Goal: Task Accomplishment & Management: Manage account settings

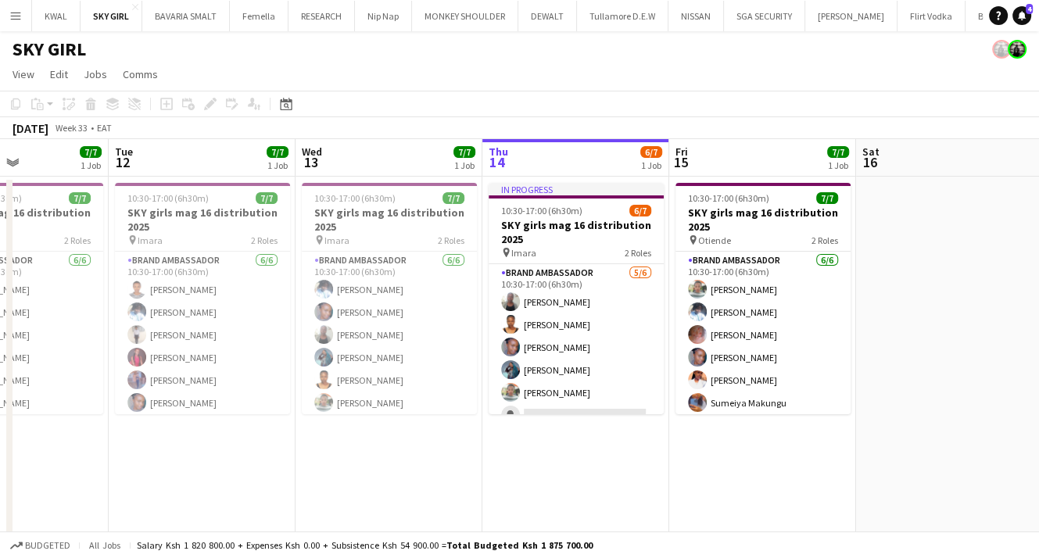
click at [541, 442] on app-calendar-viewport "Sat 9 9/9 1 Job Sun 10 5/5 3 Jobs Mon 11 7/7 1 Job Tue 12 7/7 1 Job Wed 13 7/7 …" at bounding box center [519, 390] width 1039 height 503
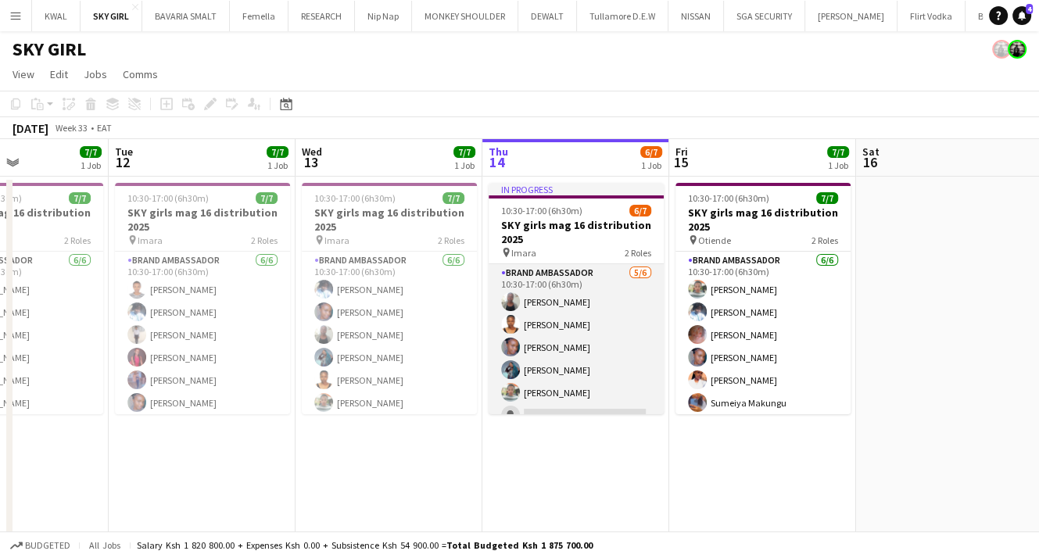
scroll to position [69, 0]
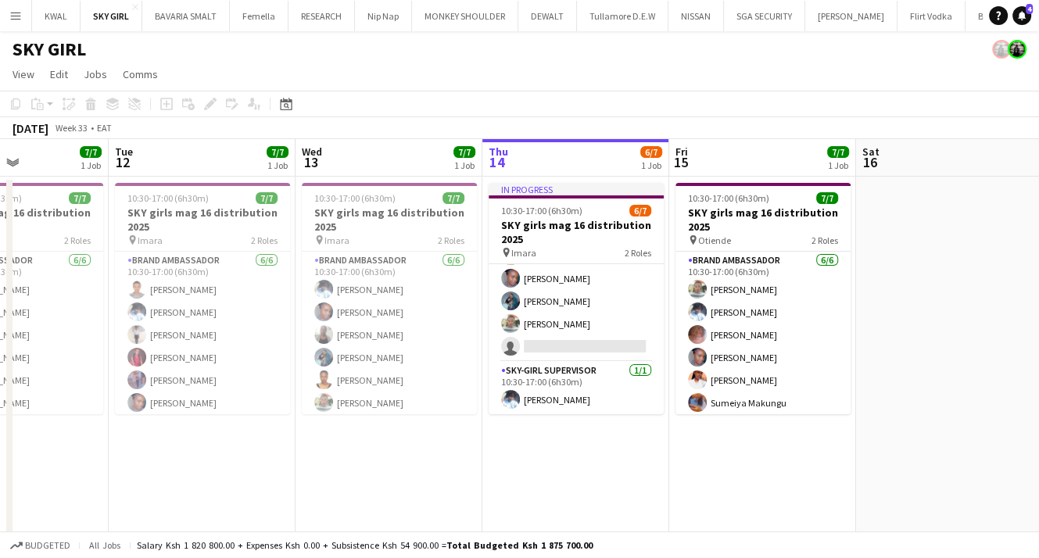
click at [607, 70] on app-page-menu "View Day view expanded Day view collapsed Month view Date picker Jump to today …" at bounding box center [519, 76] width 1039 height 30
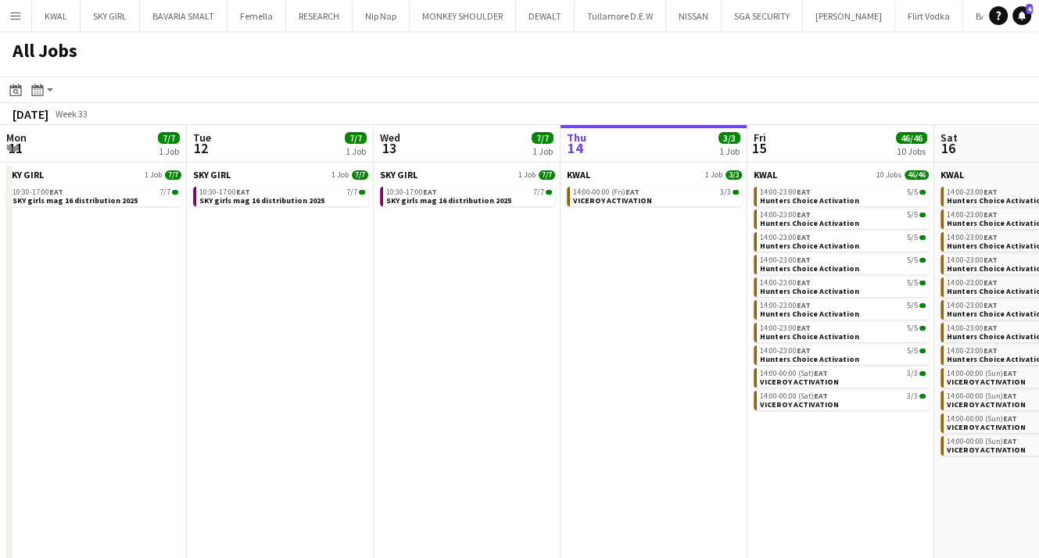
scroll to position [0, 374]
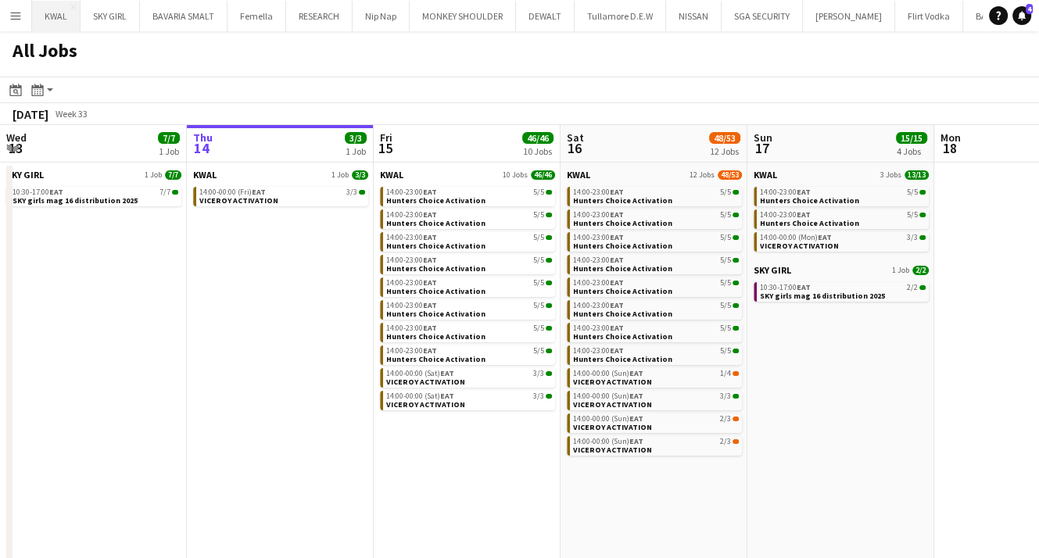
click at [51, 20] on button "KWAL Close" at bounding box center [56, 16] width 48 height 30
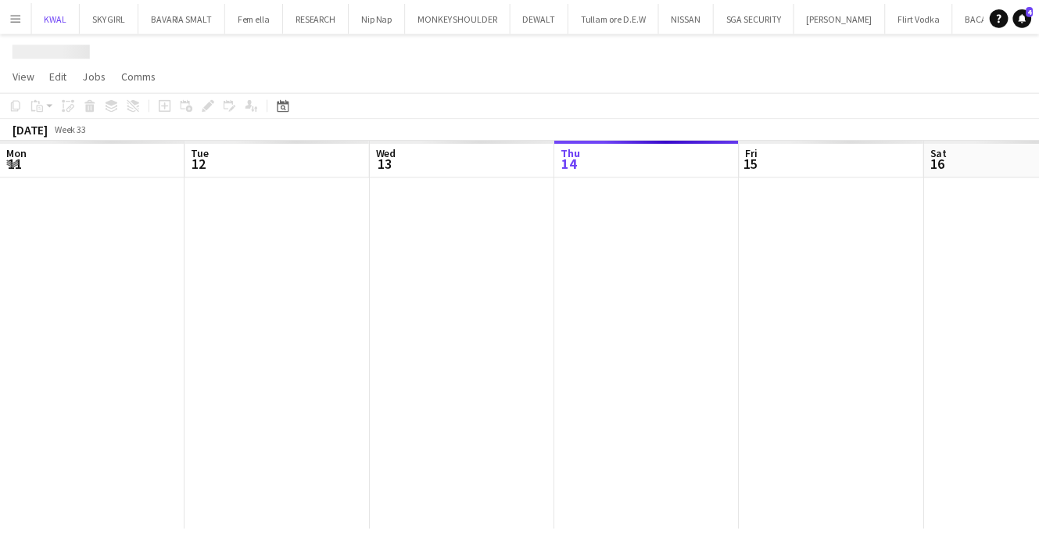
scroll to position [0, 374]
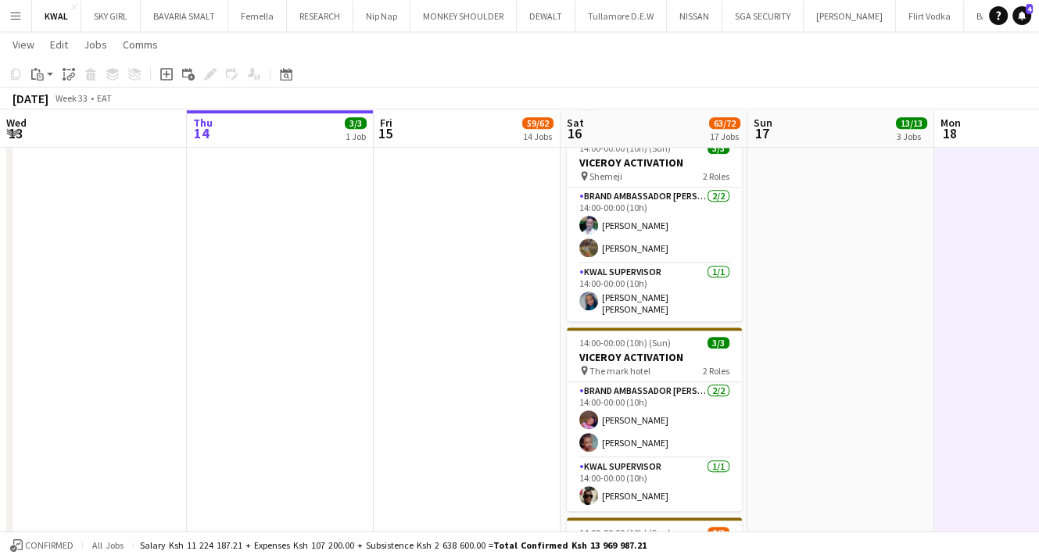
scroll to position [0, 475]
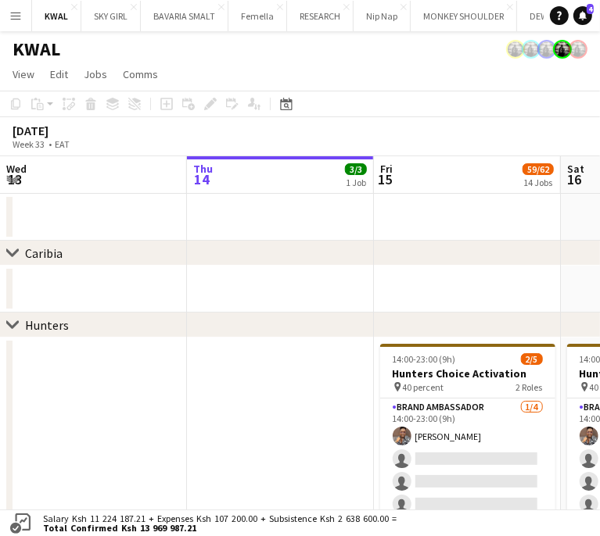
scroll to position [0, 444]
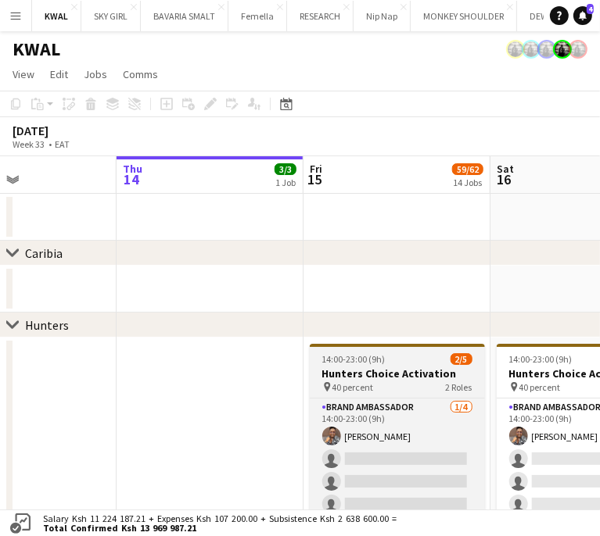
drag, startPoint x: 381, startPoint y: 379, endPoint x: 313, endPoint y: 381, distance: 68.8
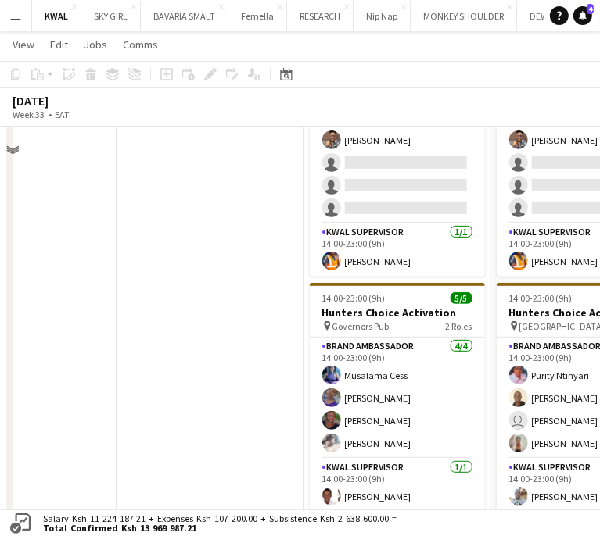
scroll to position [313, 0]
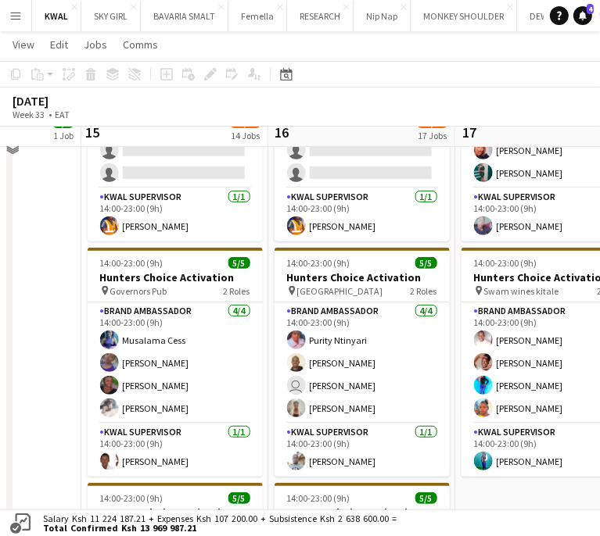
drag, startPoint x: 401, startPoint y: 386, endPoint x: 185, endPoint y: 357, distance: 217.7
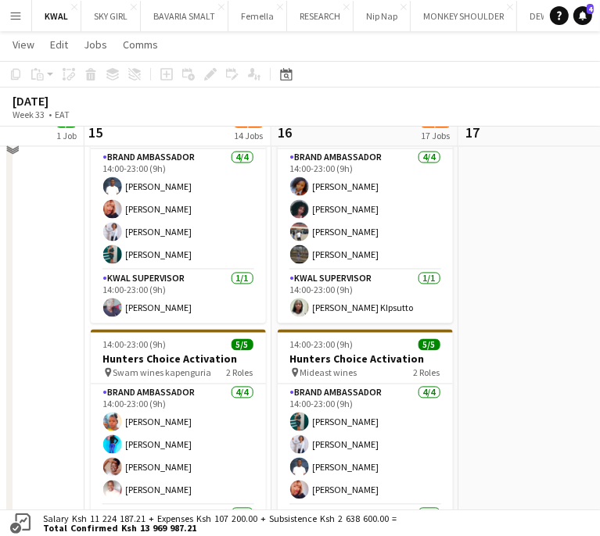
scroll to position [0, 662]
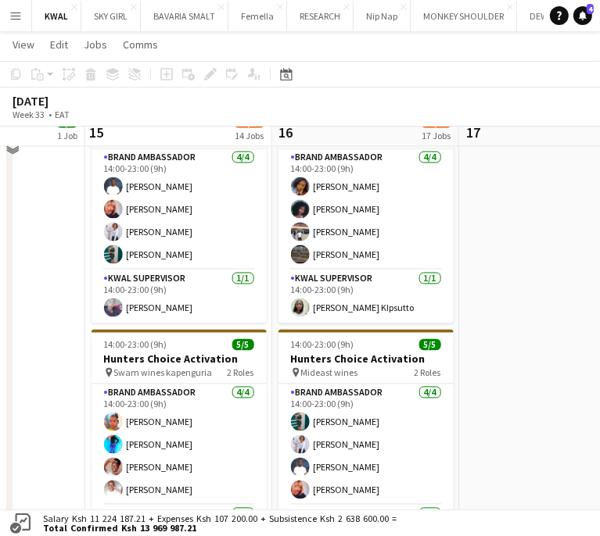
drag, startPoint x: 600, startPoint y: 203, endPoint x: 73, endPoint y: 420, distance: 569.7
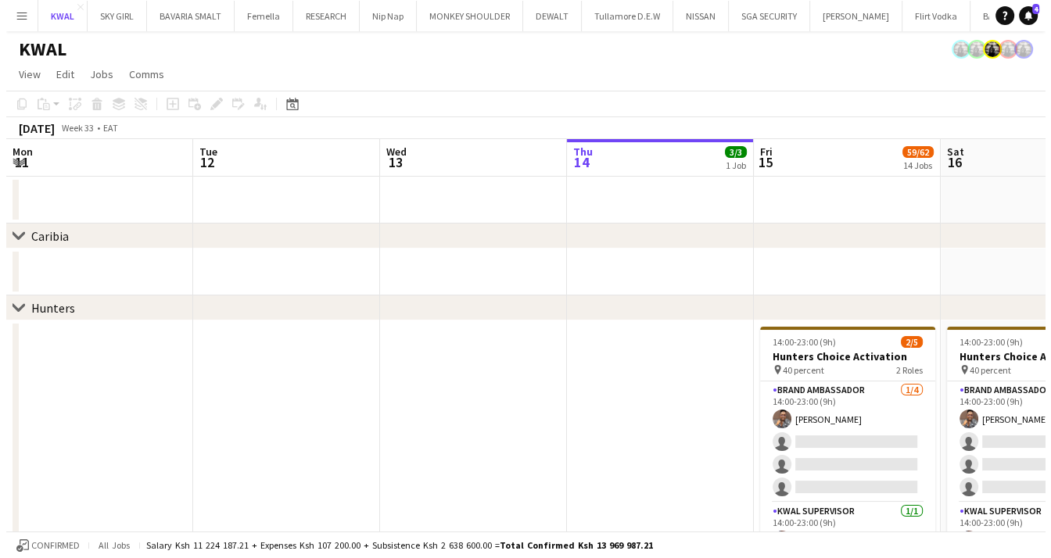
scroll to position [0, 374]
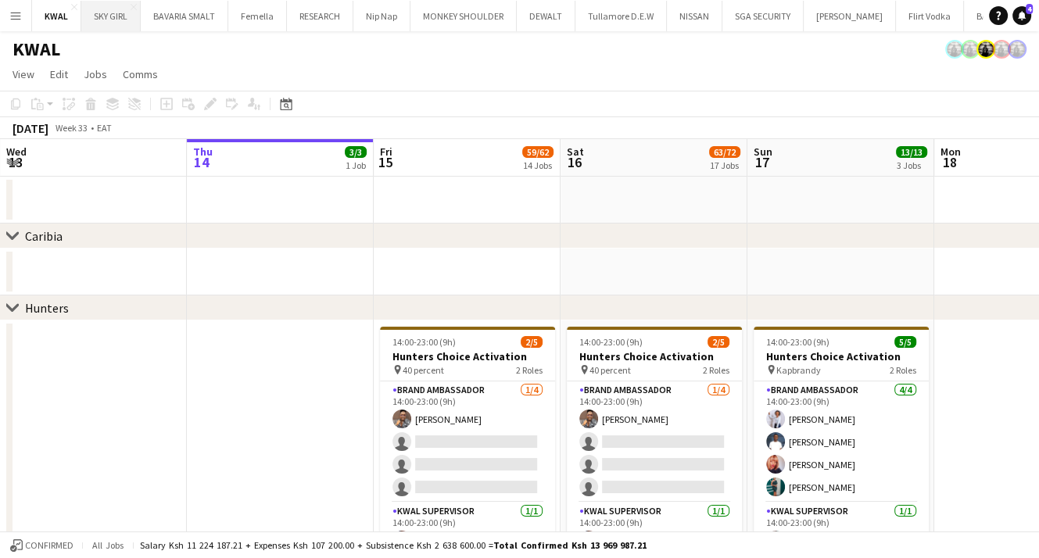
click at [113, 17] on button "SKY GIRL Close" at bounding box center [110, 16] width 59 height 30
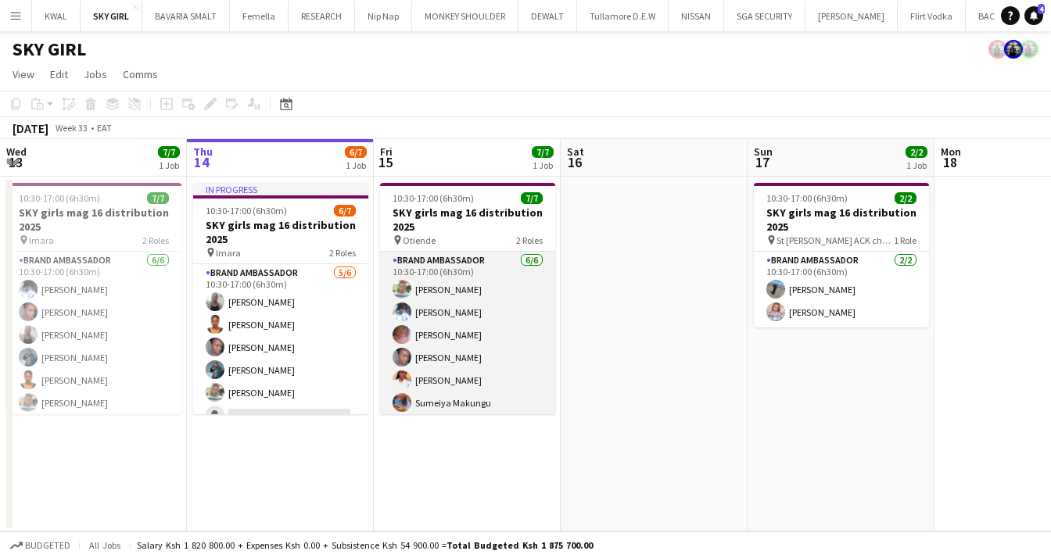
click at [467, 335] on app-card-role "Brand Ambassador [DATE] 10:30-17:00 (6h30m) [PERSON_NAME] [PERSON_NAME] [PERSON…" at bounding box center [467, 335] width 175 height 167
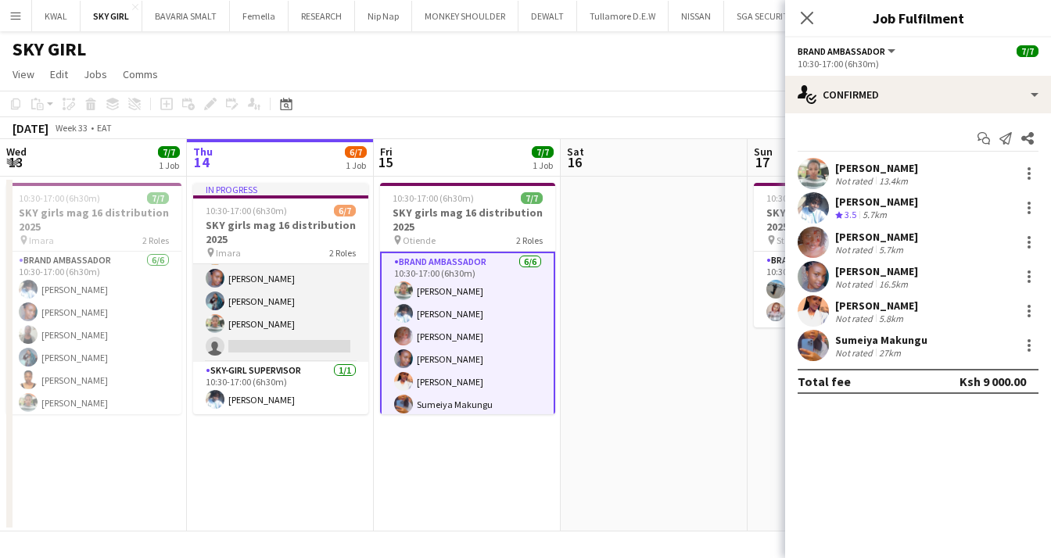
scroll to position [0, 375]
drag, startPoint x: 274, startPoint y: 349, endPoint x: 263, endPoint y: 343, distance: 12.6
click at [272, 348] on app-card-role "Brand Ambassador [DATE] 10:30-17:00 (6h30m) [PERSON_NAME] [PERSON_NAME] Kiumber…" at bounding box center [279, 278] width 175 height 167
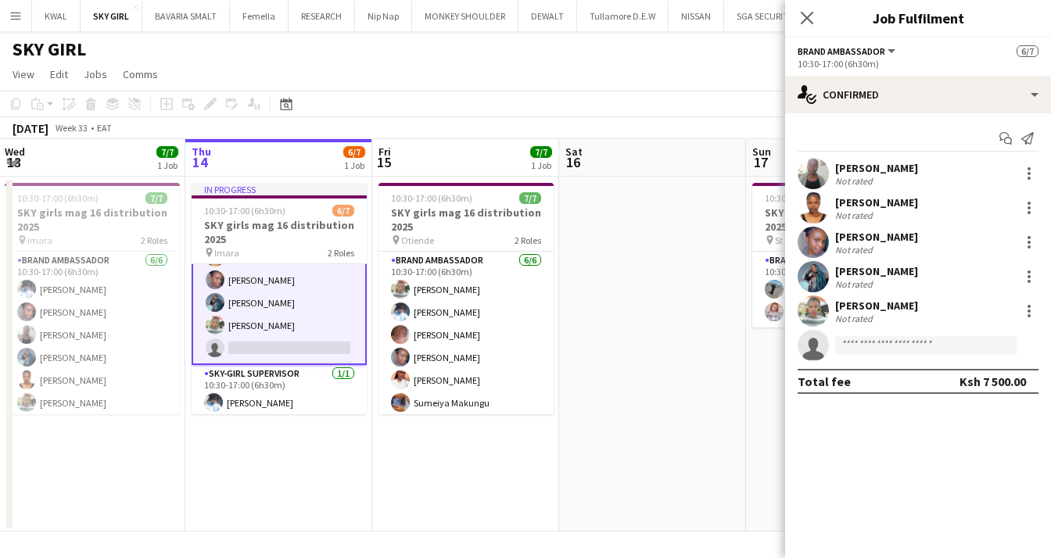
scroll to position [70, 0]
click at [866, 342] on input at bounding box center [925, 345] width 181 height 19
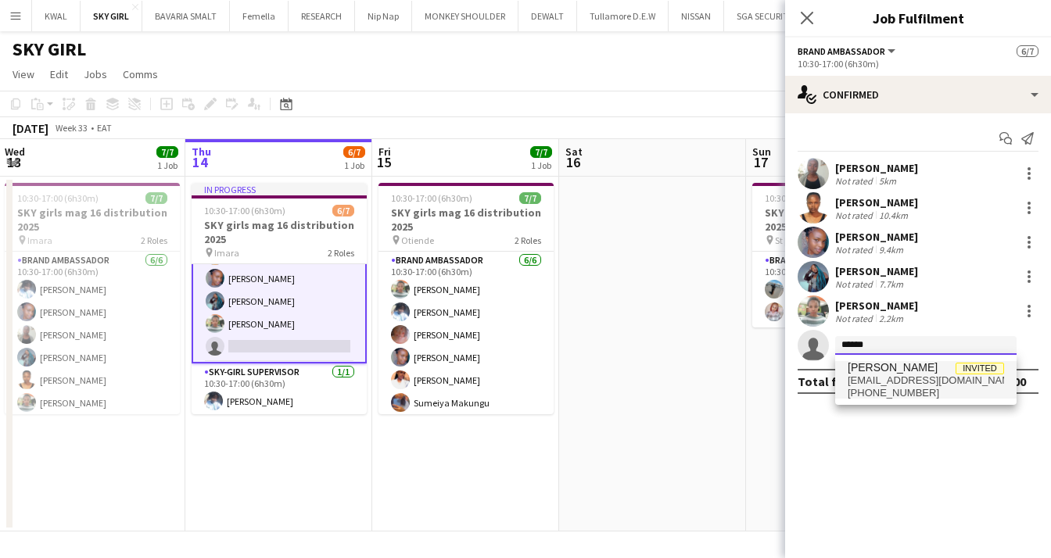
type input "******"
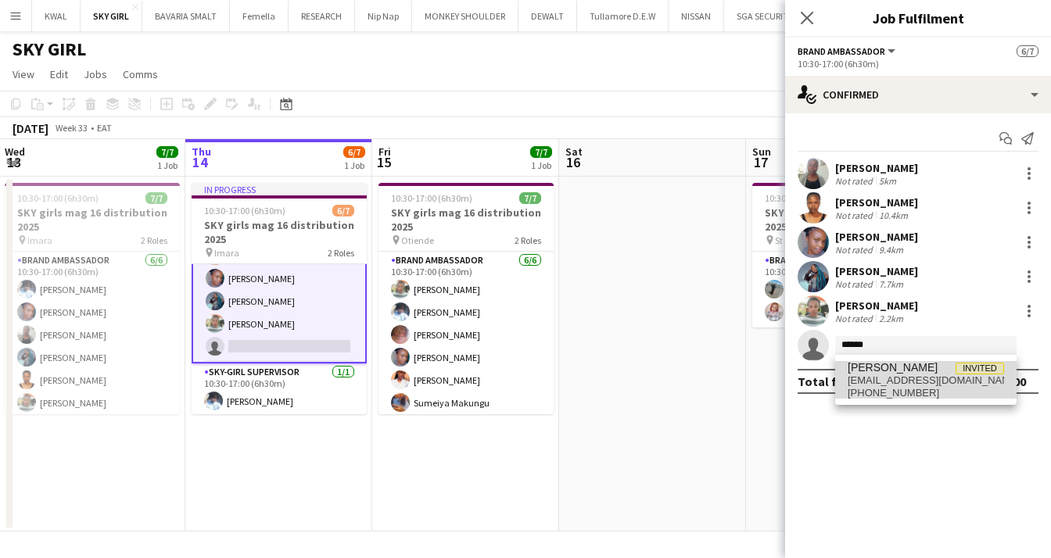
click at [885, 380] on span "[EMAIL_ADDRESS][DOMAIN_NAME]" at bounding box center [925, 380] width 156 height 13
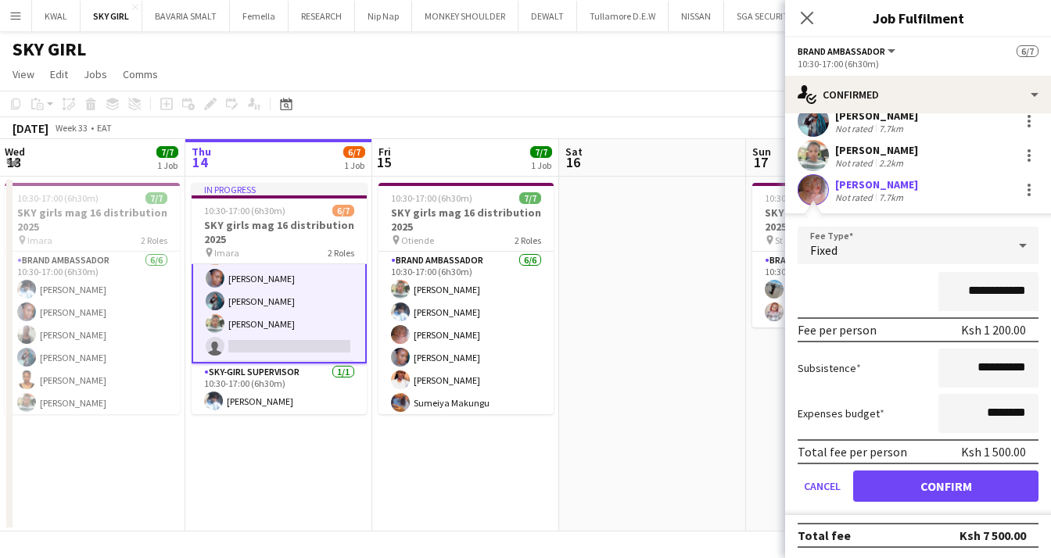
scroll to position [156, 0]
click at [913, 475] on button "Confirm" at bounding box center [945, 485] width 185 height 31
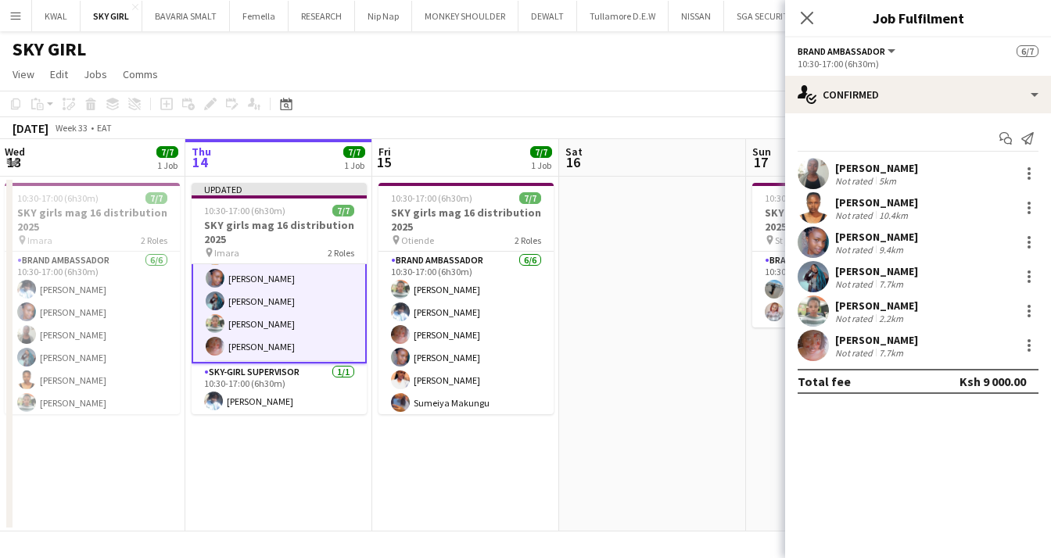
scroll to position [0, 0]
click at [807, 208] on app-user-avatar at bounding box center [812, 207] width 31 height 31
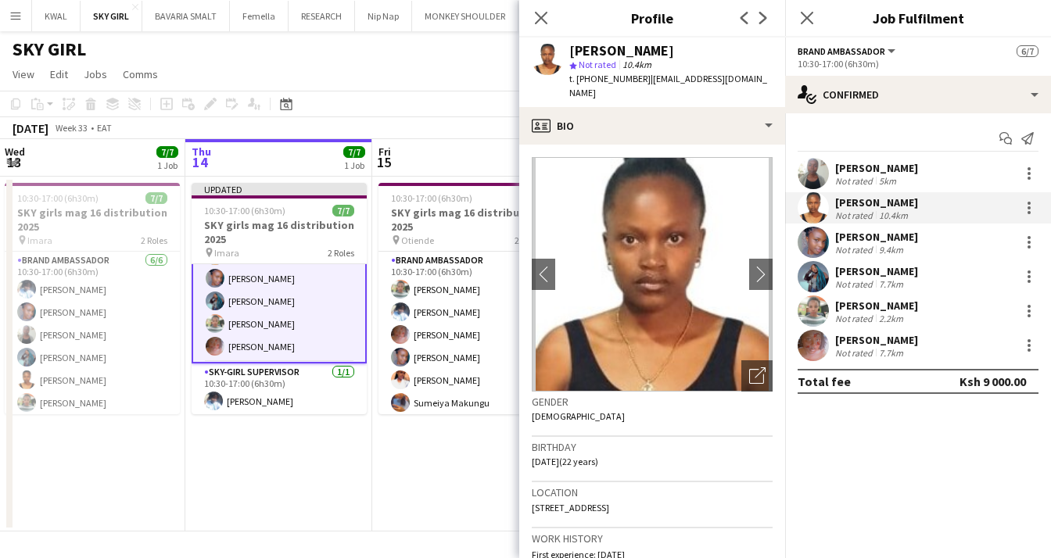
click at [451, 467] on app-date-cell "10:30-17:00 (6h30m) 7/7 SKY girls mag 16 distribution 2025 pin Otiende 2 Roles …" at bounding box center [465, 354] width 187 height 355
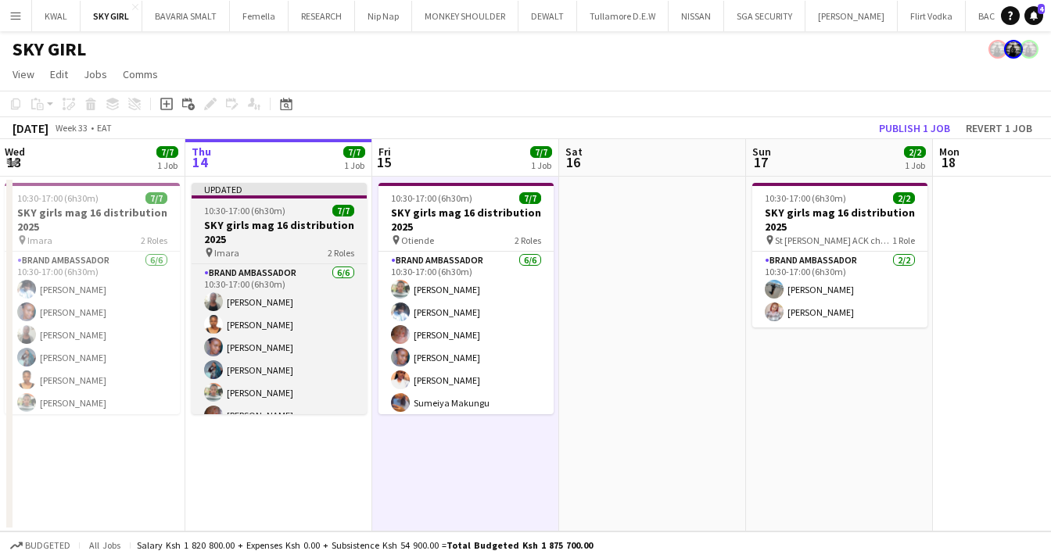
click at [238, 236] on h3 "SKY girls mag 16 distribution 2025" at bounding box center [279, 232] width 175 height 28
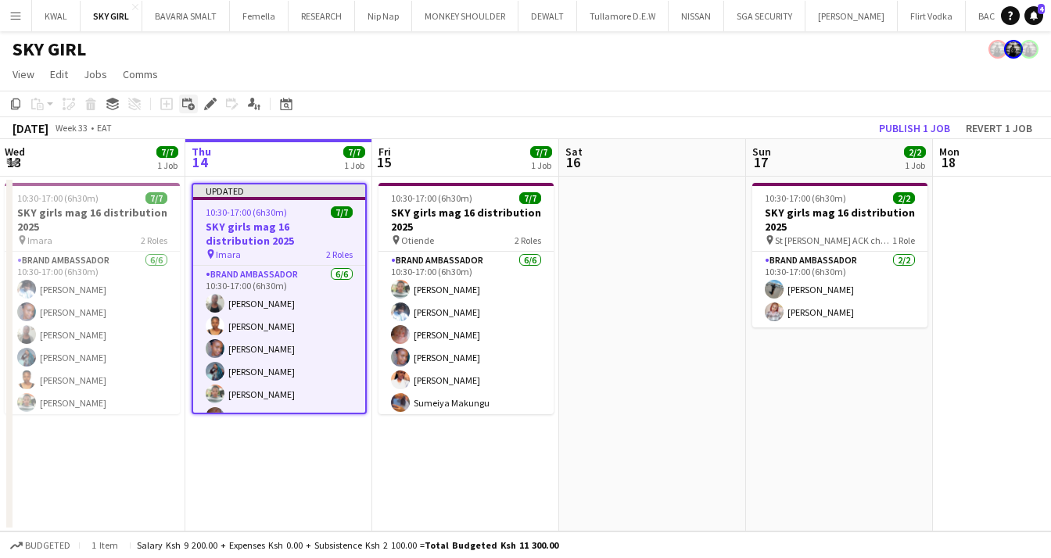
click at [191, 98] on icon "Add linked Job" at bounding box center [188, 104] width 13 height 13
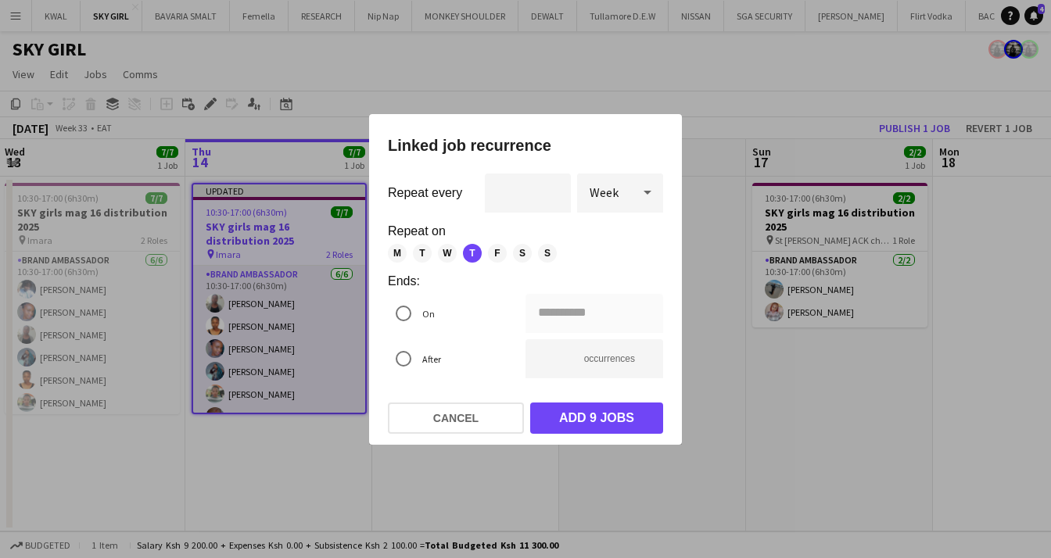
drag, startPoint x: 269, startPoint y: 436, endPoint x: 269, endPoint y: 345, distance: 91.5
click at [272, 432] on div at bounding box center [525, 279] width 1051 height 558
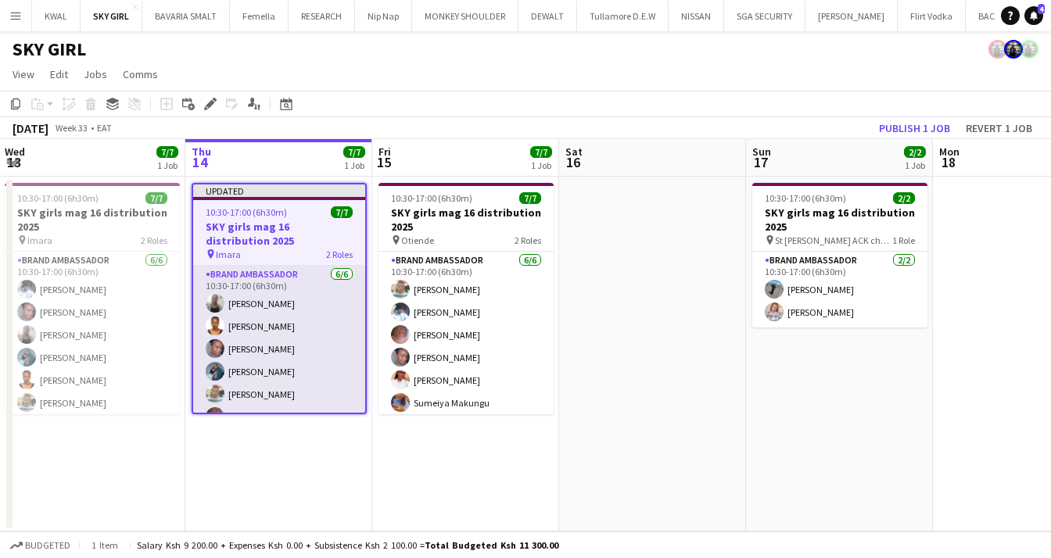
scroll to position [0, 374]
click at [270, 317] on app-card-role "Brand Ambassador [DATE] 10:30-17:00 (6h30m) [PERSON_NAME] [PERSON_NAME] Kiumber…" at bounding box center [280, 349] width 172 height 167
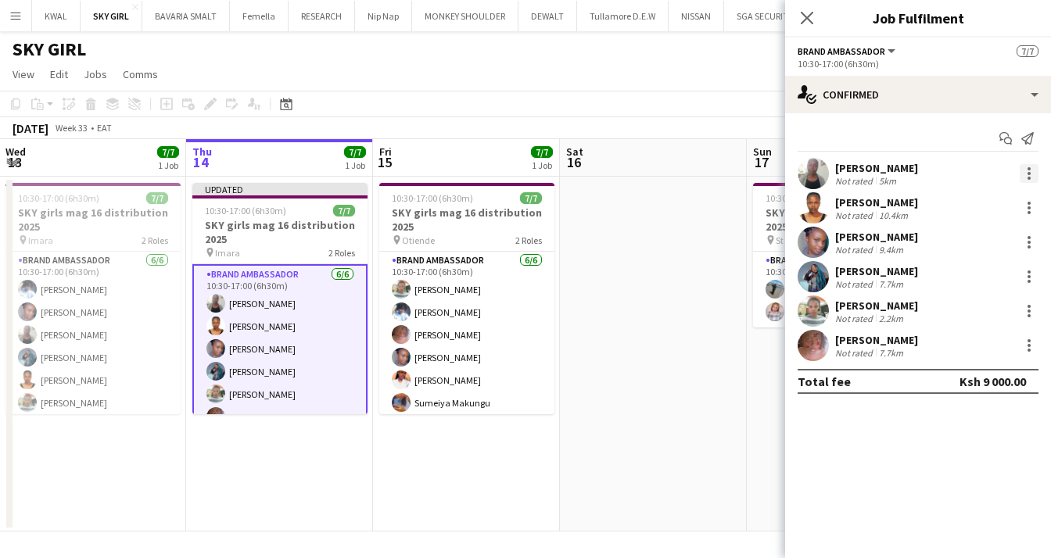
click at [1025, 170] on div at bounding box center [1028, 173] width 19 height 19
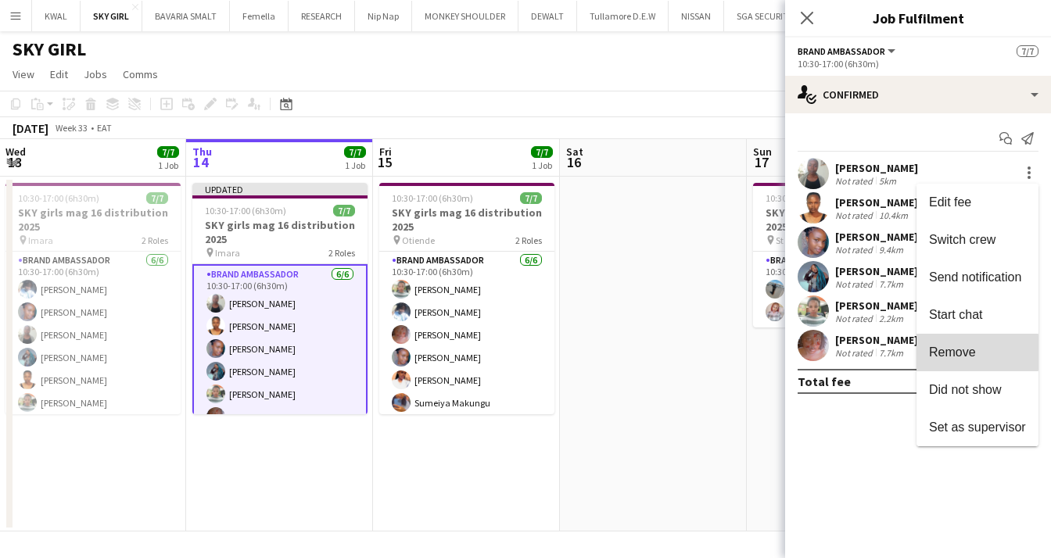
drag, startPoint x: 951, startPoint y: 353, endPoint x: 958, endPoint y: 324, distance: 29.6
click at [952, 353] on span "Remove" at bounding box center [952, 352] width 47 height 13
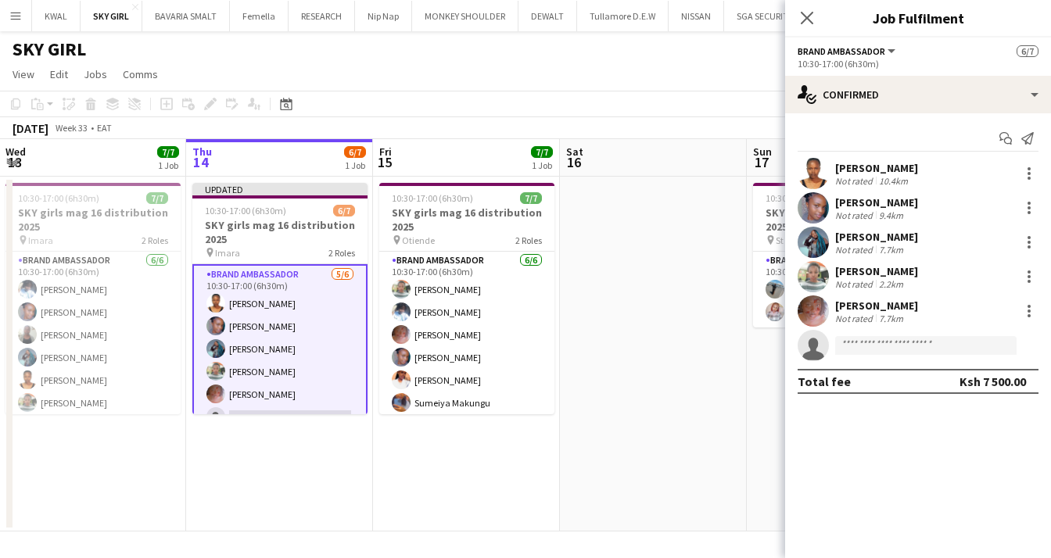
click at [855, 207] on div "[PERSON_NAME]" at bounding box center [876, 202] width 83 height 14
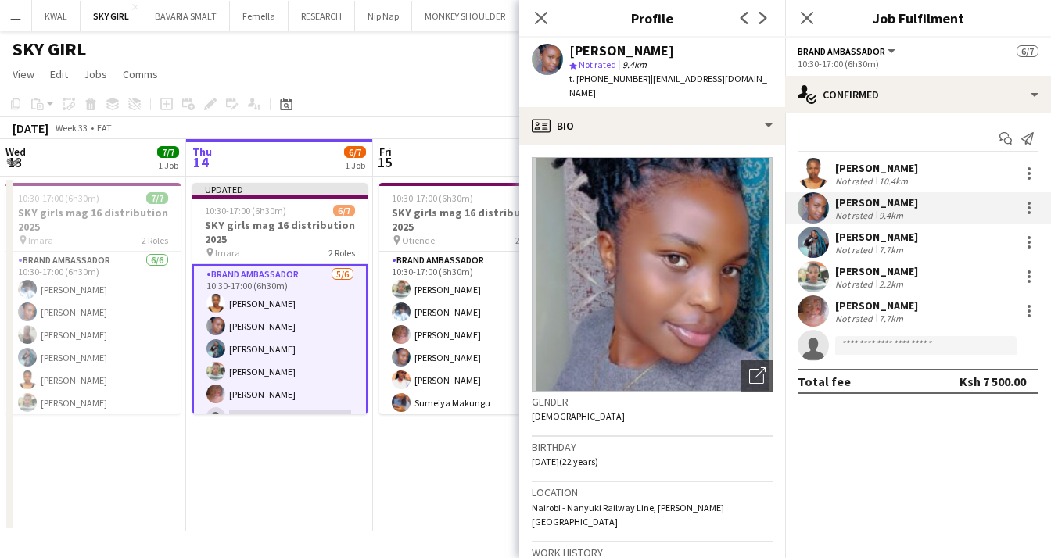
click at [885, 175] on div "10.4km" at bounding box center [893, 181] width 35 height 12
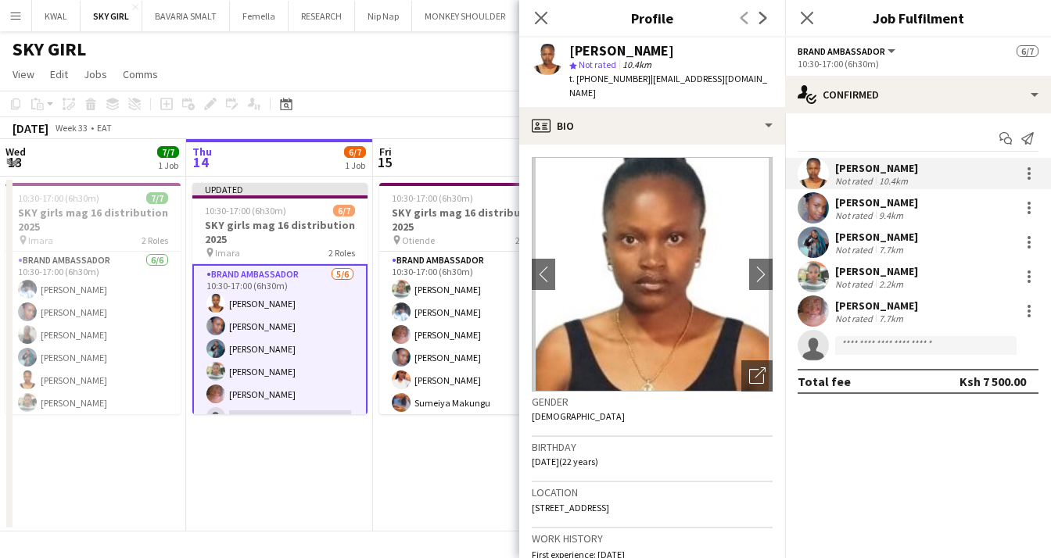
click at [891, 333] on app-invite-slot "single-neutral-actions" at bounding box center [918, 345] width 266 height 31
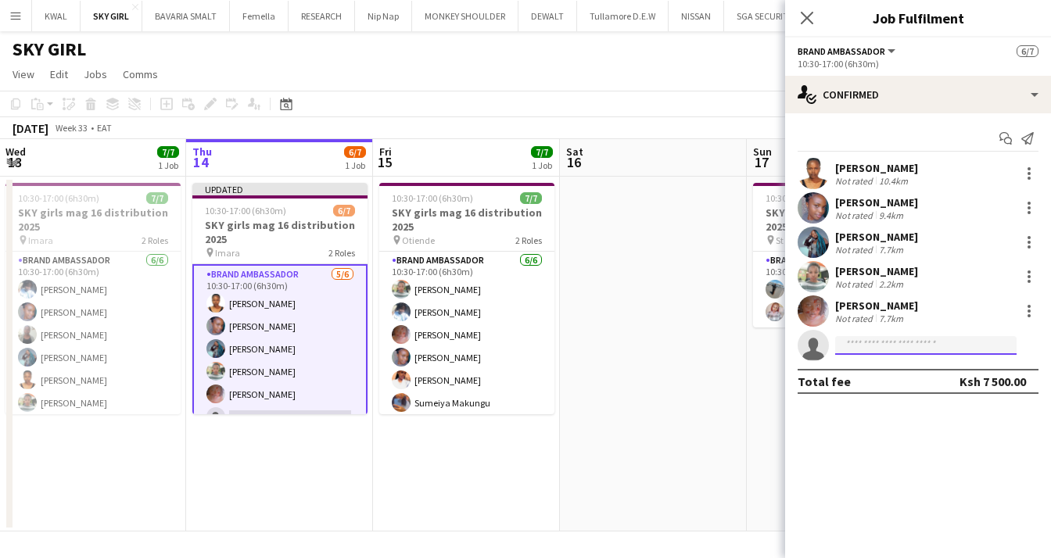
click at [891, 342] on input at bounding box center [925, 345] width 181 height 19
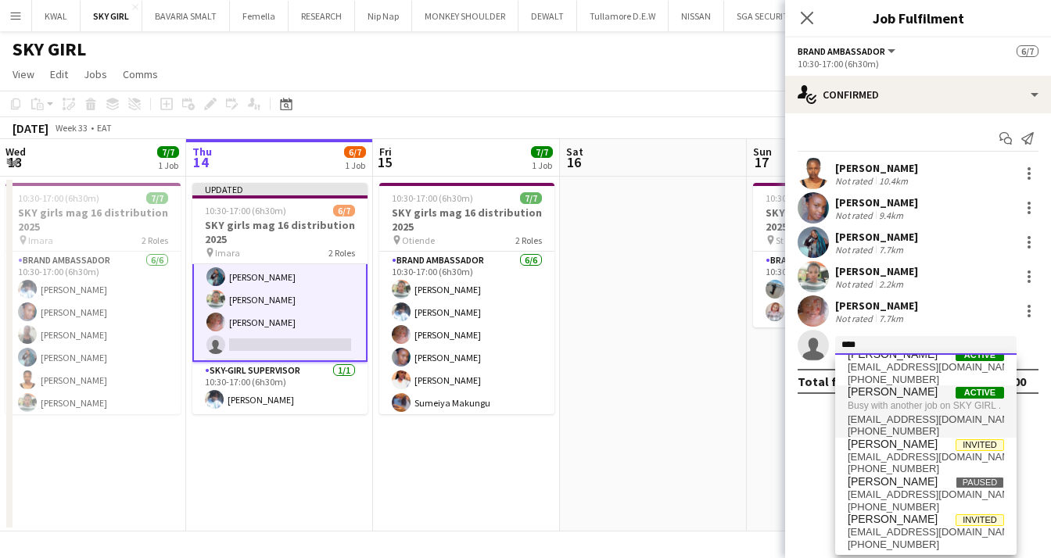
scroll to position [26, 0]
drag, startPoint x: 876, startPoint y: 348, endPoint x: 832, endPoint y: 335, distance: 45.5
click at [832, 335] on app-invite-slot "single-neutral-actions ****" at bounding box center [918, 345] width 266 height 31
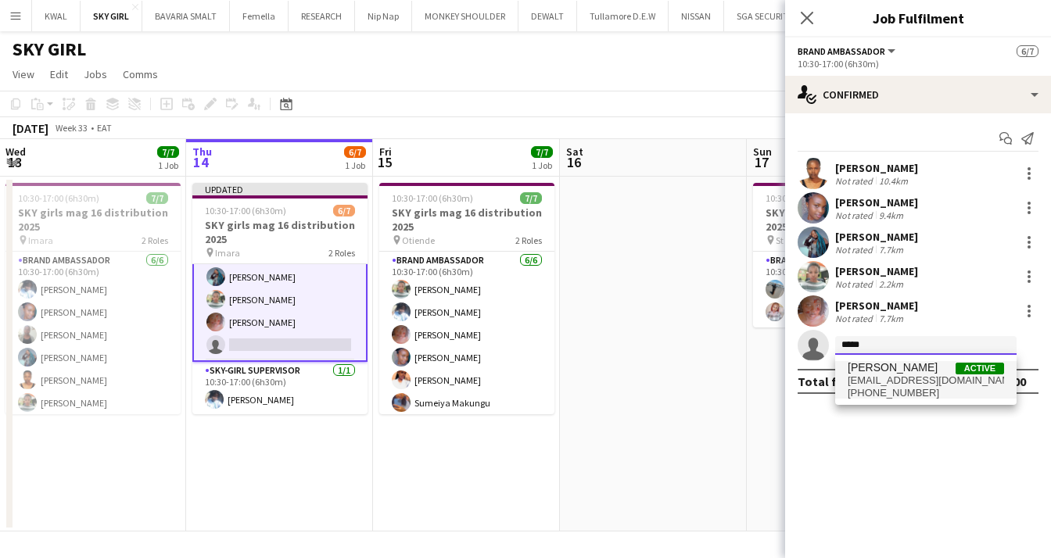
type input "*****"
click at [897, 392] on span "[PHONE_NUMBER]" at bounding box center [925, 393] width 156 height 13
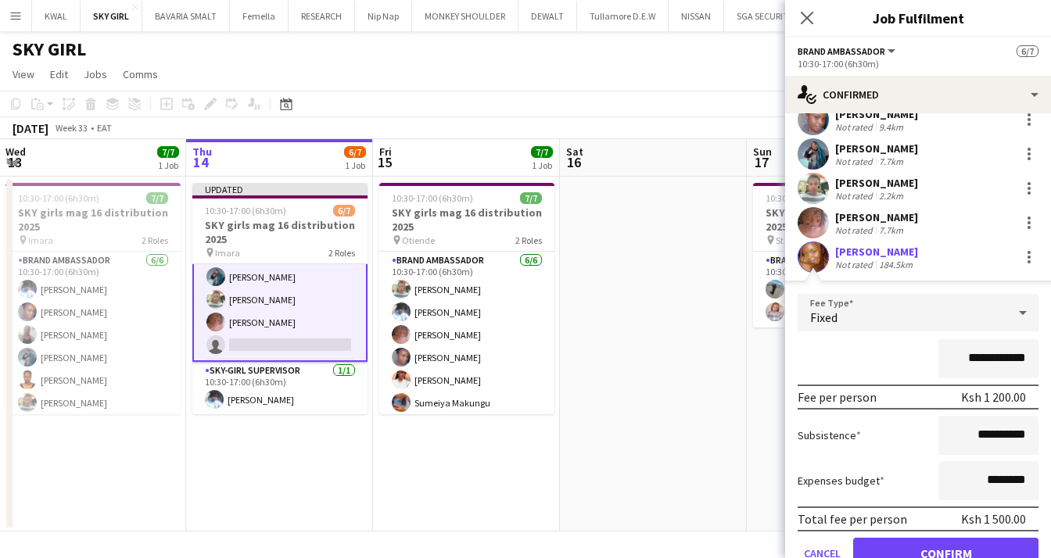
scroll to position [156, 0]
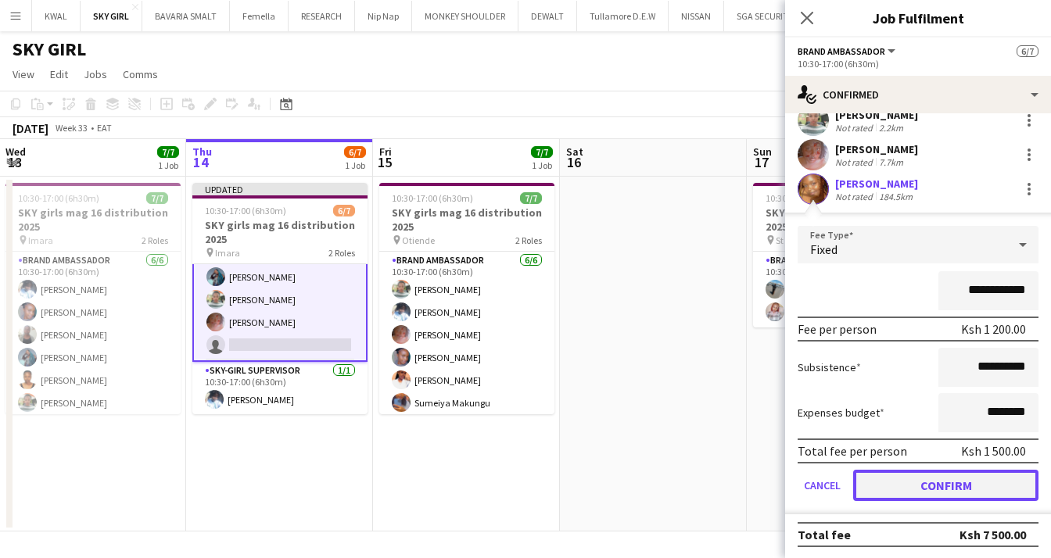
click at [926, 488] on button "Confirm" at bounding box center [945, 485] width 185 height 31
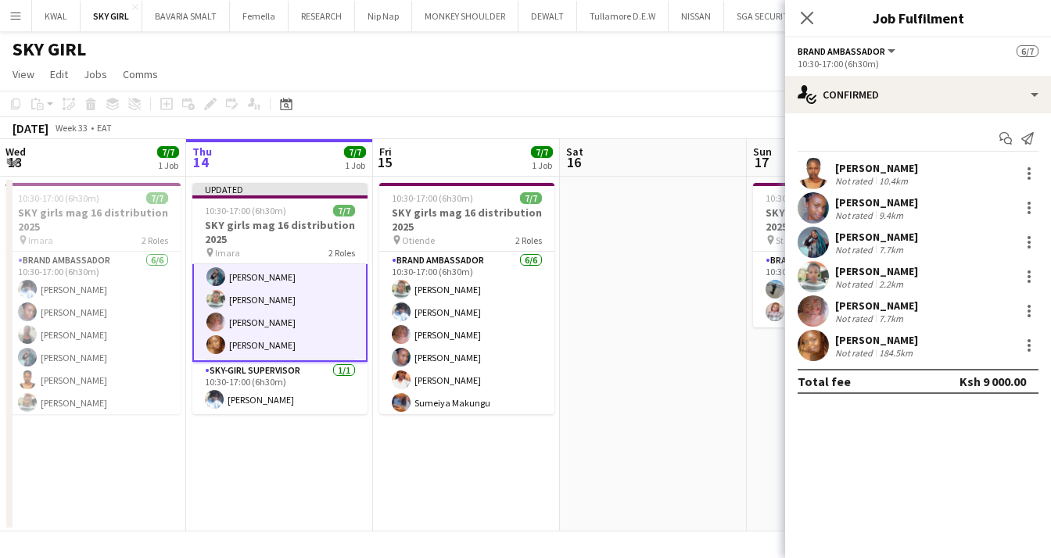
scroll to position [0, 0]
click at [708, 410] on app-date-cell at bounding box center [653, 354] width 187 height 355
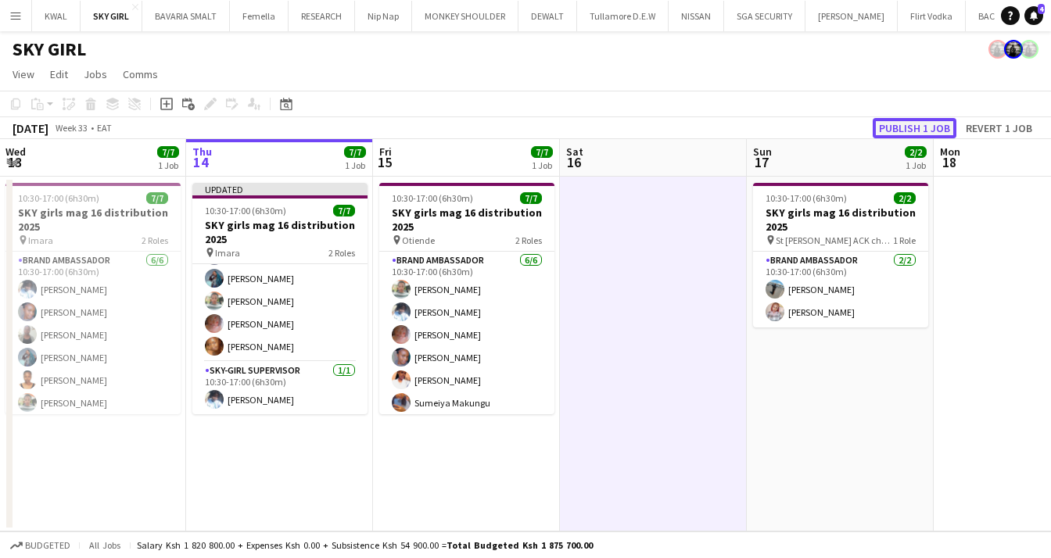
click at [922, 128] on button "Publish 1 job" at bounding box center [914, 128] width 84 height 20
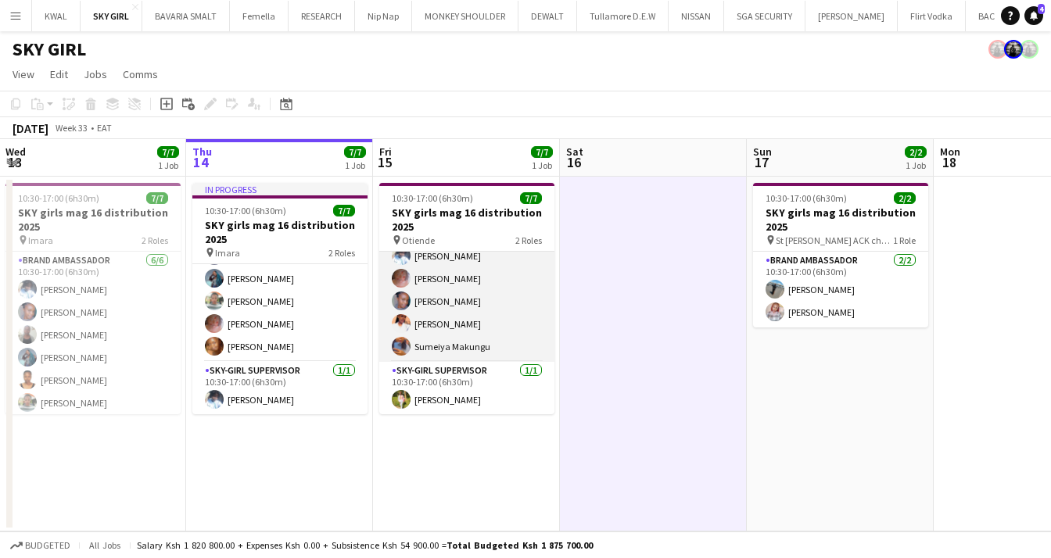
scroll to position [0, 0]
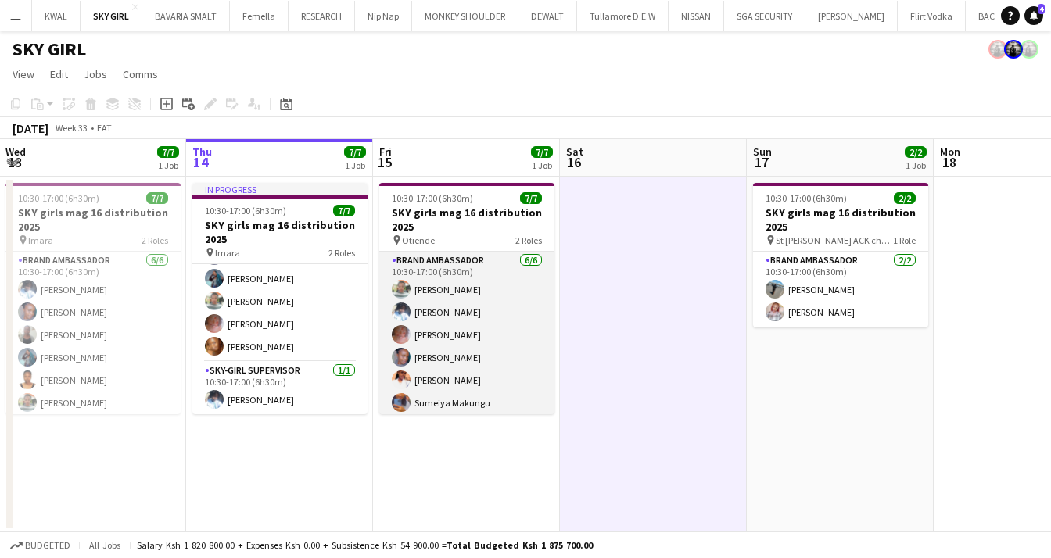
click at [431, 328] on app-card-role "Brand Ambassador [DATE] 10:30-17:00 (6h30m) [PERSON_NAME] [PERSON_NAME] [PERSON…" at bounding box center [466, 335] width 175 height 167
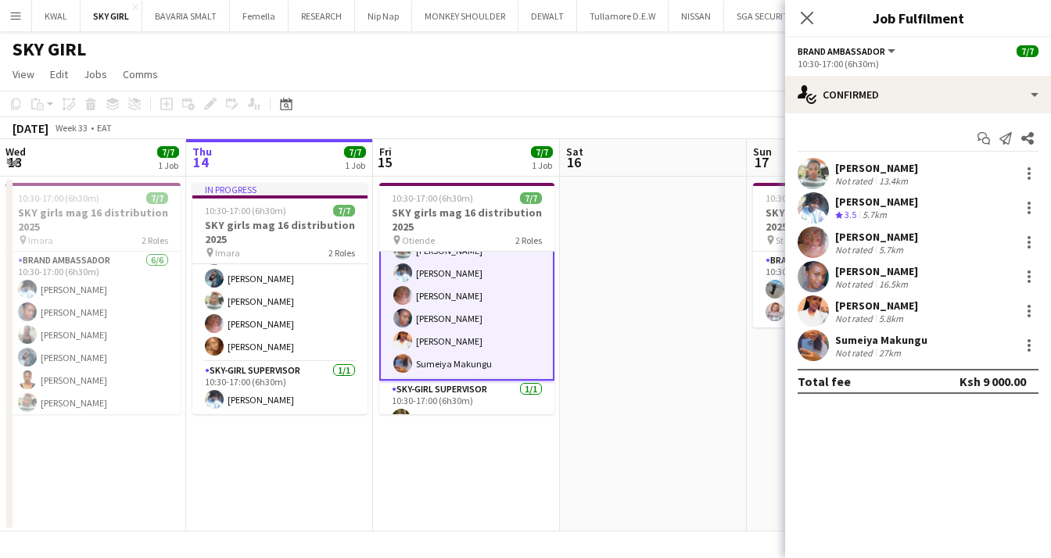
scroll to position [59, 0]
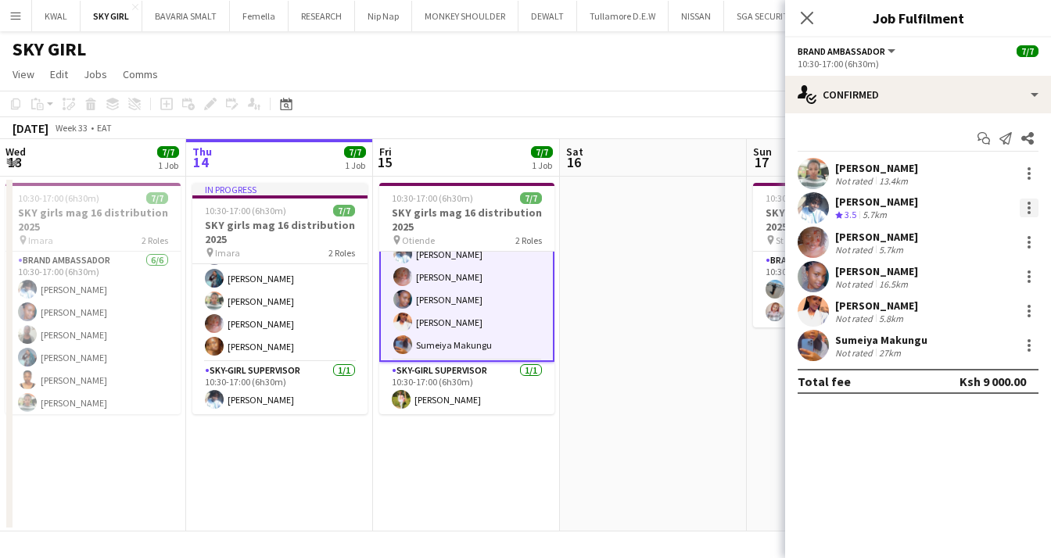
click at [1022, 204] on div at bounding box center [1028, 208] width 19 height 19
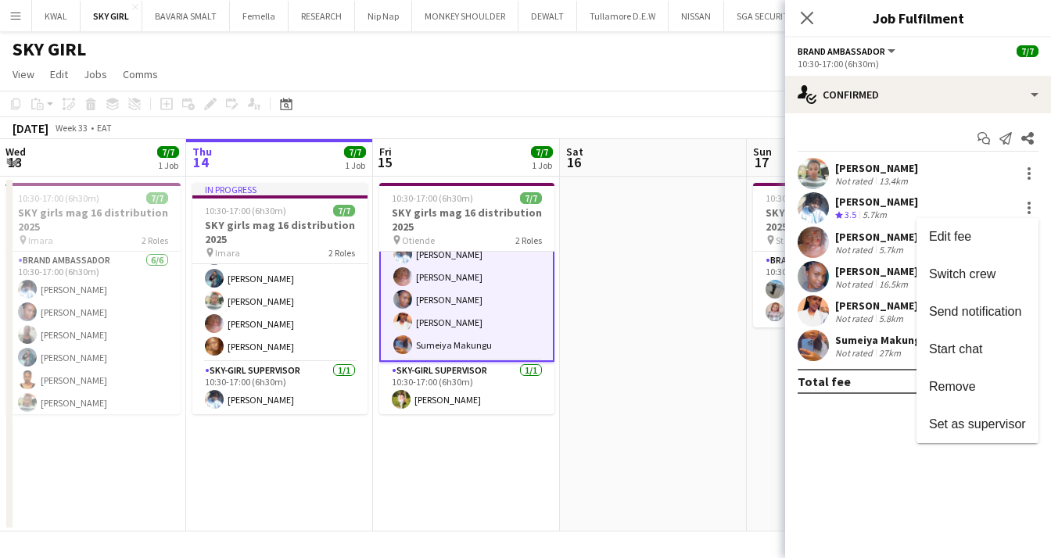
drag, startPoint x: 962, startPoint y: 385, endPoint x: 832, endPoint y: 361, distance: 132.0
click at [957, 385] on span "Remove" at bounding box center [952, 386] width 47 height 13
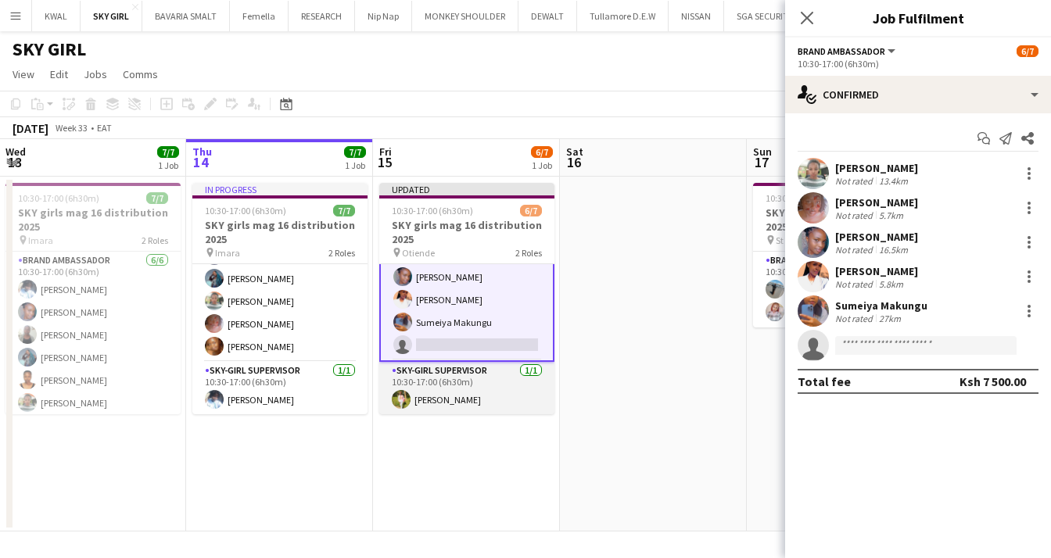
click at [444, 391] on app-card-role "SKY-GIRL SUPERVISOR [DATE] 10:30-17:00 (6h30m) [PERSON_NAME]" at bounding box center [466, 388] width 175 height 53
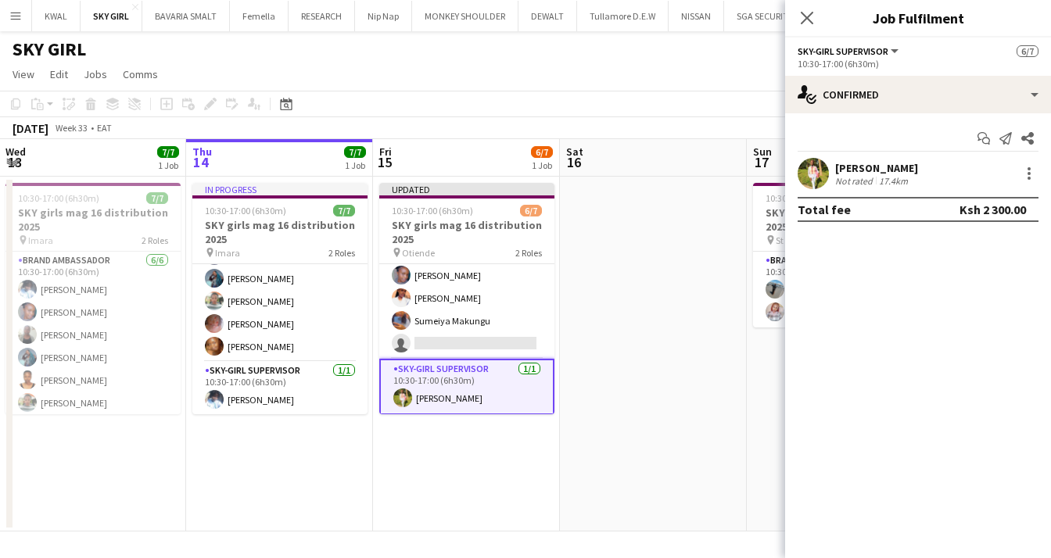
scroll to position [70, 0]
click at [1026, 176] on div at bounding box center [1028, 173] width 19 height 19
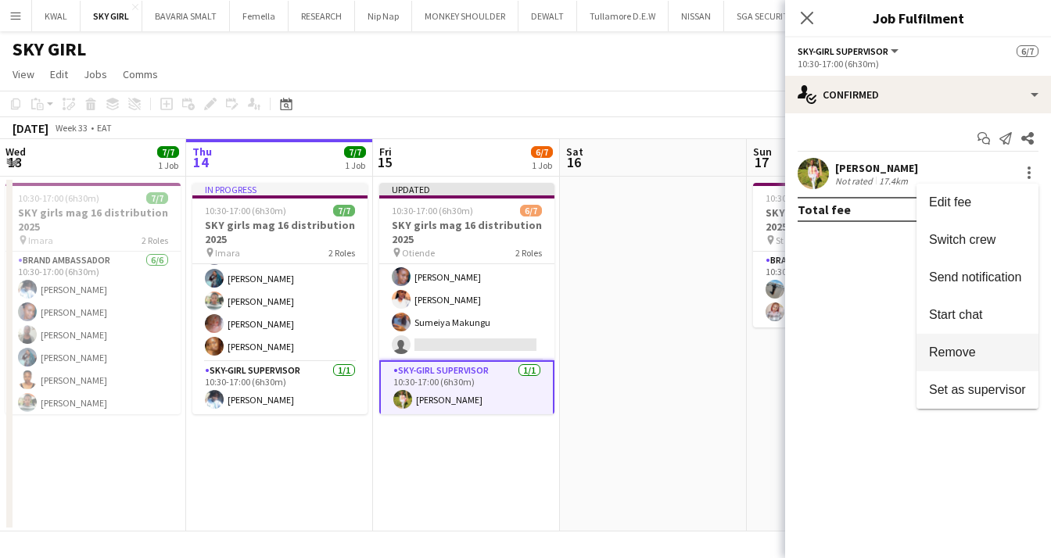
drag, startPoint x: 955, startPoint y: 351, endPoint x: 947, endPoint y: 322, distance: 30.0
click at [955, 350] on span "Remove" at bounding box center [952, 352] width 47 height 13
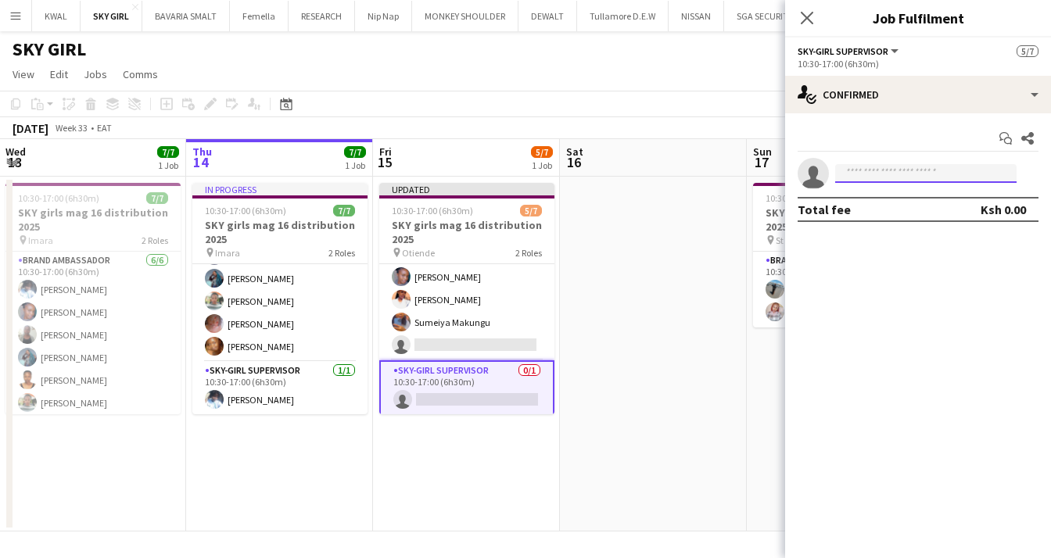
click at [869, 174] on input at bounding box center [925, 173] width 181 height 19
click at [670, 424] on app-date-cell at bounding box center [653, 354] width 187 height 355
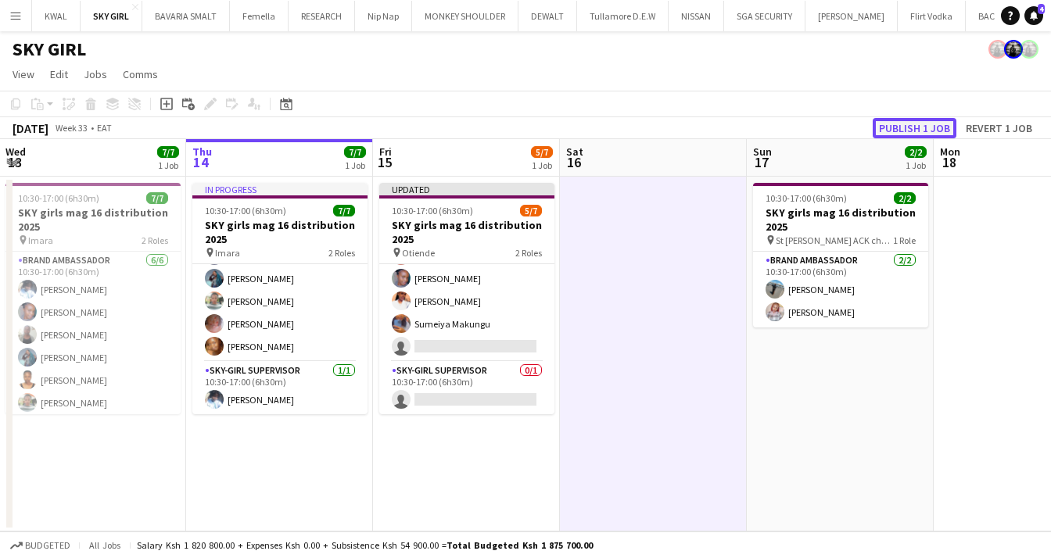
click at [883, 126] on button "Publish 1 job" at bounding box center [914, 128] width 84 height 20
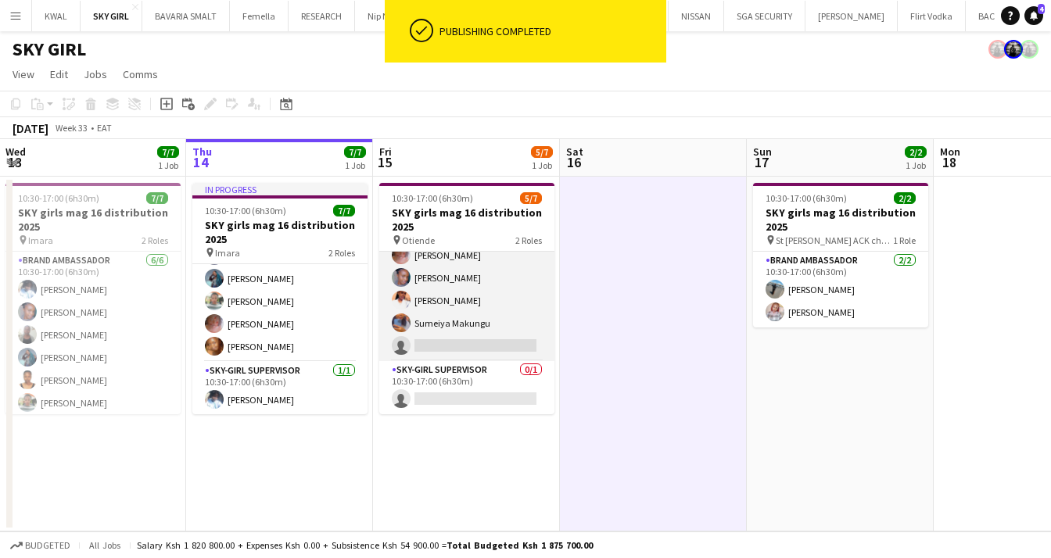
scroll to position [56, 0]
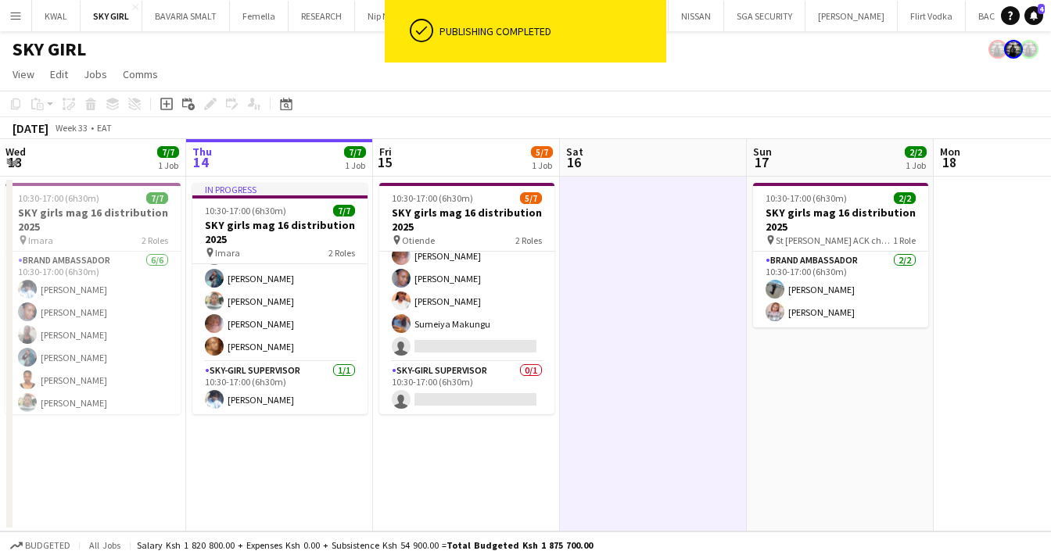
drag, startPoint x: 460, startPoint y: 397, endPoint x: 610, endPoint y: 268, distance: 197.3
click at [463, 396] on app-card-role "SKY-GIRL SUPERVISOR 0/1 10:30-17:00 (6h30m) single-neutral-actions" at bounding box center [466, 388] width 175 height 53
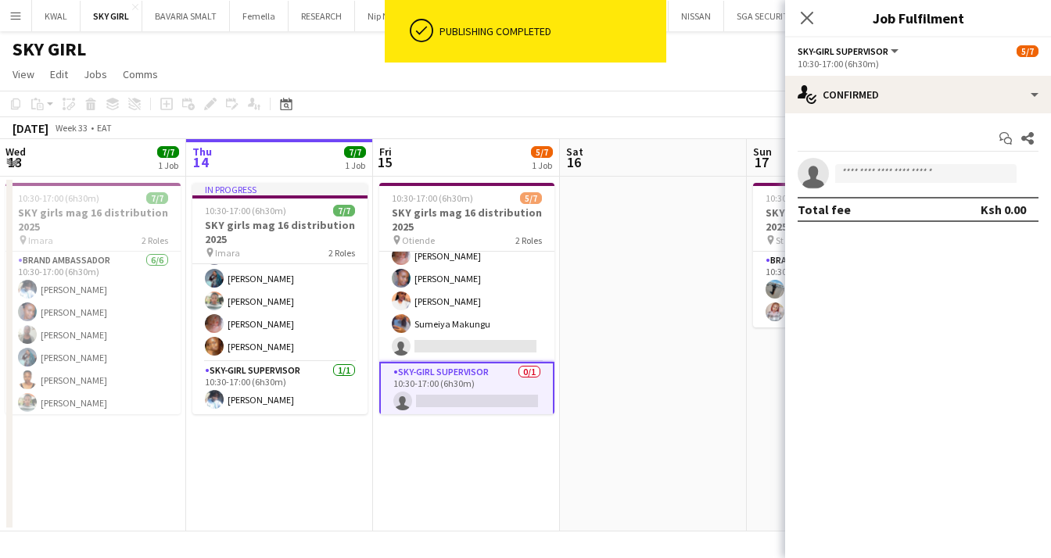
scroll to position [0, 372]
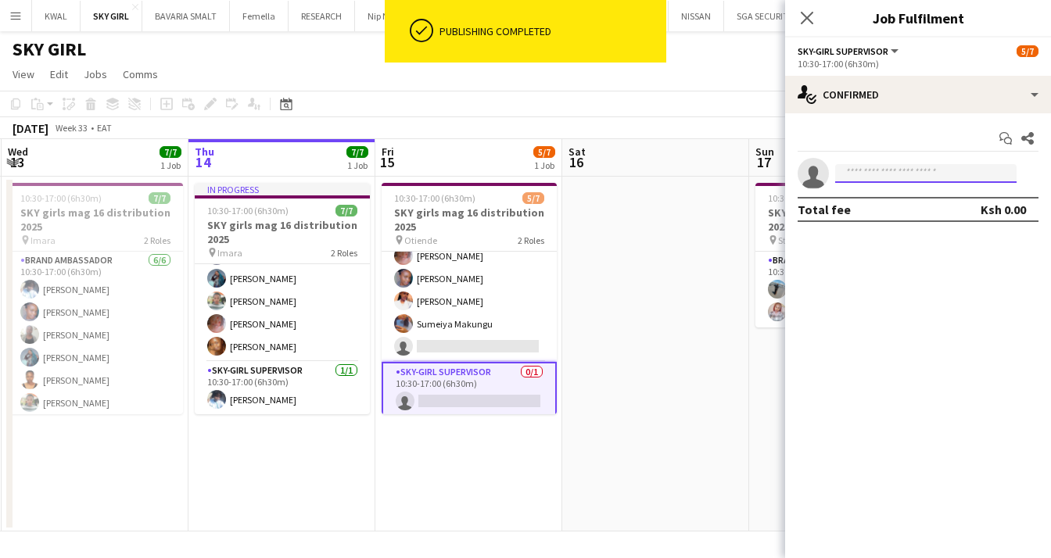
click at [882, 172] on input at bounding box center [925, 173] width 181 height 19
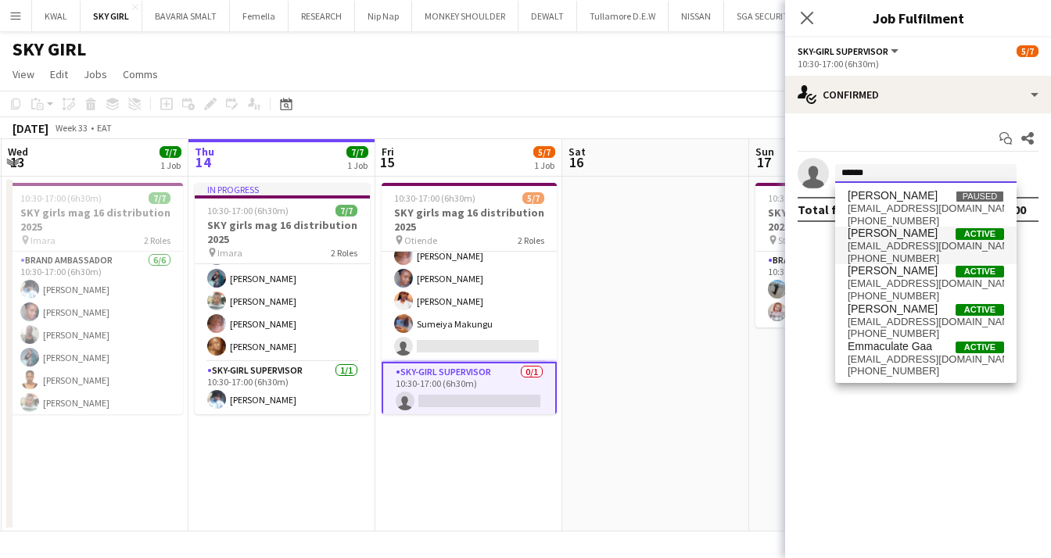
type input "******"
click at [897, 235] on span "[PERSON_NAME]" at bounding box center [892, 233] width 90 height 13
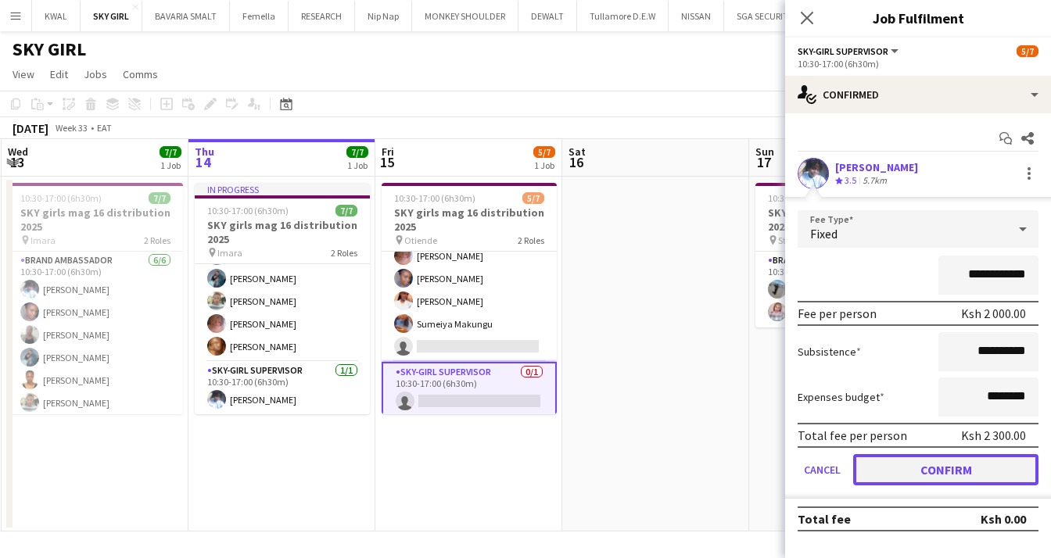
click at [951, 469] on button "Confirm" at bounding box center [945, 469] width 185 height 31
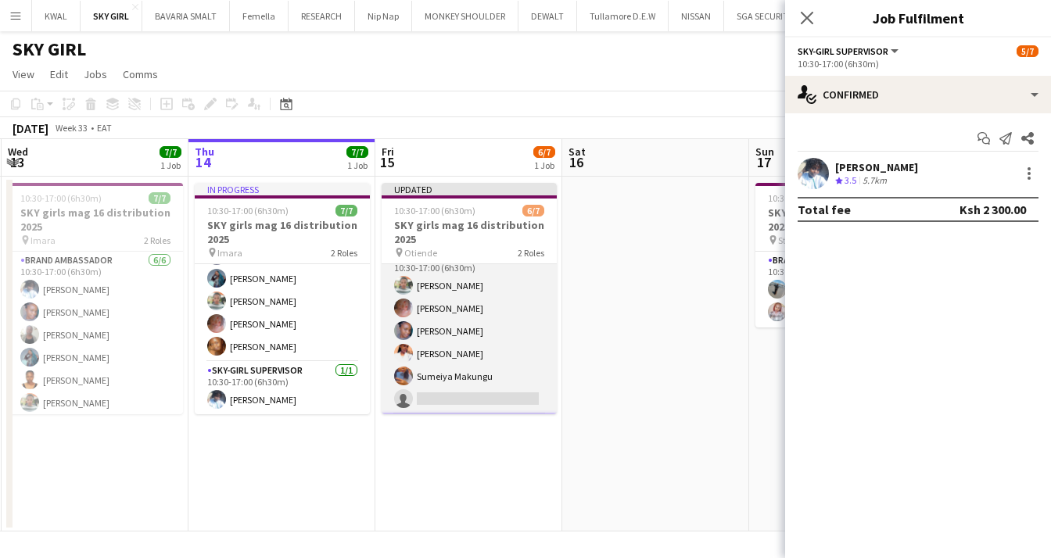
scroll to position [0, 0]
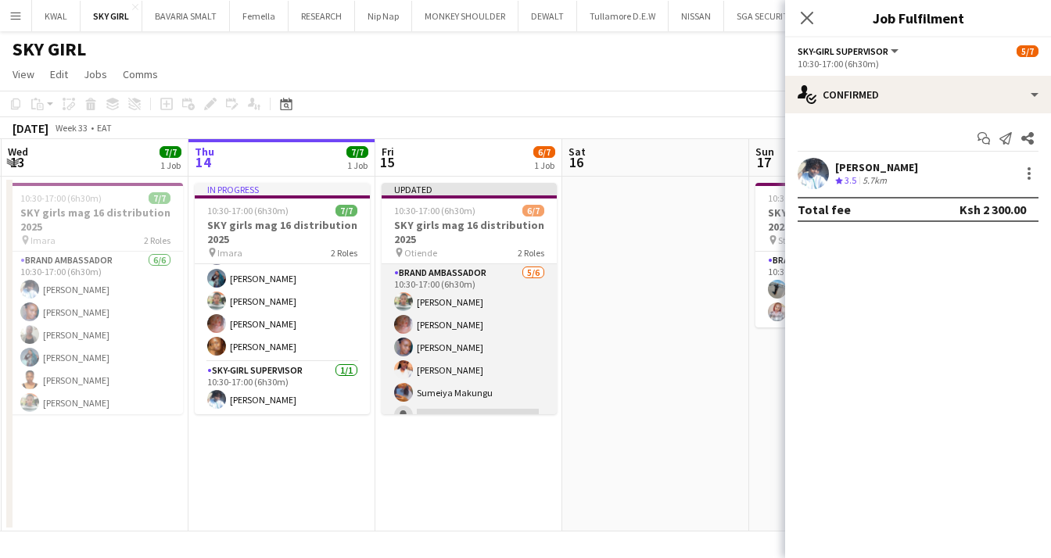
click at [445, 355] on app-card-role "Brand Ambassador [DATE] 10:30-17:00 (6h30m) [PERSON_NAME] [PERSON_NAME] [PERSON…" at bounding box center [468, 347] width 175 height 167
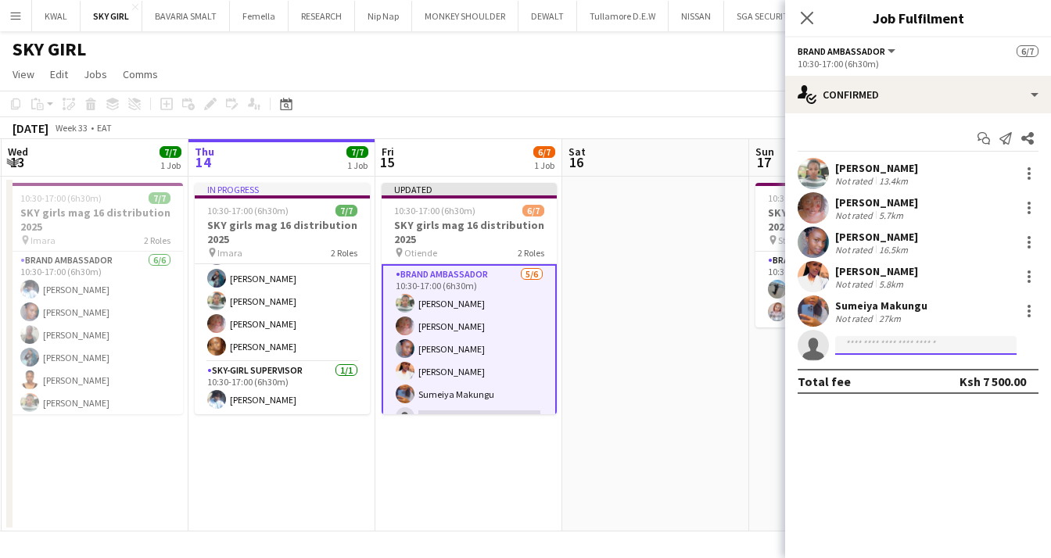
click at [902, 345] on input at bounding box center [925, 345] width 181 height 19
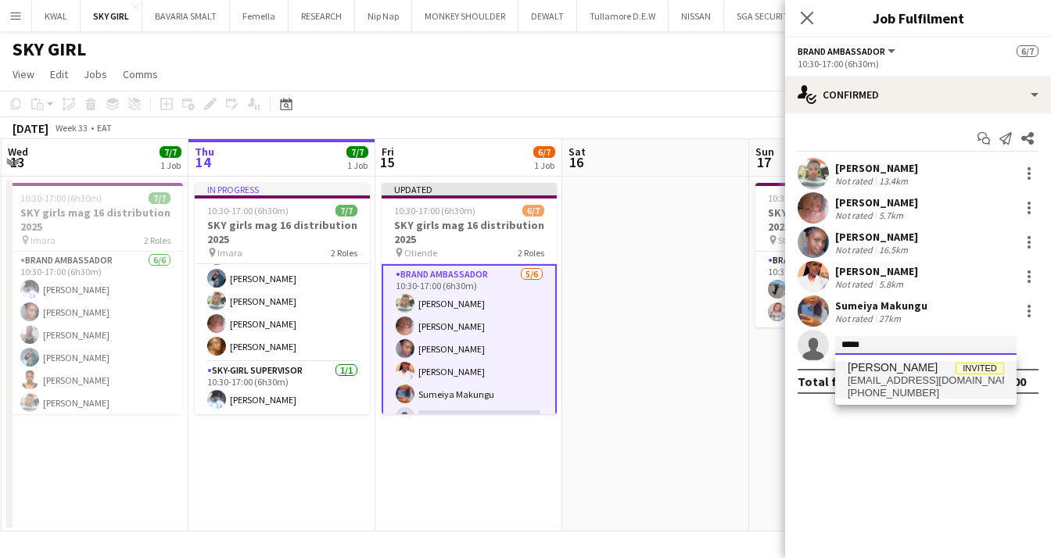
type input "*****"
click at [896, 383] on span "[EMAIL_ADDRESS][DOMAIN_NAME]" at bounding box center [925, 380] width 156 height 13
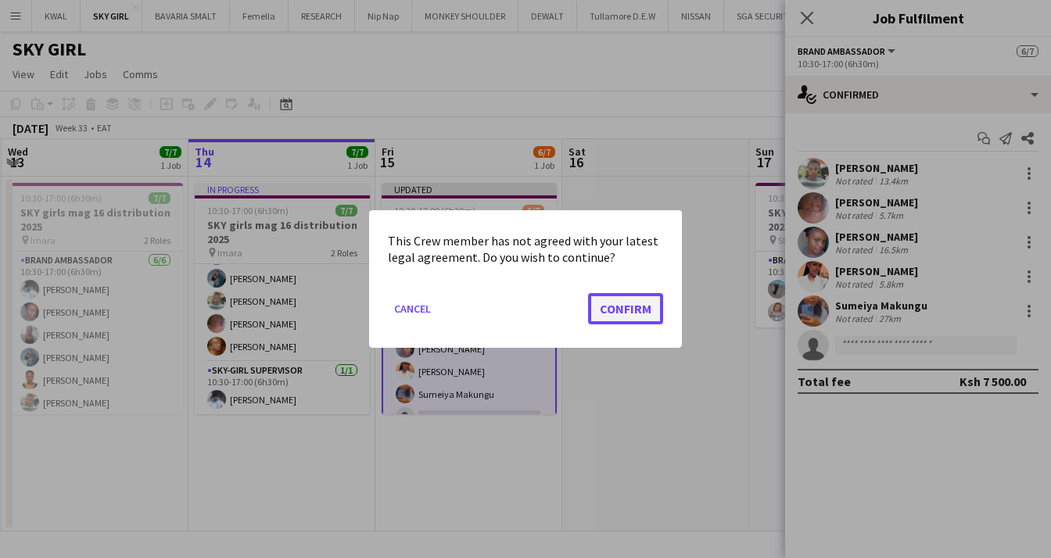
click at [644, 310] on button "Confirm" at bounding box center [625, 308] width 75 height 31
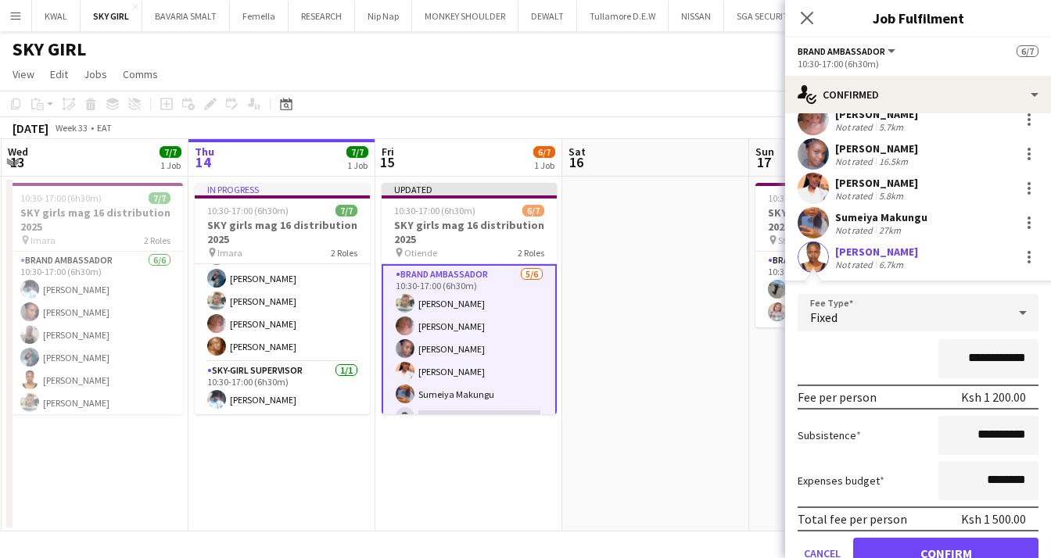
scroll to position [156, 0]
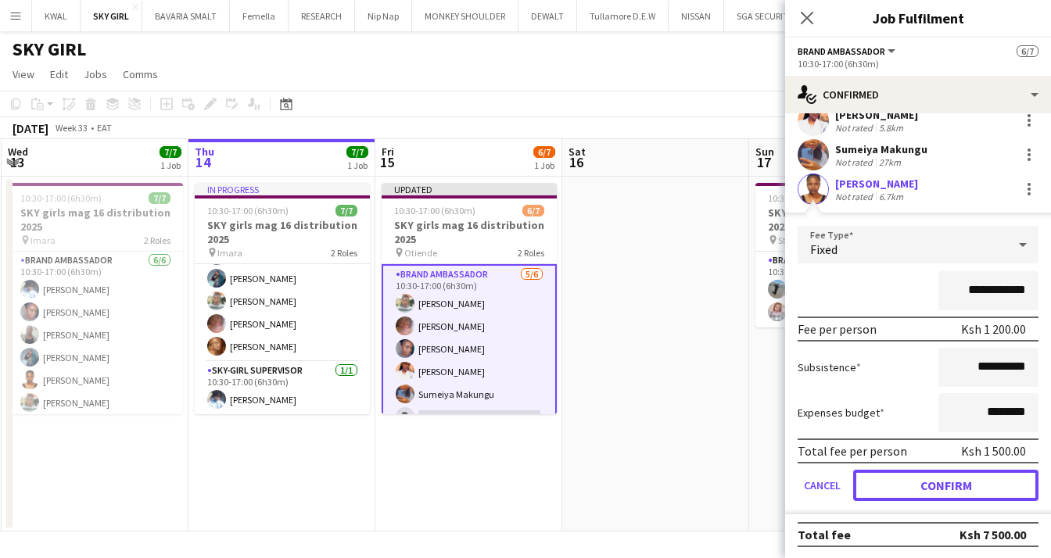
drag, startPoint x: 932, startPoint y: 475, endPoint x: 933, endPoint y: 457, distance: 18.0
click at [932, 467] on form "**********" at bounding box center [918, 370] width 266 height 288
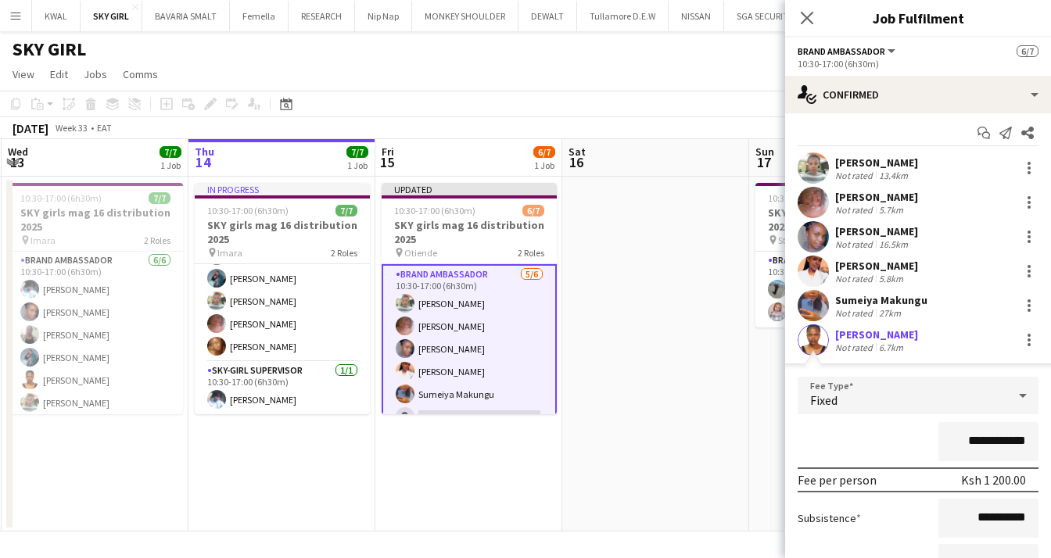
scroll to position [0, 0]
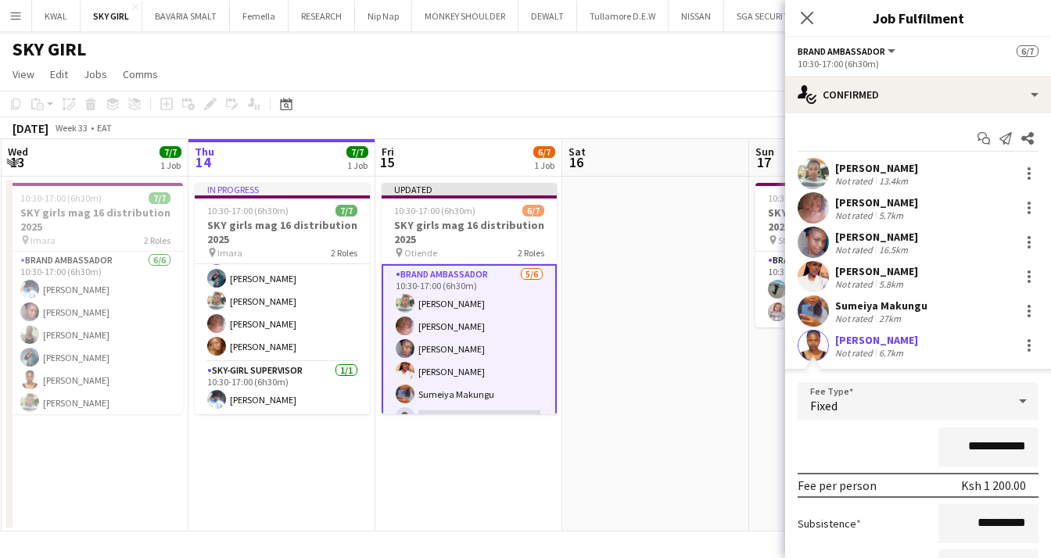
click at [869, 270] on div "[PERSON_NAME]" at bounding box center [876, 271] width 83 height 14
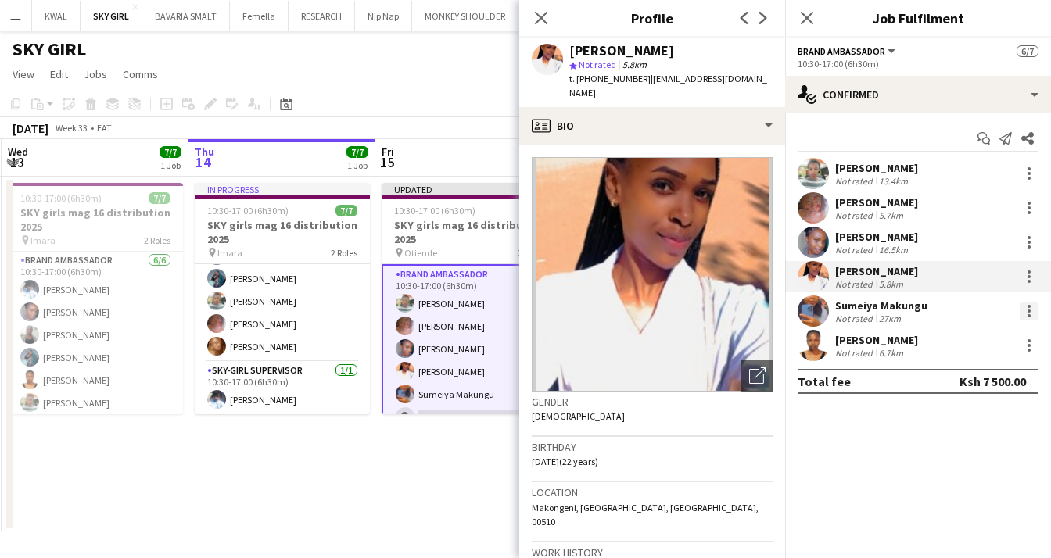
click at [1023, 314] on div at bounding box center [1028, 311] width 19 height 19
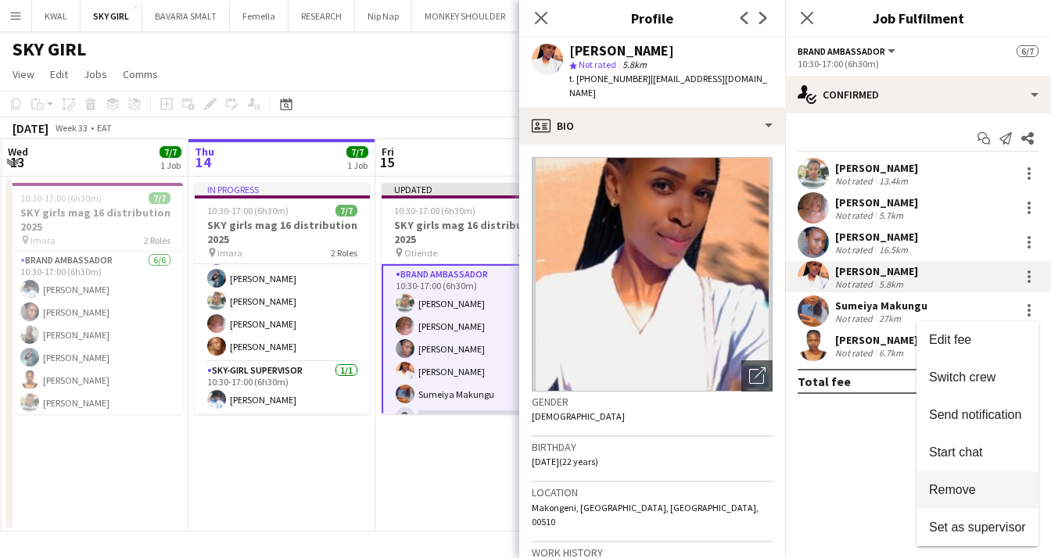
click at [983, 485] on span "Remove" at bounding box center [977, 490] width 97 height 14
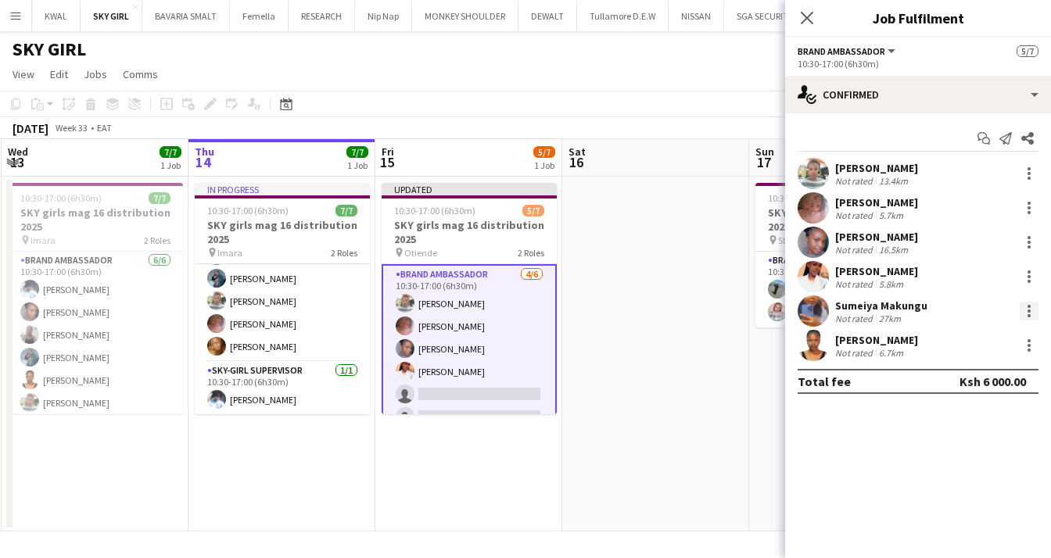
click at [1025, 313] on div at bounding box center [1028, 311] width 19 height 19
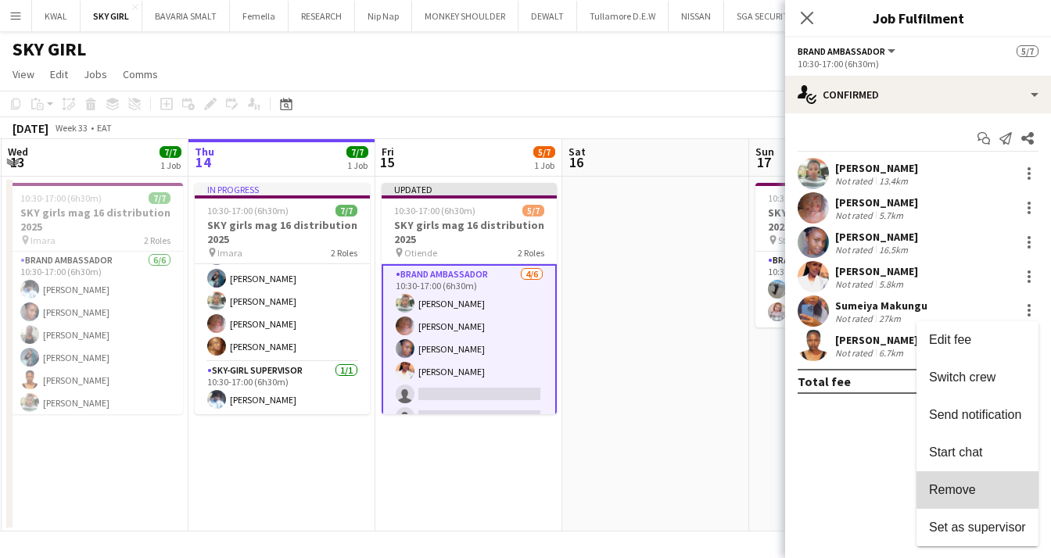
click at [963, 485] on span "Remove" at bounding box center [952, 489] width 47 height 13
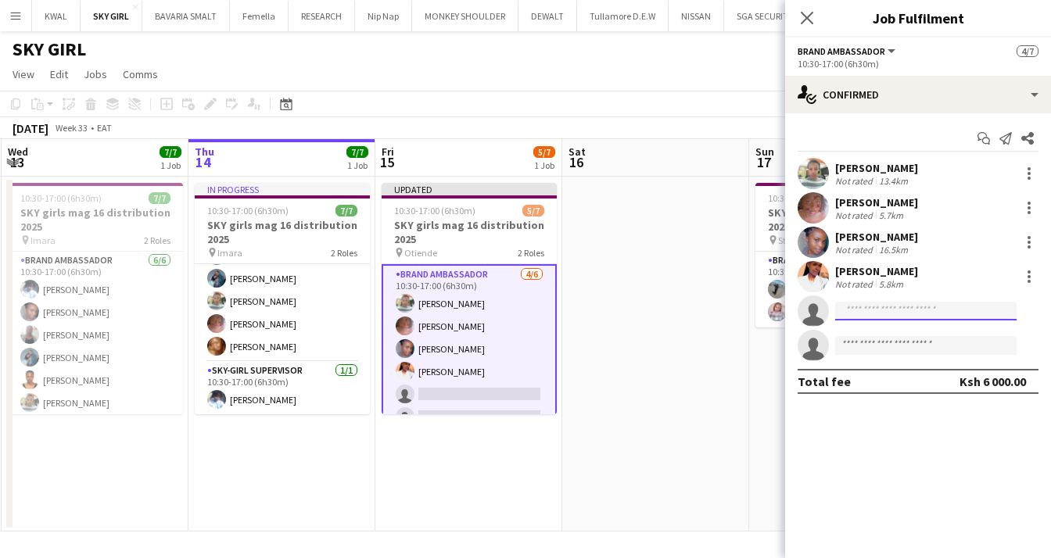
click at [887, 309] on input at bounding box center [925, 311] width 181 height 19
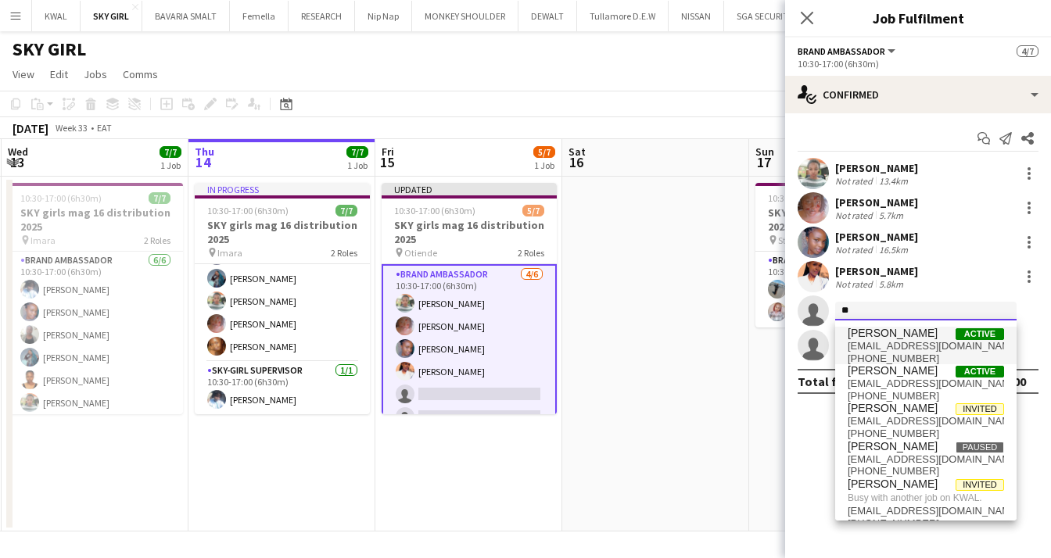
type input "*"
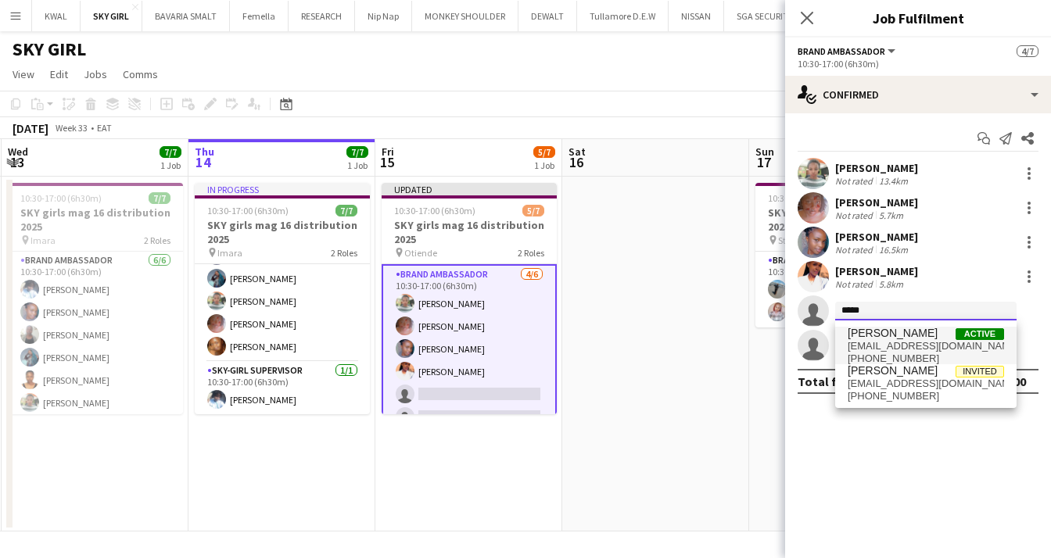
type input "*****"
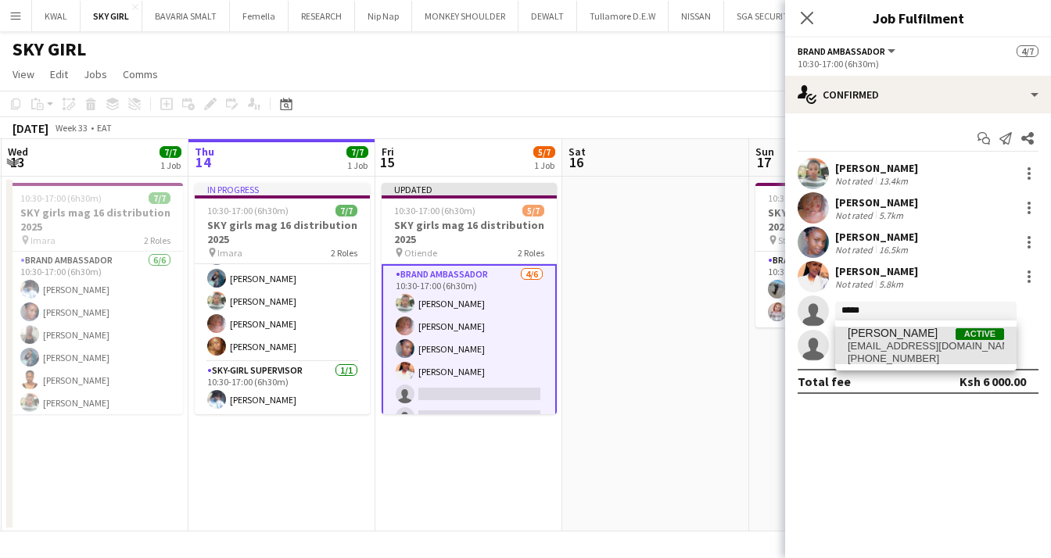
click at [891, 342] on span "[EMAIL_ADDRESS][DOMAIN_NAME]" at bounding box center [925, 346] width 156 height 13
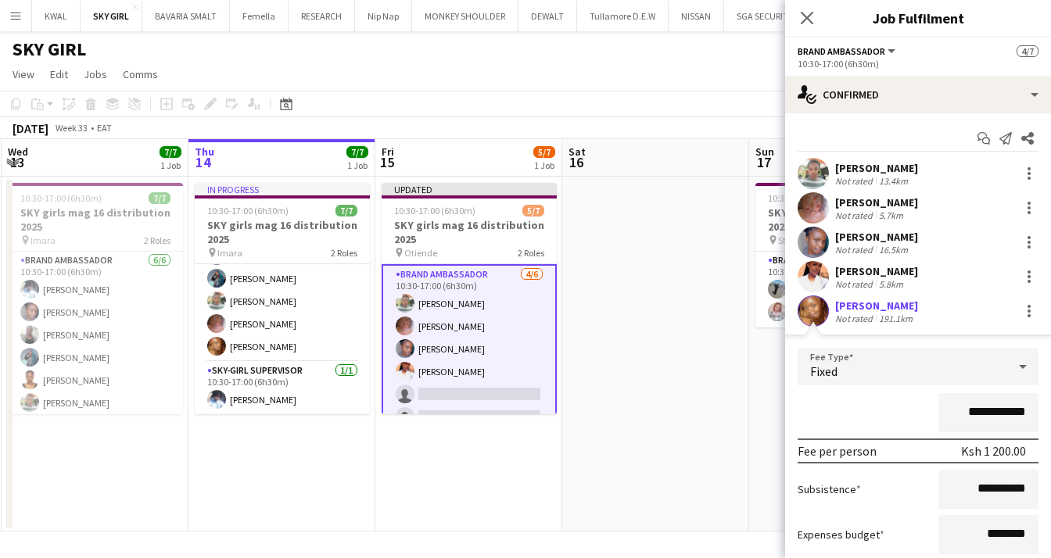
scroll to position [156, 0]
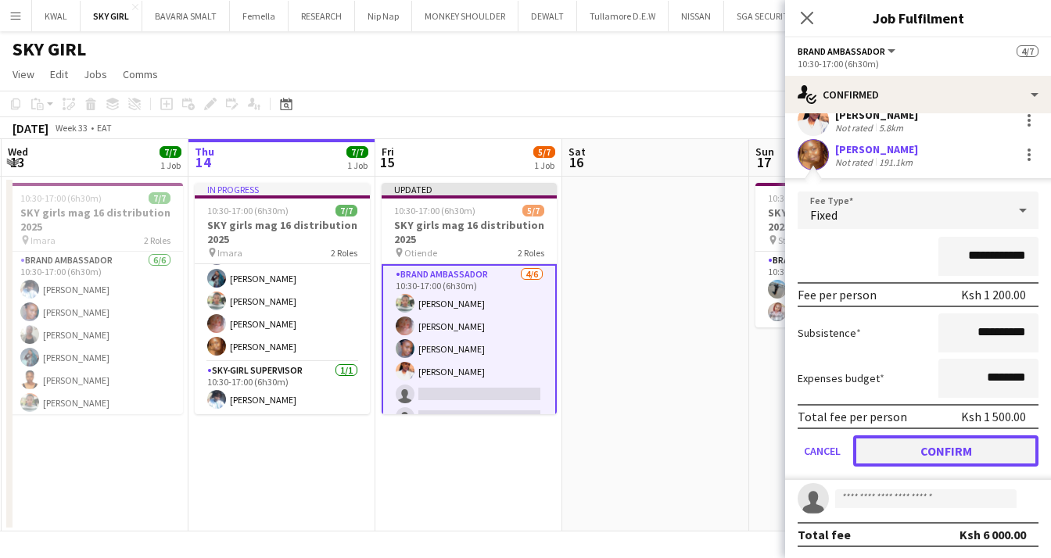
click at [987, 455] on button "Confirm" at bounding box center [945, 450] width 185 height 31
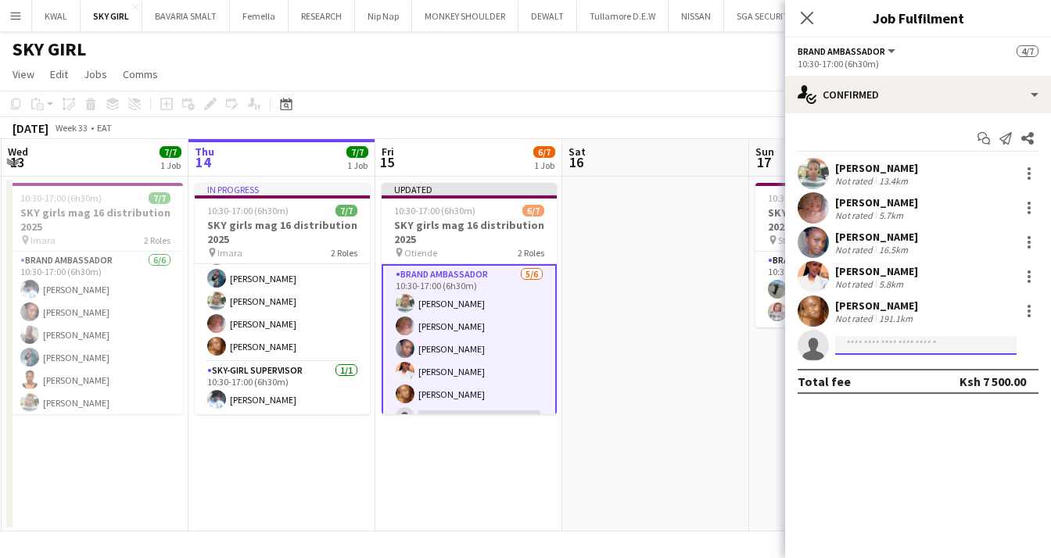
click at [863, 344] on input at bounding box center [925, 345] width 181 height 19
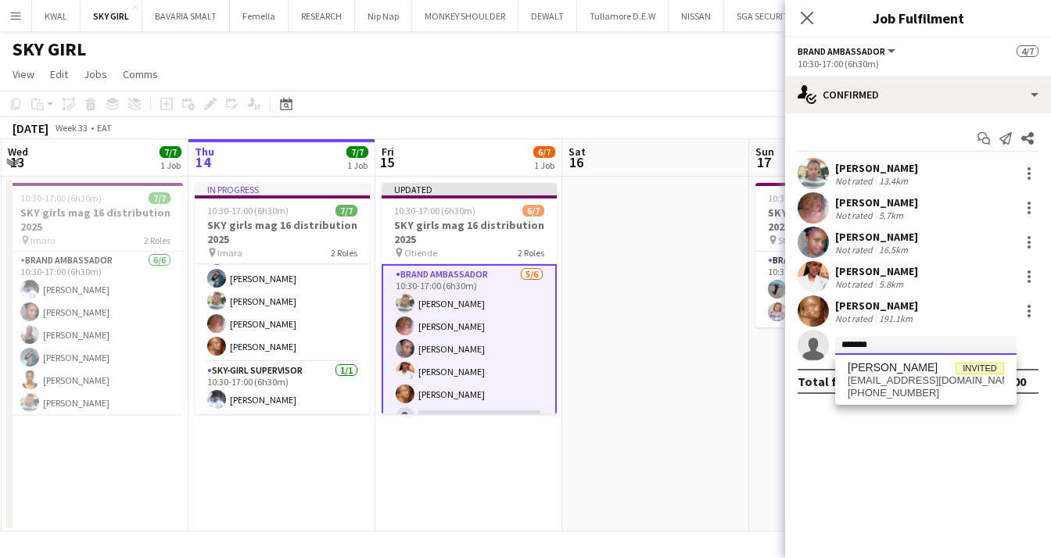
type input "*******"
click at [868, 383] on span "[EMAIL_ADDRESS][DOMAIN_NAME]" at bounding box center [925, 380] width 156 height 13
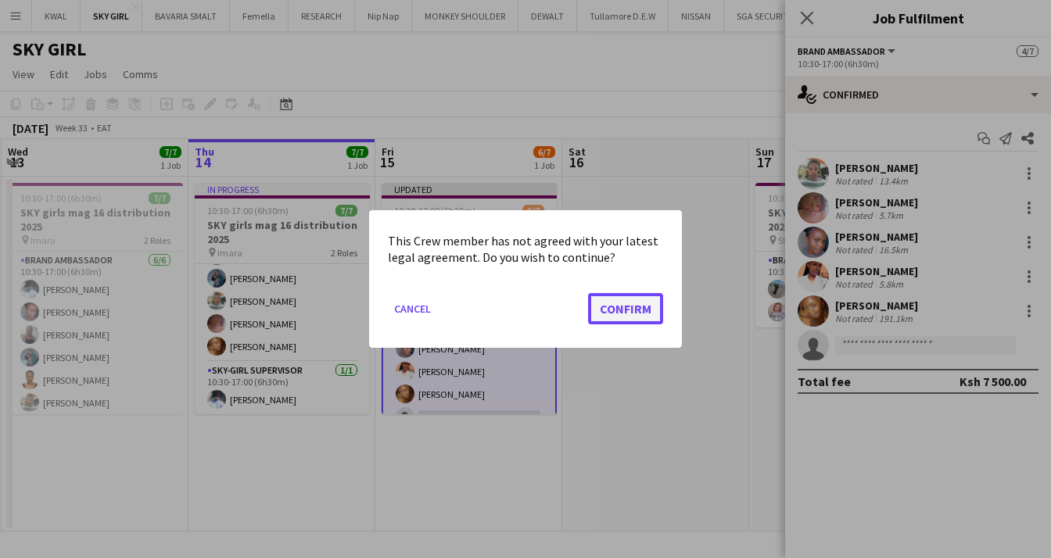
click at [617, 315] on button "Confirm" at bounding box center [625, 308] width 75 height 31
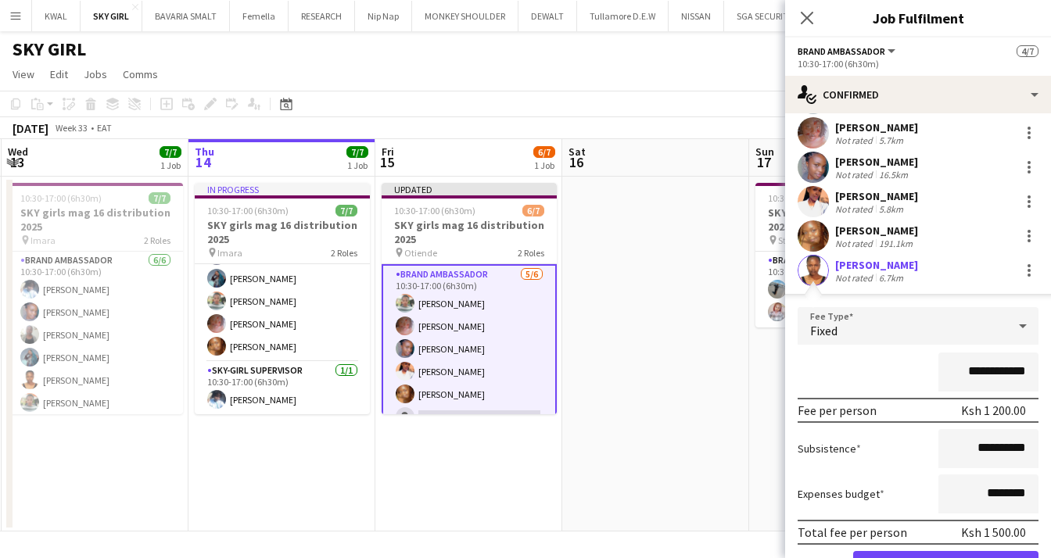
scroll to position [156, 0]
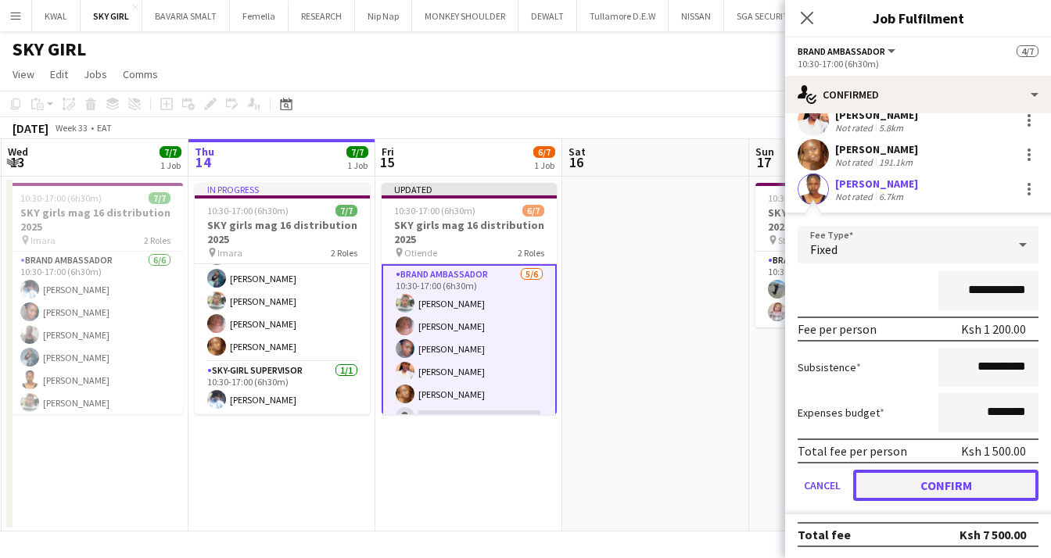
click at [935, 485] on button "Confirm" at bounding box center [945, 485] width 185 height 31
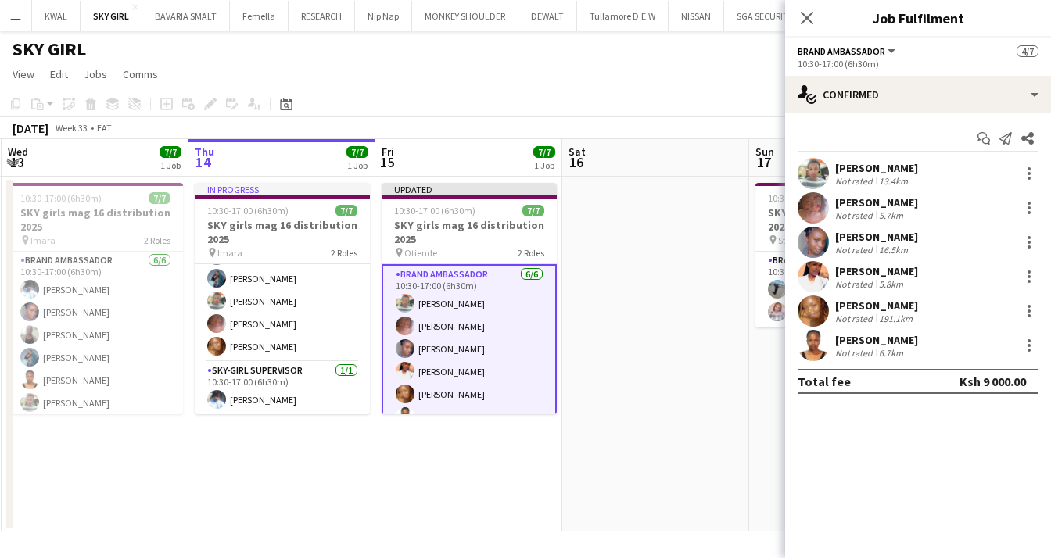
scroll to position [0, 0]
drag, startPoint x: 650, startPoint y: 392, endPoint x: 664, endPoint y: 385, distance: 15.4
click at [648, 392] on app-date-cell at bounding box center [655, 354] width 187 height 355
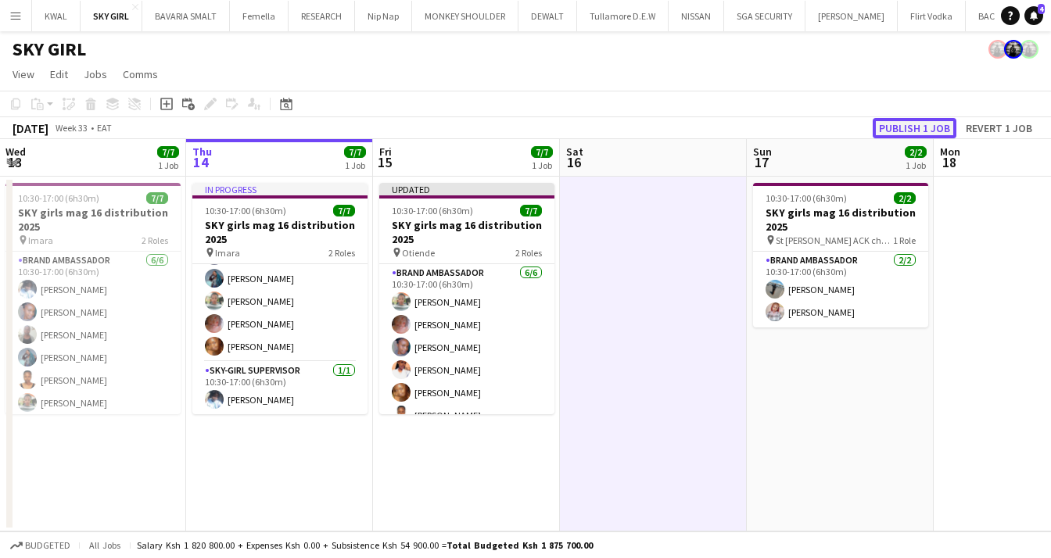
click at [908, 122] on button "Publish 1 job" at bounding box center [914, 128] width 84 height 20
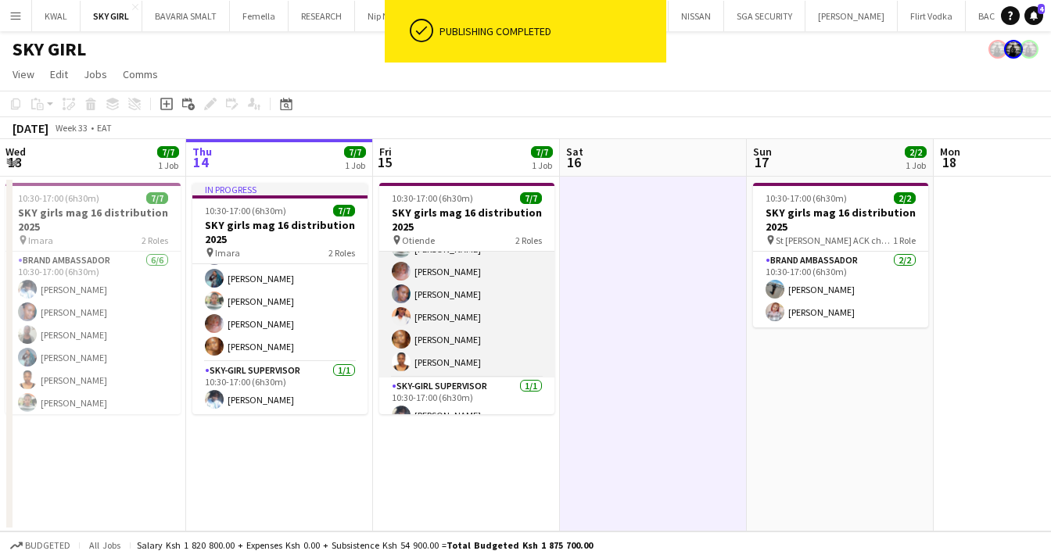
scroll to position [56, 0]
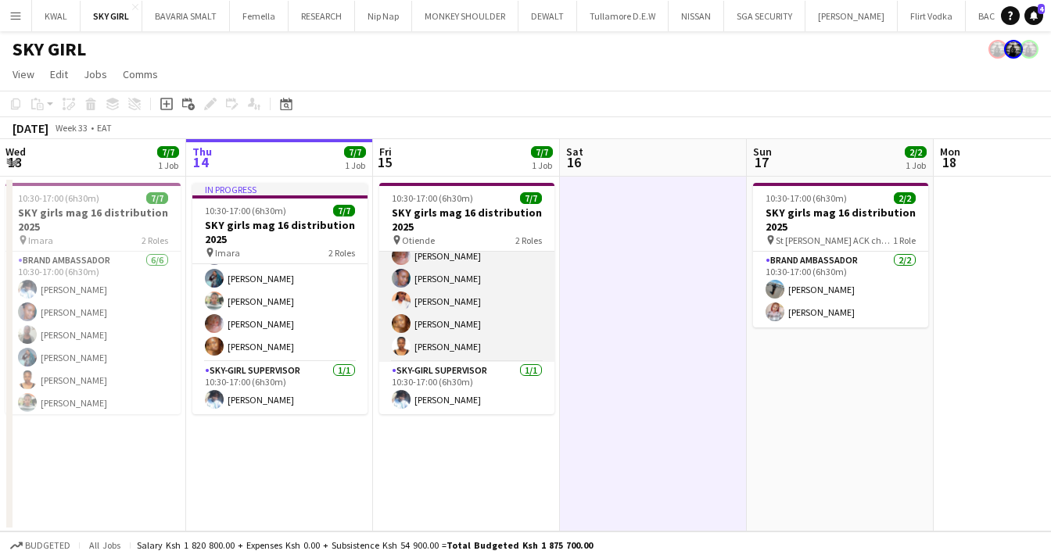
click at [453, 299] on app-card-role "Brand Ambassador [DATE] 10:30-17:00 (6h30m) [PERSON_NAME] [PERSON_NAME] [PERSON…" at bounding box center [466, 278] width 175 height 167
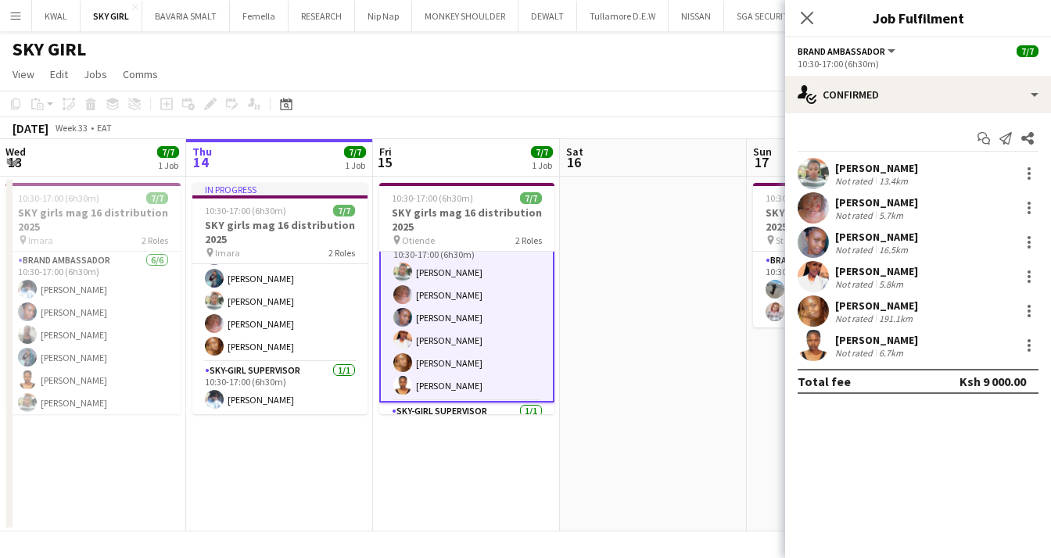
scroll to position [0, 0]
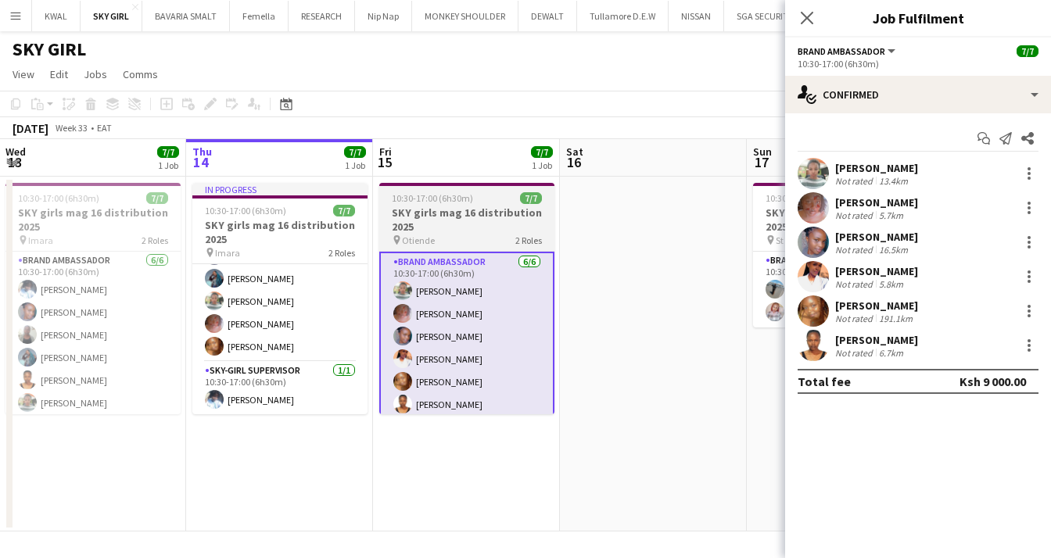
click at [453, 220] on h3 "SKY girls mag 16 distribution 2025" at bounding box center [466, 220] width 175 height 28
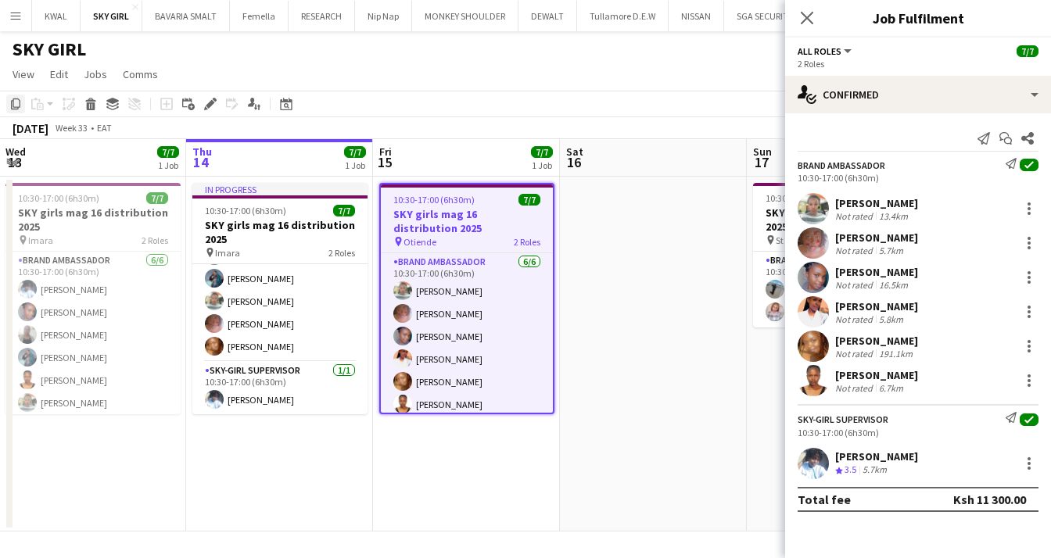
click at [13, 101] on icon at bounding box center [15, 103] width 9 height 11
click at [611, 223] on app-date-cell at bounding box center [653, 354] width 187 height 355
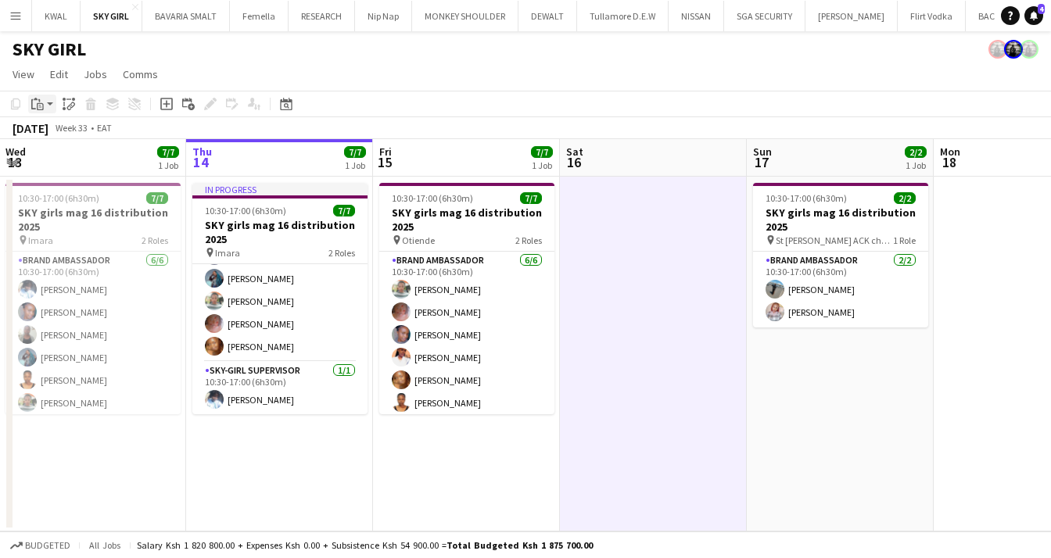
click at [53, 102] on div "Copy Paste Paste Ctrl+V Paste with crew Ctrl+Shift+V Paste linked Job [GEOGRAPH…" at bounding box center [75, 104] width 138 height 19
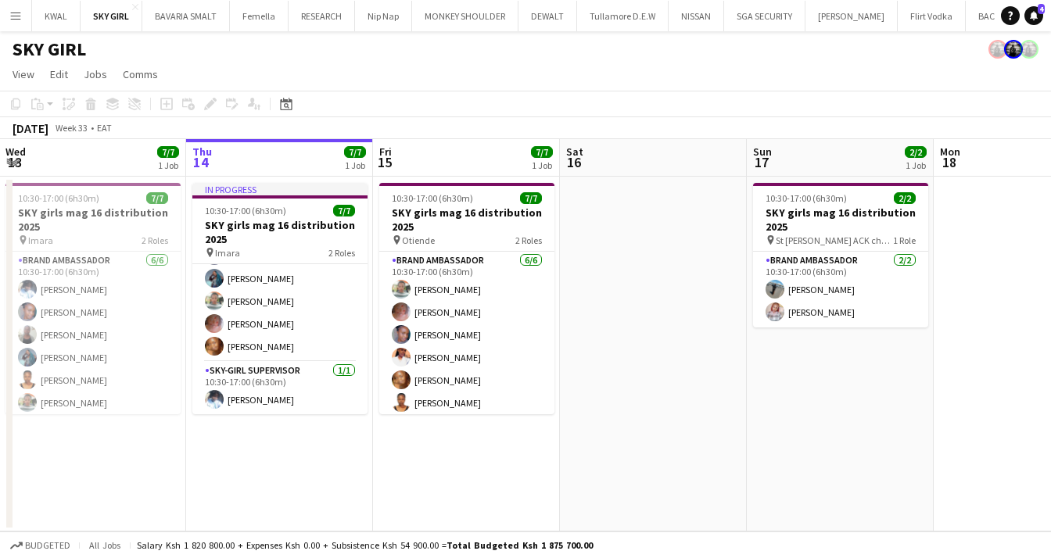
drag, startPoint x: 644, startPoint y: 208, endPoint x: 607, endPoint y: 220, distance: 39.3
click at [643, 208] on app-date-cell at bounding box center [653, 354] width 187 height 355
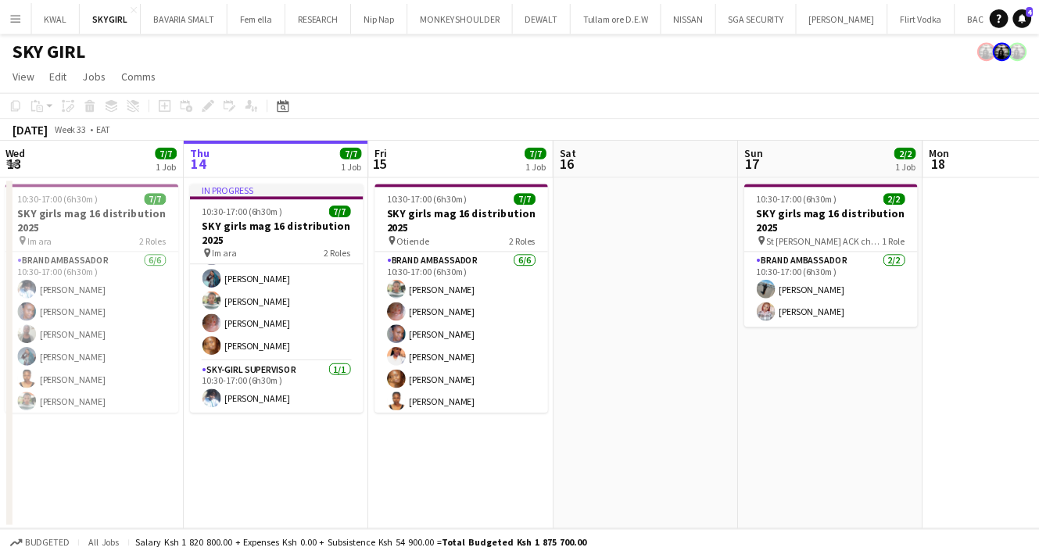
scroll to position [0, 375]
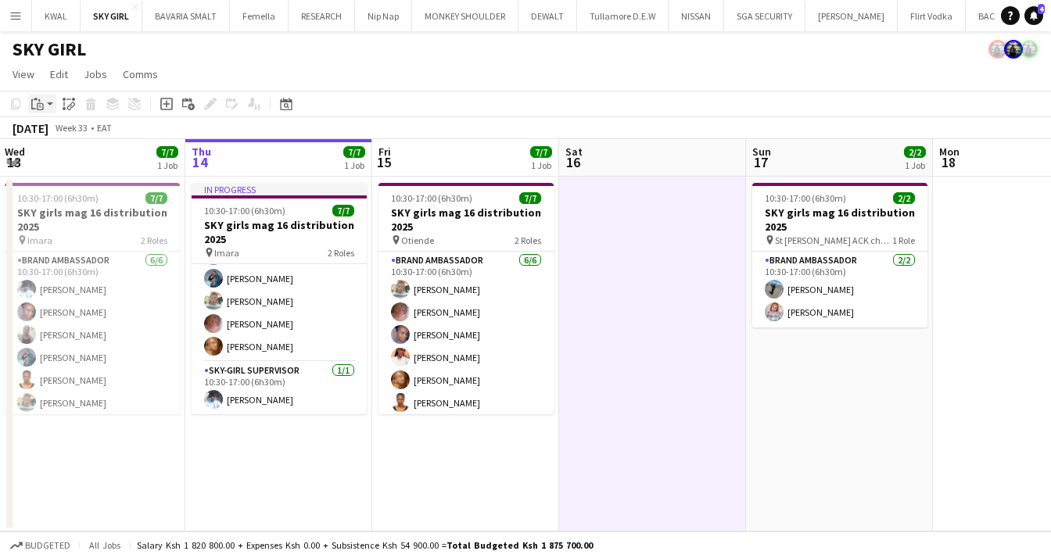
click at [52, 102] on app-action-btn "Paste" at bounding box center [42, 104] width 28 height 19
click at [59, 167] on link "Paste with crew Ctrl+Shift+V" at bounding box center [114, 160] width 147 height 14
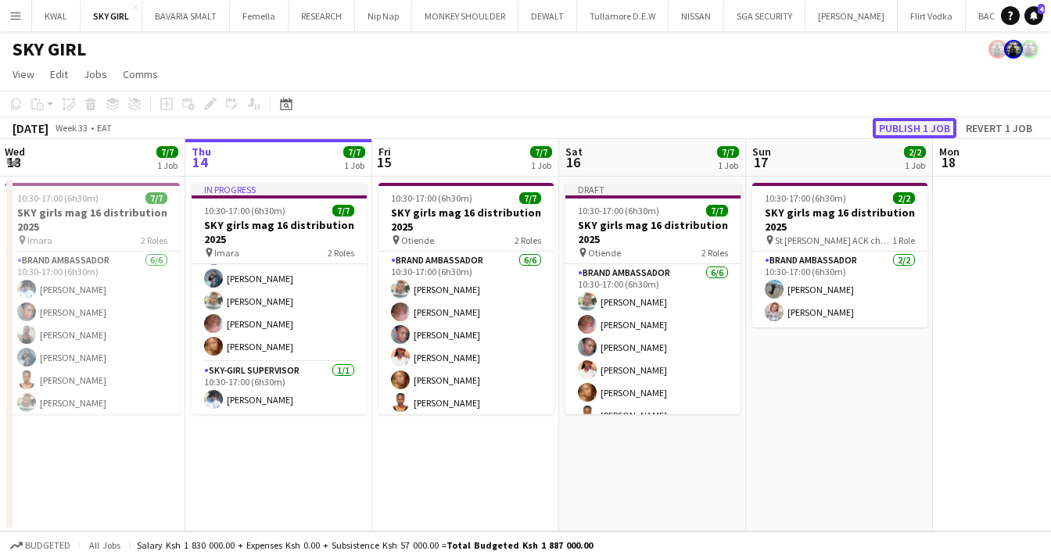
click at [931, 127] on button "Publish 1 job" at bounding box center [914, 128] width 84 height 20
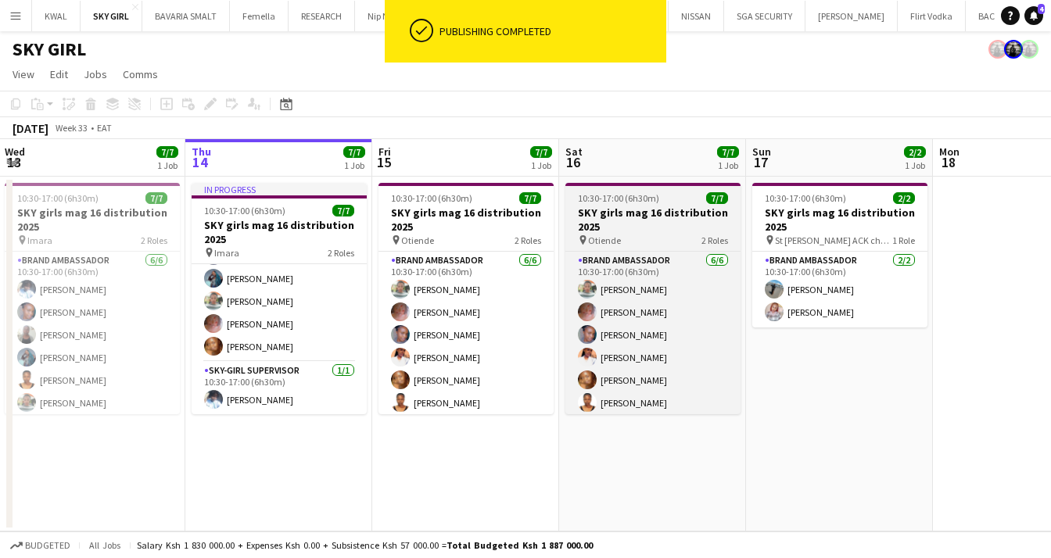
click at [636, 222] on h3 "SKY girls mag 16 distribution 2025" at bounding box center [652, 220] width 175 height 28
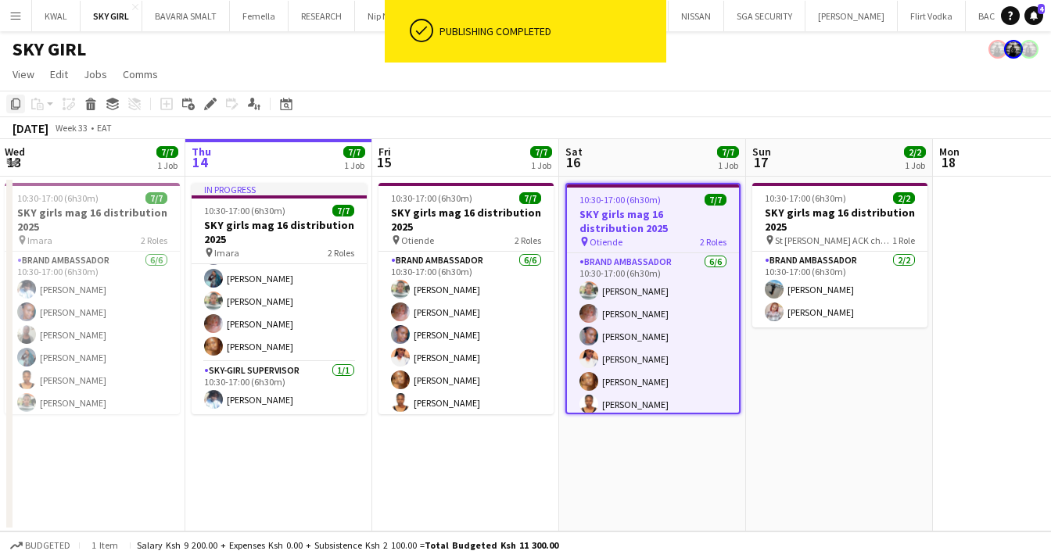
click at [10, 110] on div "Copy" at bounding box center [15, 104] width 19 height 19
click at [630, 459] on app-date-cell "10:30-17:00 (6h30m) 7/7 SKY girls mag 16 distribution 2025 pin Otiende 2 Roles …" at bounding box center [652, 354] width 187 height 355
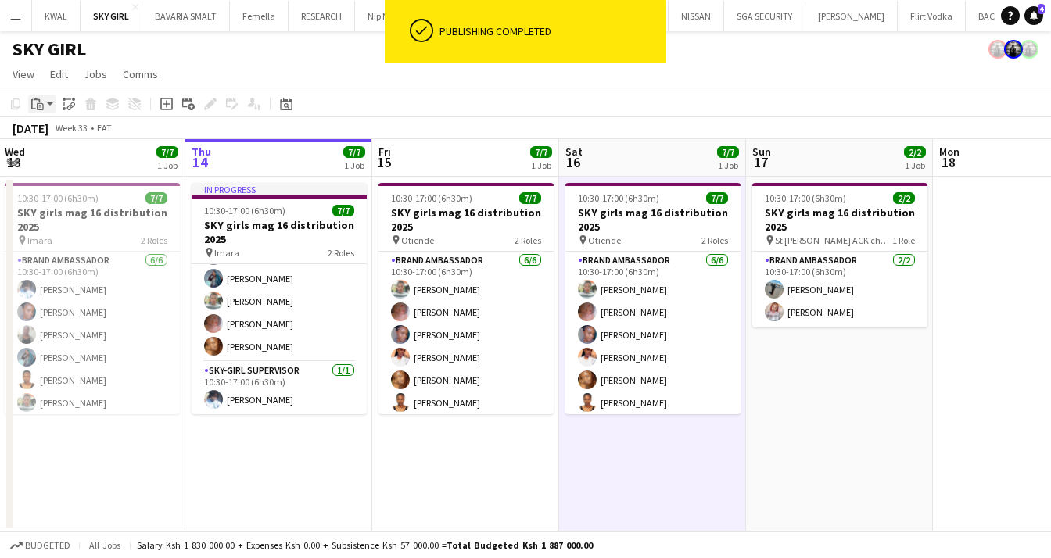
click at [51, 105] on app-action-btn "Paste" at bounding box center [42, 104] width 28 height 19
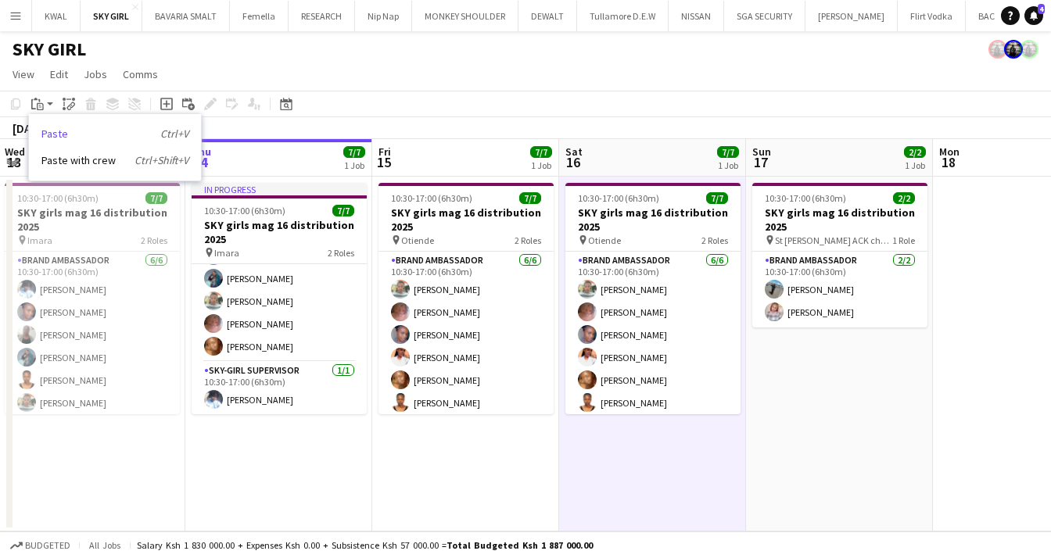
click at [59, 131] on link "Paste Ctrl+V" at bounding box center [114, 134] width 147 height 14
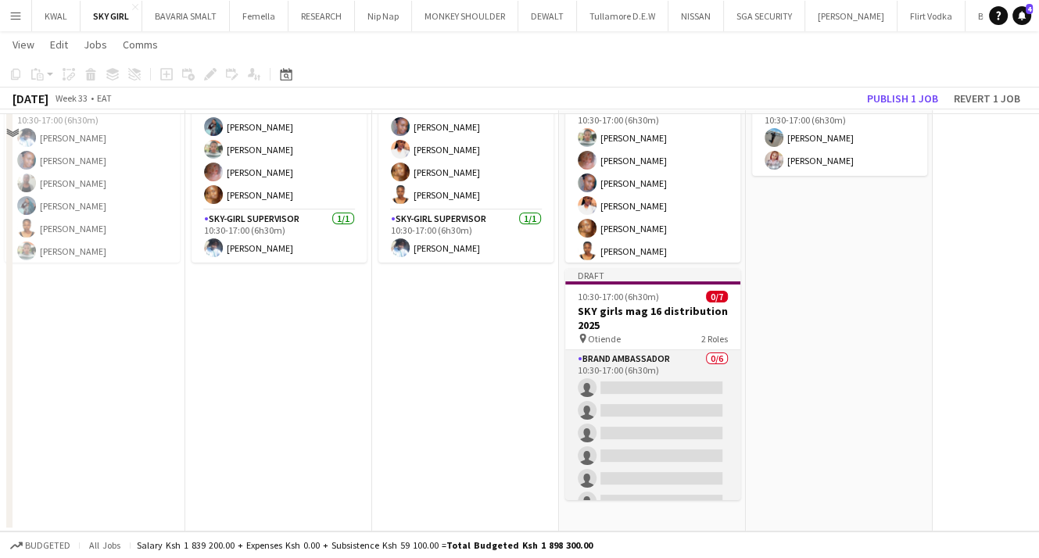
scroll to position [150, 0]
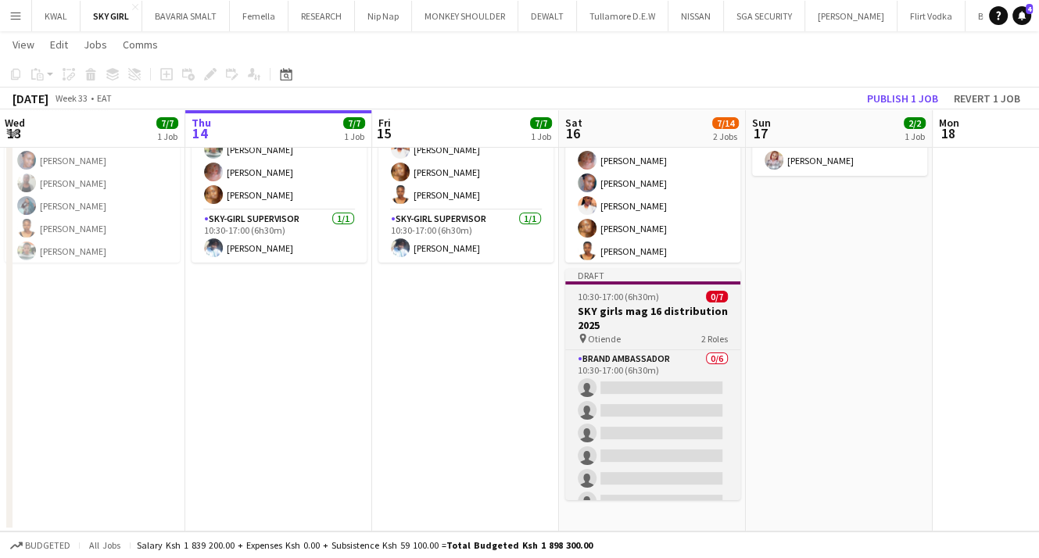
click at [624, 318] on h3 "SKY girls mag 16 distribution 2025" at bounding box center [652, 318] width 175 height 28
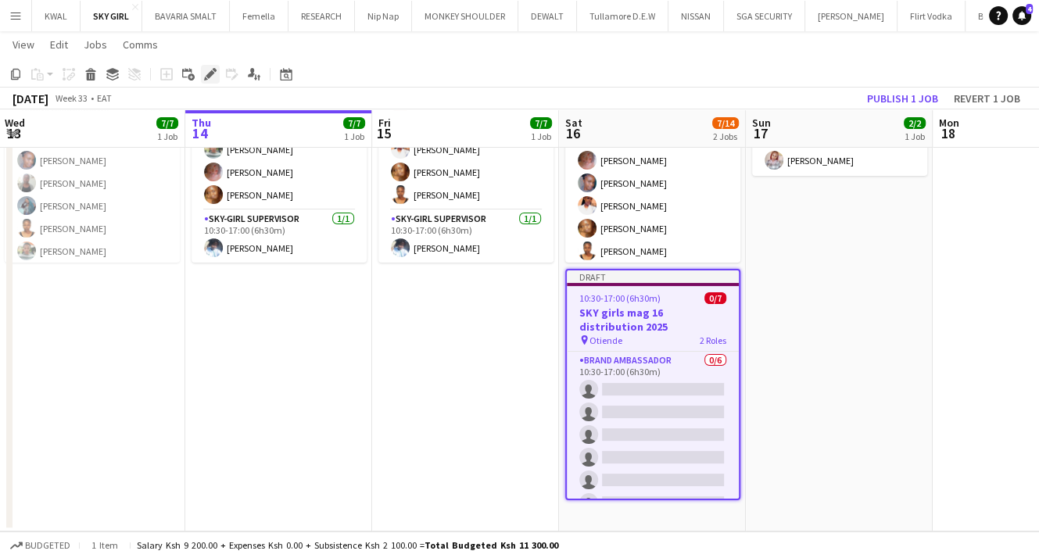
click at [205, 82] on div "Edit" at bounding box center [210, 74] width 19 height 19
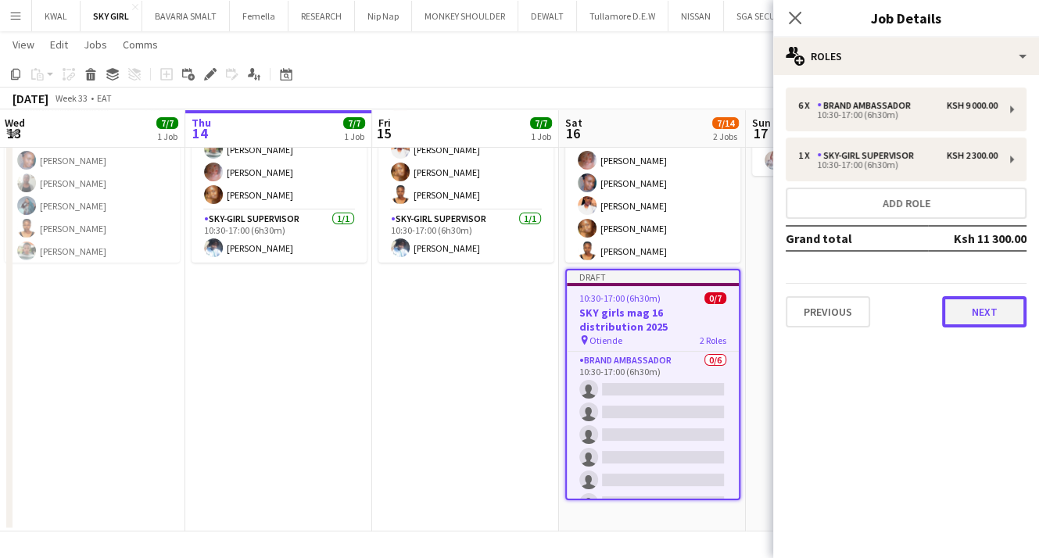
click at [959, 314] on button "Next" at bounding box center [984, 311] width 84 height 31
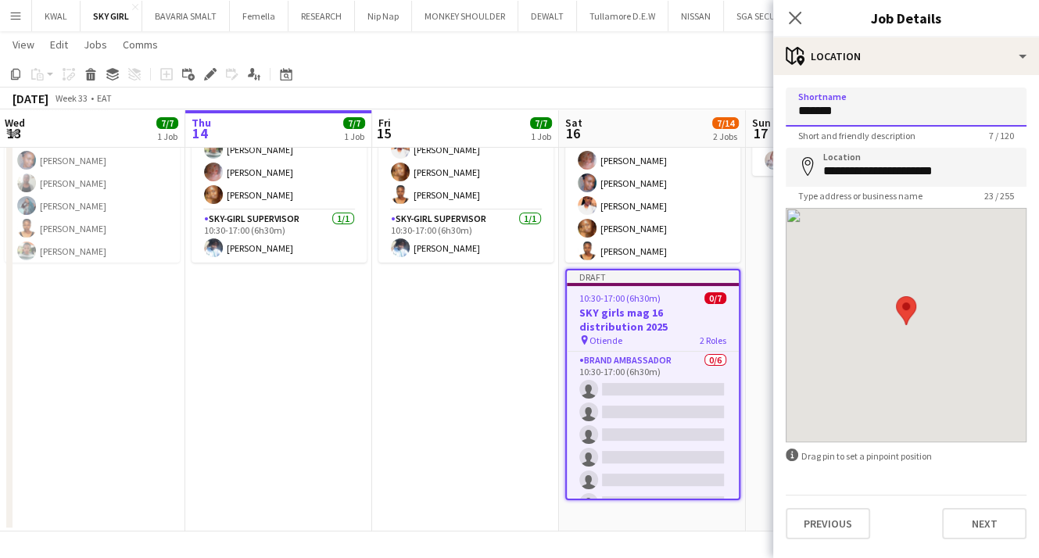
drag, startPoint x: 835, startPoint y: 107, endPoint x: 851, endPoint y: 113, distance: 16.6
click at [838, 109] on input "*******" at bounding box center [906, 107] width 241 height 39
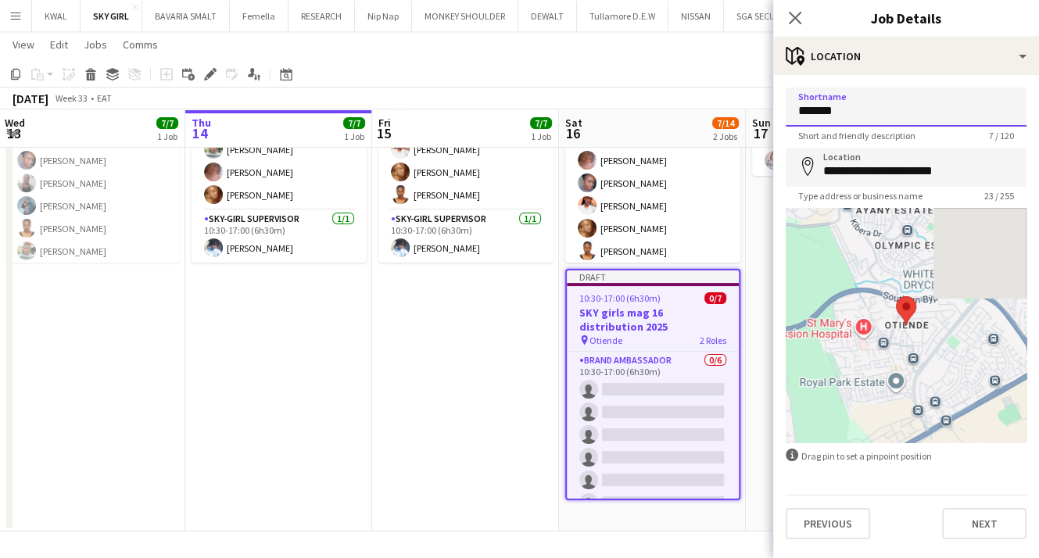
click at [852, 113] on input "*******" at bounding box center [906, 107] width 241 height 39
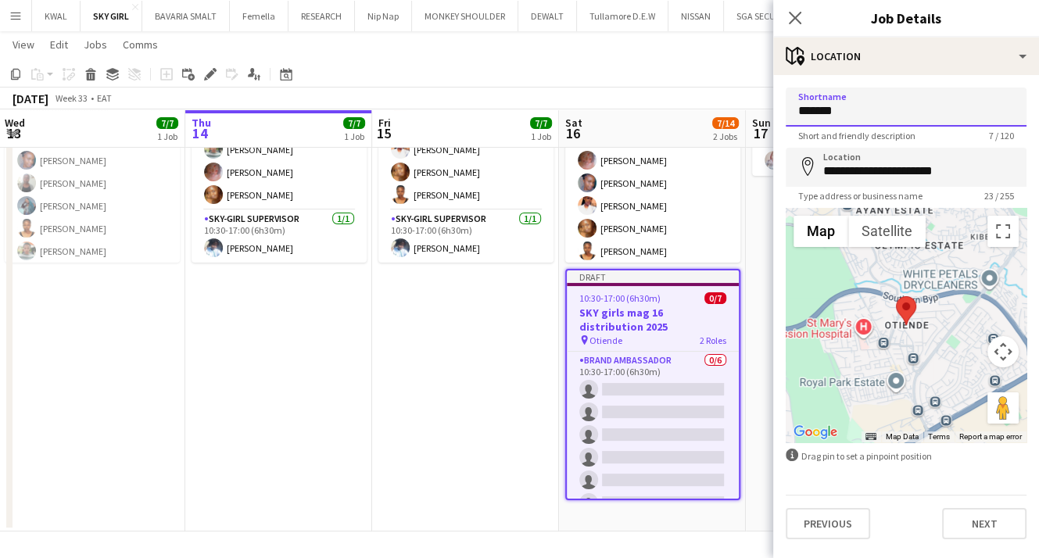
drag, startPoint x: 852, startPoint y: 113, endPoint x: 700, endPoint y: 113, distance: 151.7
click at [700, 113] on body "Menu Boards Boards Boards All jobs Status Workforce Workforce My Workforce Recr…" at bounding box center [519, 204] width 1039 height 708
drag, startPoint x: 861, startPoint y: 113, endPoint x: 729, endPoint y: 120, distance: 133.1
click at [729, 120] on body "Menu Boards Boards Boards All jobs Status Workforce Workforce My Workforce Recr…" at bounding box center [519, 204] width 1039 height 708
type input "*******"
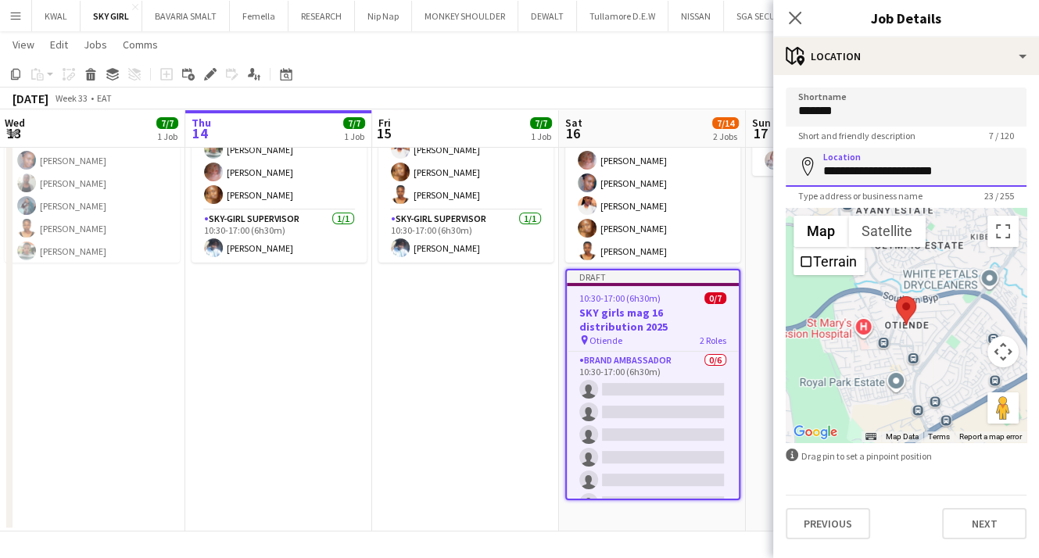
drag, startPoint x: 825, startPoint y: 172, endPoint x: 1010, endPoint y: 176, distance: 185.3
click at [1019, 176] on input "**********" at bounding box center [906, 167] width 241 height 39
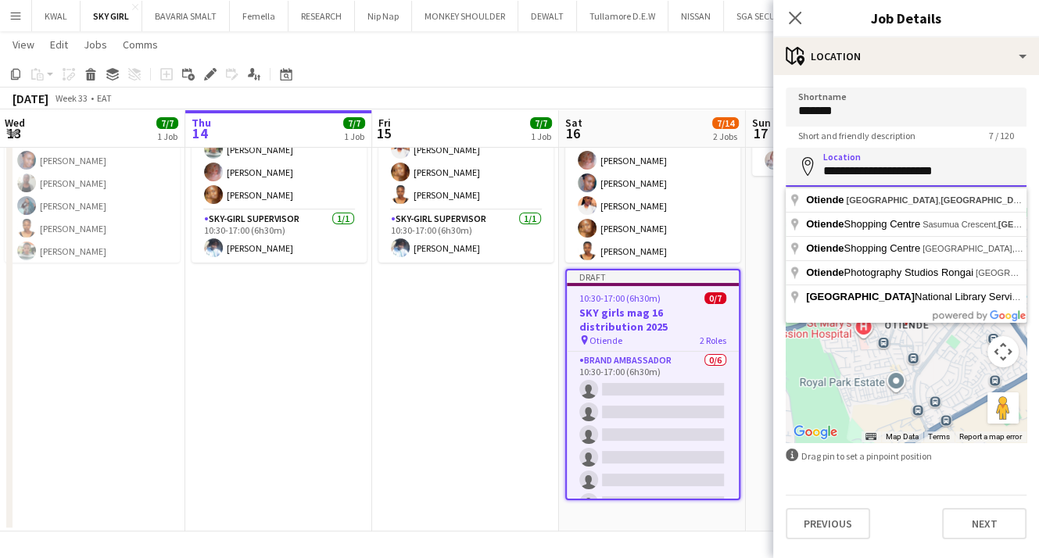
paste input
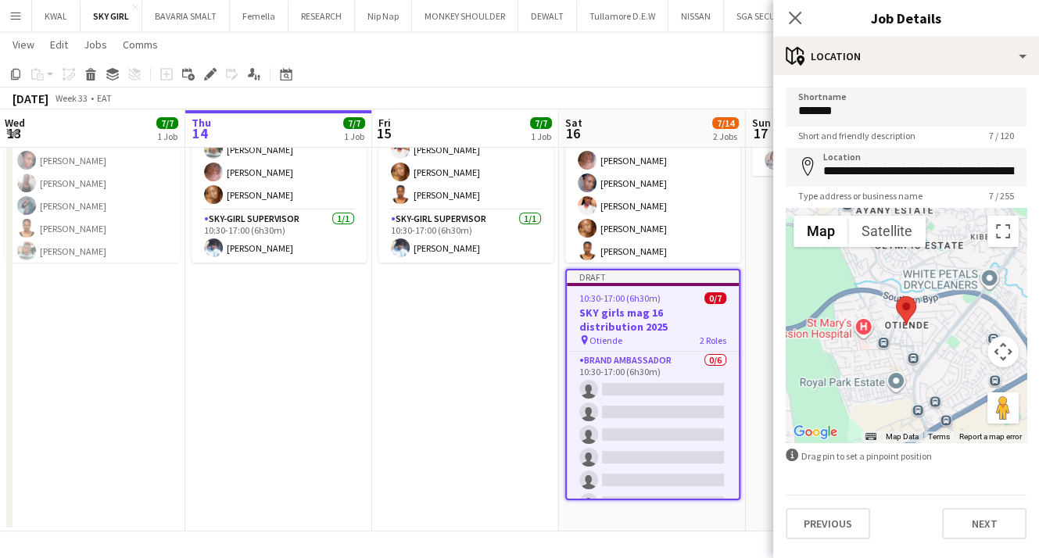
type input "**********"
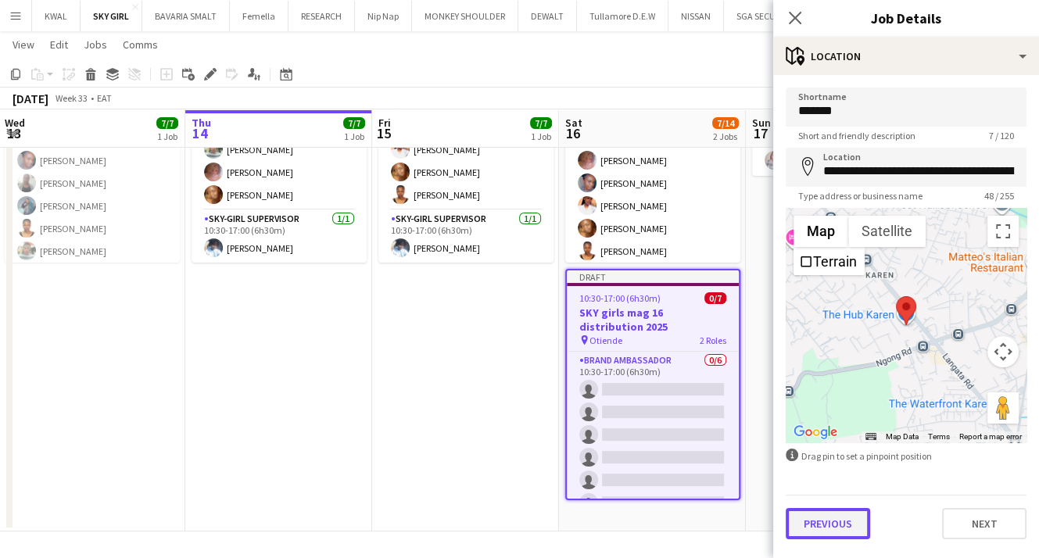
click at [839, 525] on button "Previous" at bounding box center [828, 523] width 84 height 31
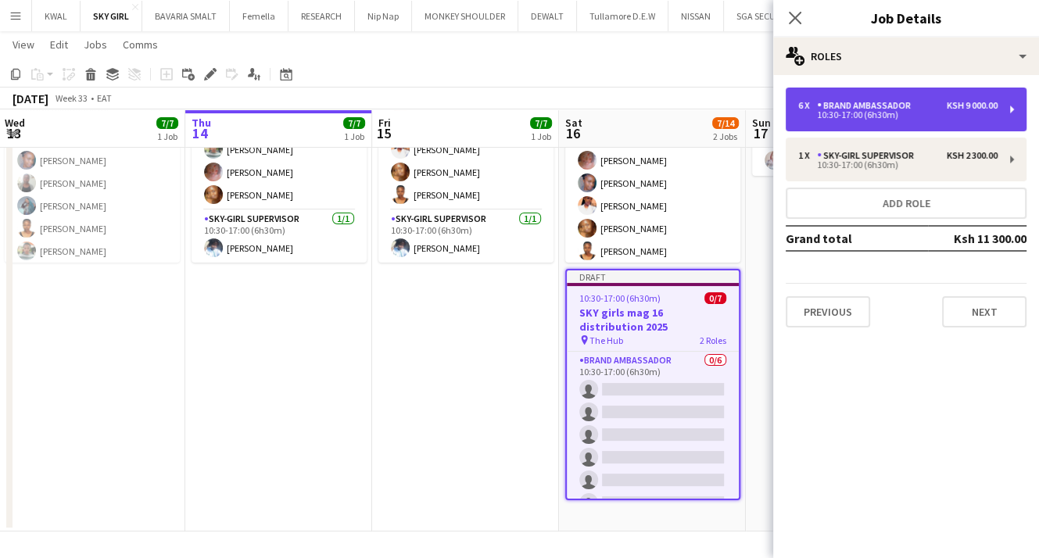
click at [871, 103] on div "Brand Ambassador" at bounding box center [867, 105] width 100 height 11
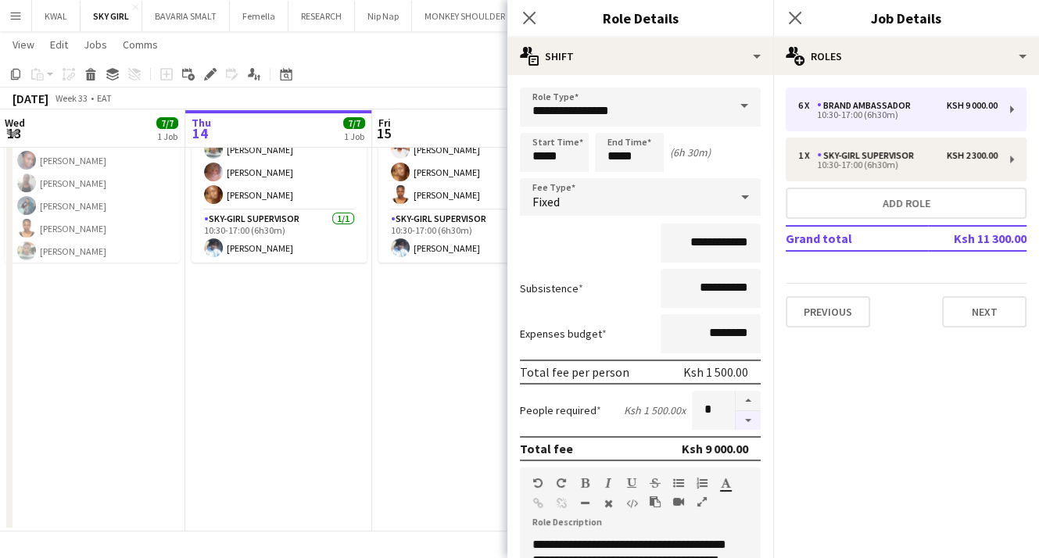
click at [737, 415] on button "button" at bounding box center [748, 421] width 25 height 20
click at [738, 414] on button "button" at bounding box center [748, 421] width 25 height 20
click at [736, 415] on button "button" at bounding box center [748, 421] width 25 height 20
click at [736, 420] on button "button" at bounding box center [748, 421] width 25 height 20
type input "*"
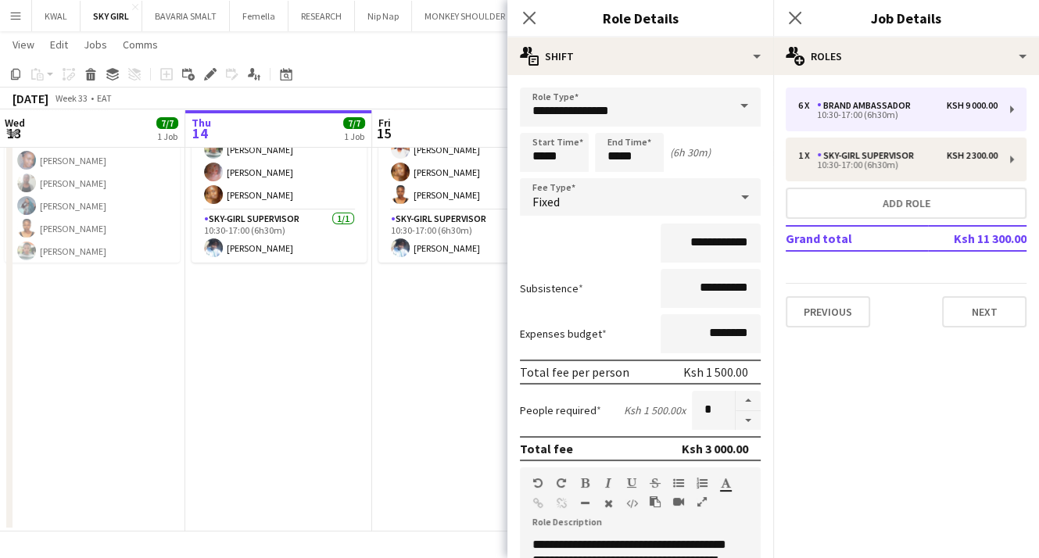
click at [414, 406] on app-date-cell "10:30-17:00 (6h30m) 7/7 SKY girls mag 16 distribution 2025 pin Otiende 2 Roles …" at bounding box center [465, 278] width 187 height 507
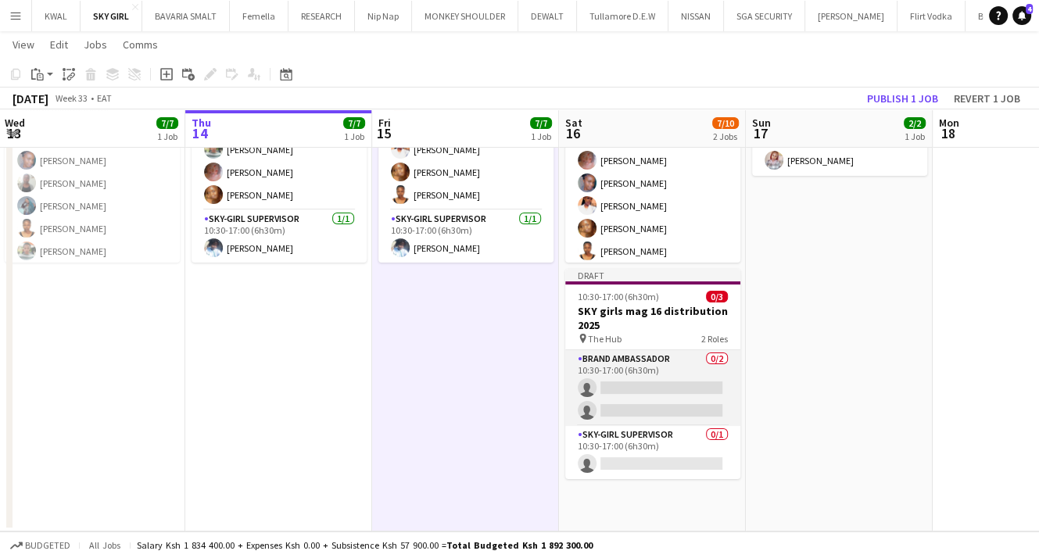
scroll to position [0, 374]
click at [677, 389] on app-card-role "Brand Ambassador 0/2 10:30-17:00 (6h30m) single-neutral-actions single-neutral-…" at bounding box center [654, 388] width 175 height 76
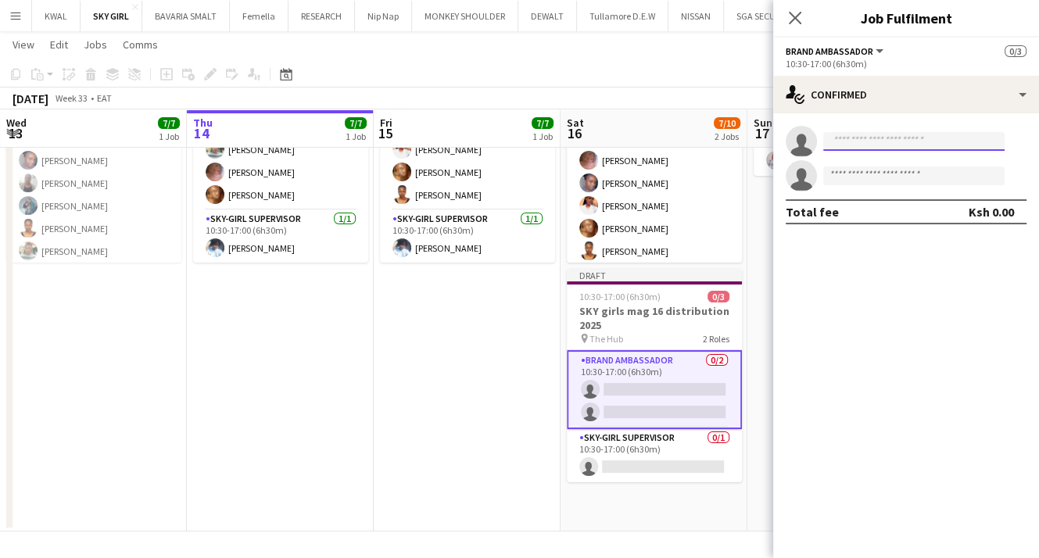
click at [887, 134] on input at bounding box center [913, 141] width 181 height 19
drag, startPoint x: 882, startPoint y: 136, endPoint x: 779, endPoint y: 126, distance: 103.7
click at [779, 126] on app-invite-slot "single-neutral-actions *******" at bounding box center [906, 141] width 266 height 31
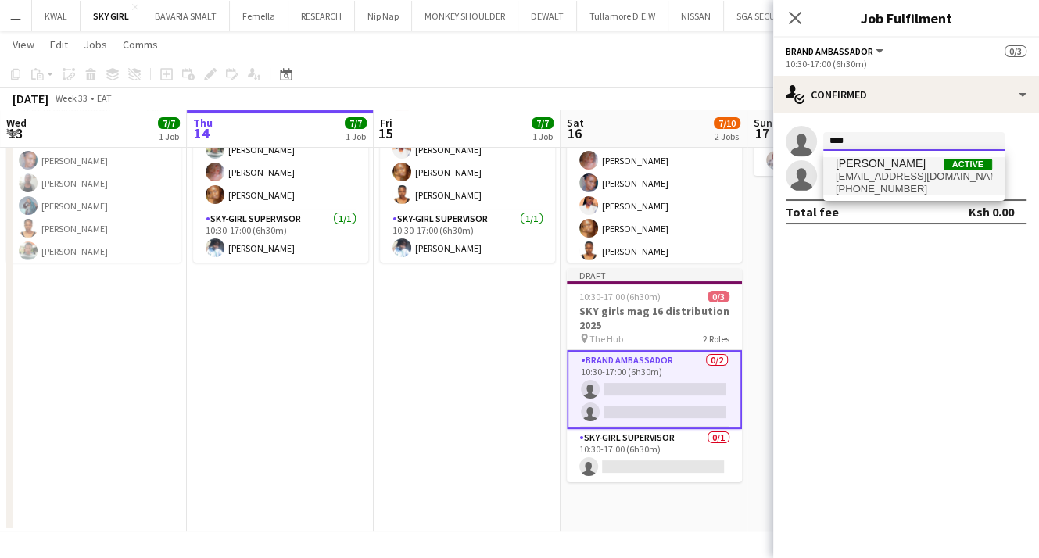
type input "****"
click at [885, 184] on span "[PHONE_NUMBER]" at bounding box center [914, 189] width 156 height 13
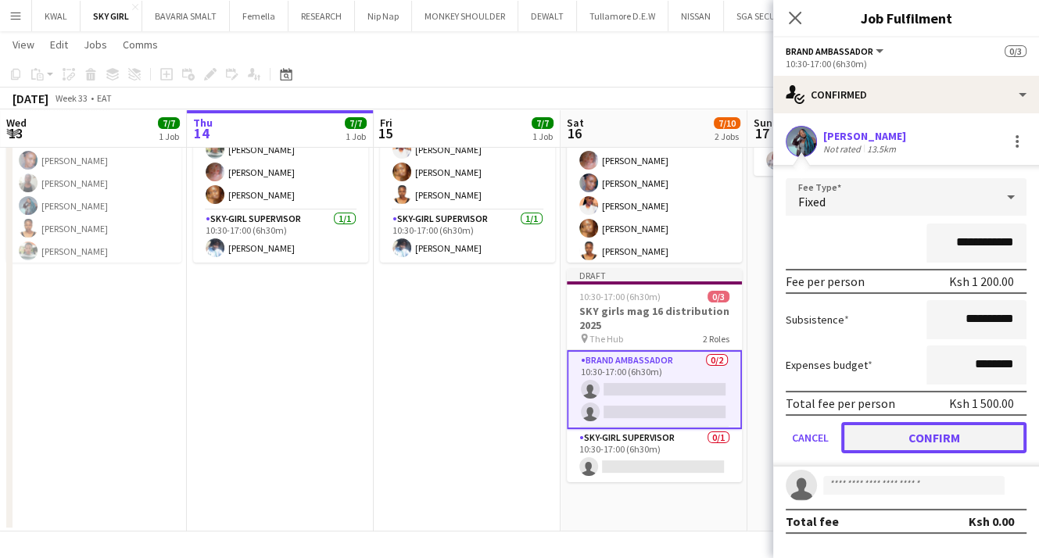
click at [919, 444] on button "Confirm" at bounding box center [933, 437] width 185 height 31
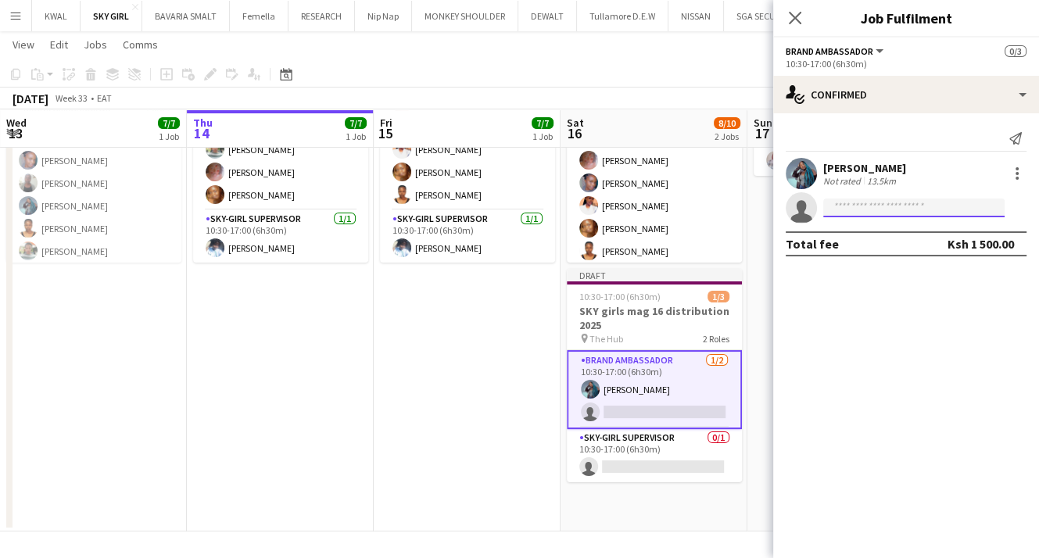
click at [872, 212] on input at bounding box center [913, 208] width 181 height 19
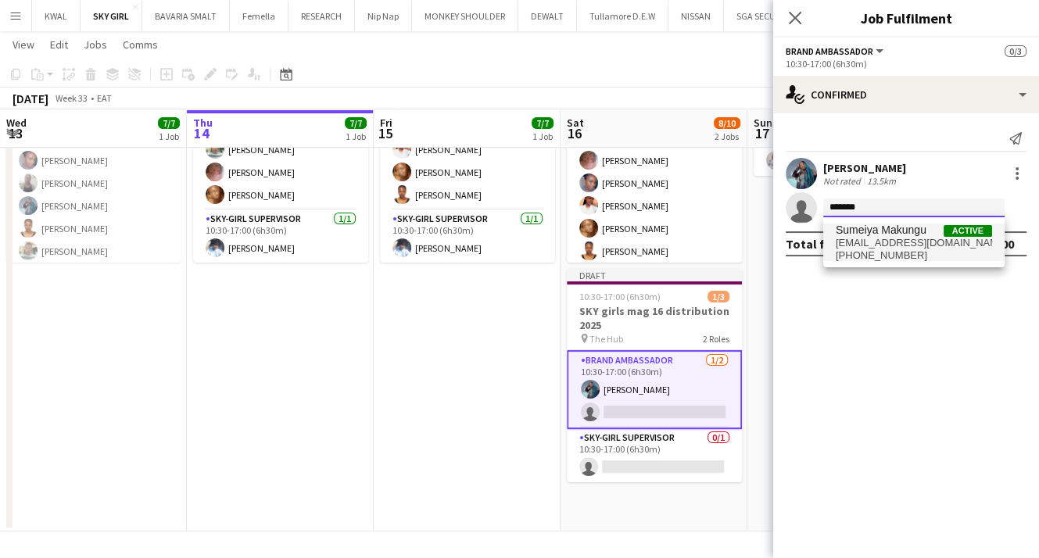
type input "*******"
click at [885, 234] on span "Sumeiya Makungu" at bounding box center [881, 230] width 91 height 13
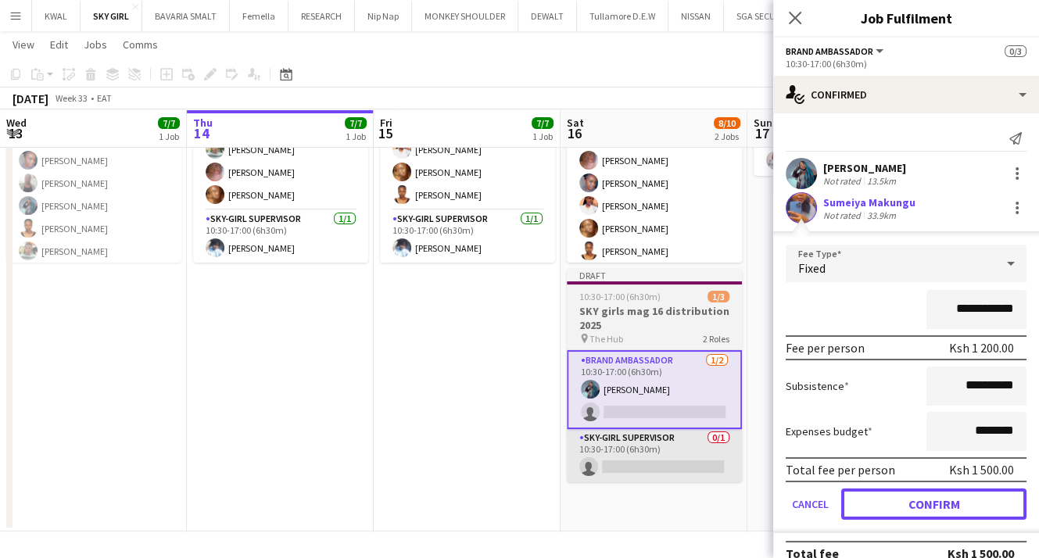
drag, startPoint x: 919, startPoint y: 501, endPoint x: 711, endPoint y: 464, distance: 212.1
click at [916, 501] on button "Confirm" at bounding box center [933, 504] width 185 height 31
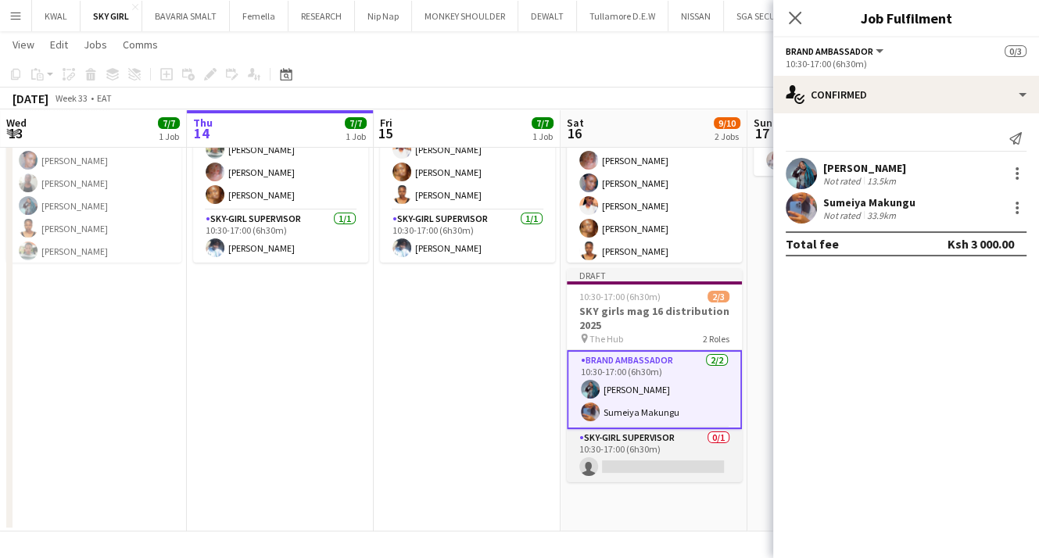
click at [650, 458] on app-card-role "SKY-GIRL SUPERVISOR 0/1 10:30-17:00 (6h30m) single-neutral-actions" at bounding box center [654, 455] width 175 height 53
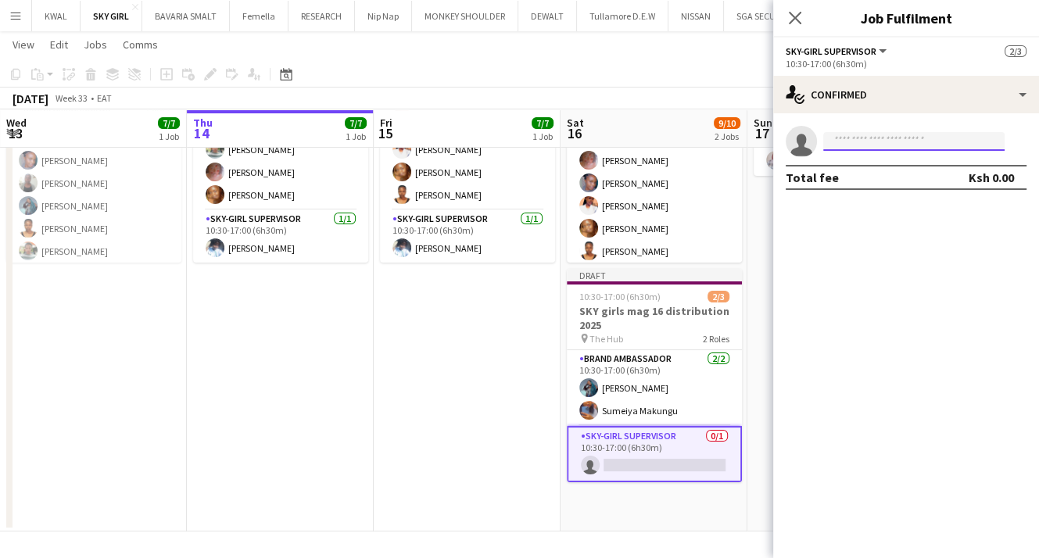
drag, startPoint x: 865, startPoint y: 138, endPoint x: 785, endPoint y: 176, distance: 88.8
click at [866, 138] on input at bounding box center [913, 141] width 181 height 19
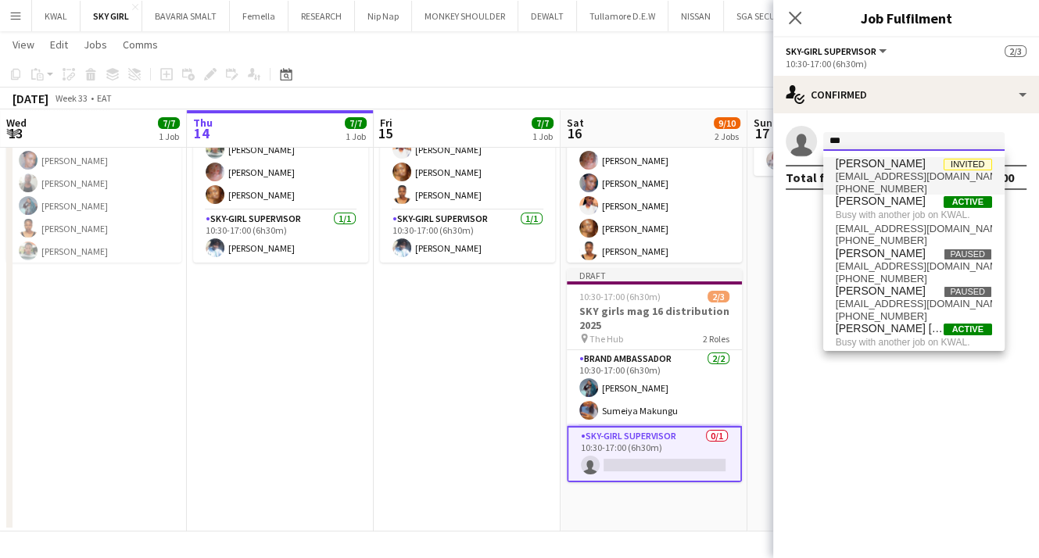
type input "***"
click at [908, 174] on span "[EMAIL_ADDRESS][DOMAIN_NAME]" at bounding box center [914, 176] width 156 height 13
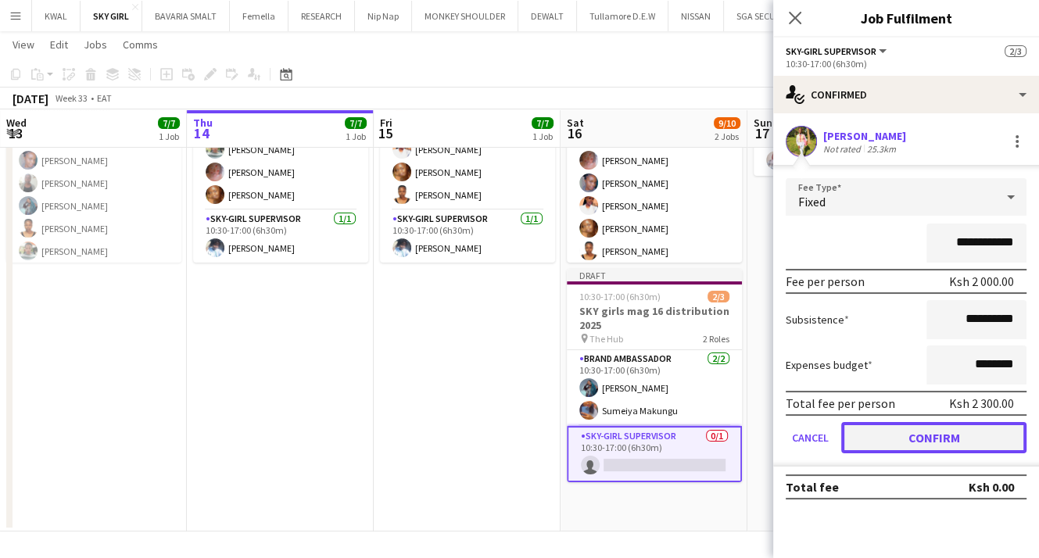
click at [906, 433] on button "Confirm" at bounding box center [933, 437] width 185 height 31
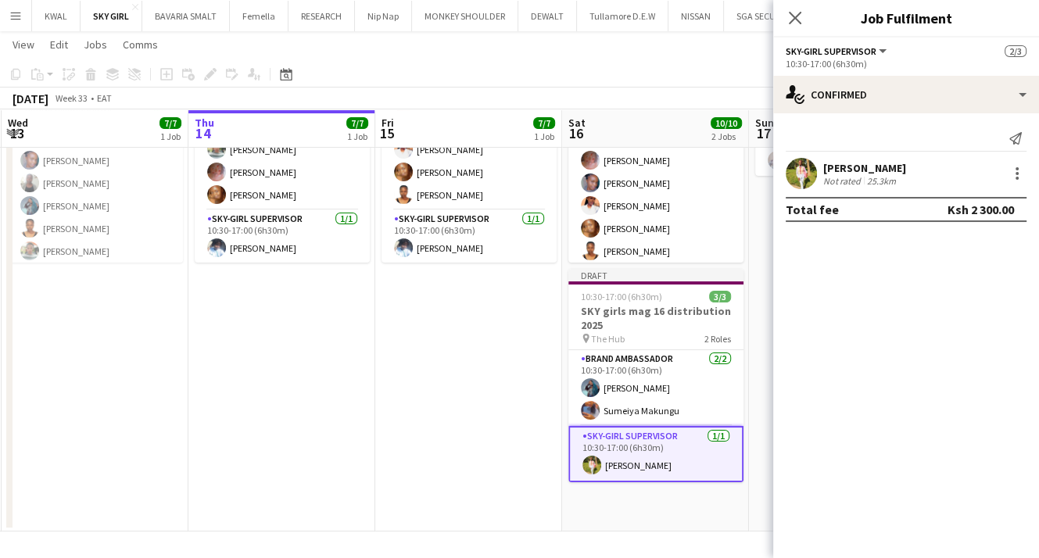
click at [440, 379] on app-date-cell "10:30-17:00 (6h30m) 7/7 SKY girls mag 16 distribution 2025 pin Otiende 2 Roles …" at bounding box center [468, 278] width 187 height 507
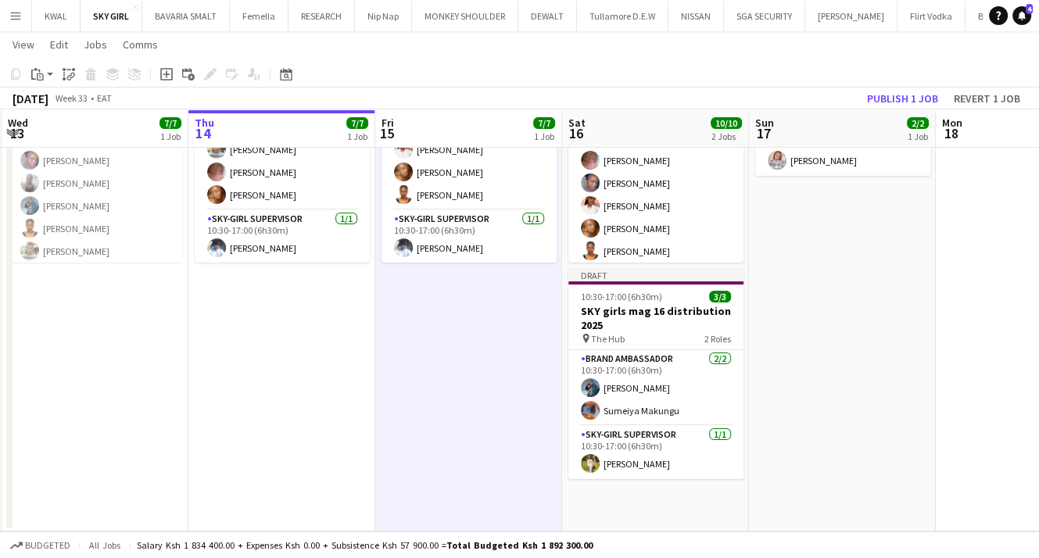
scroll to position [0, 373]
click at [912, 92] on button "Publish 1 job" at bounding box center [903, 98] width 84 height 20
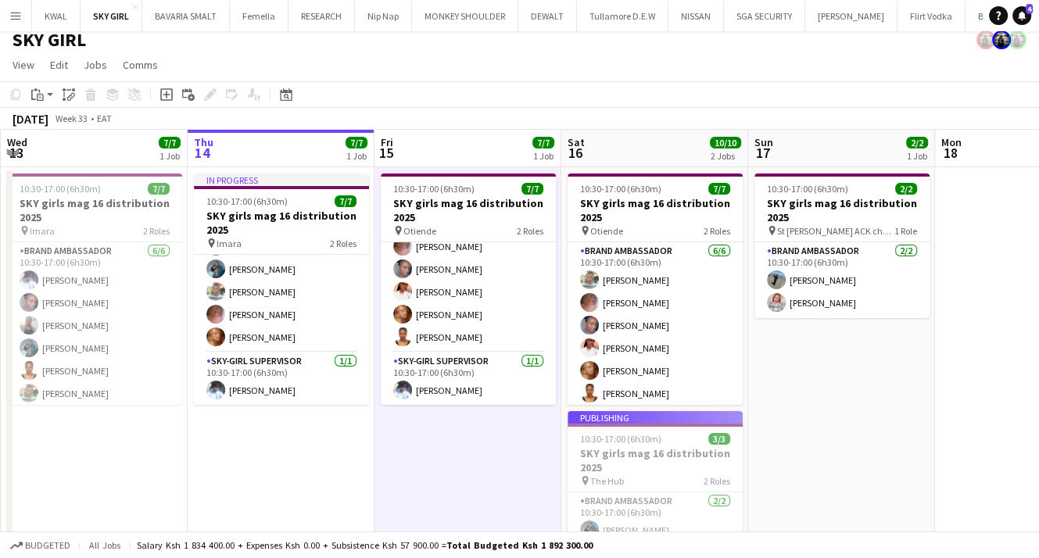
scroll to position [0, 0]
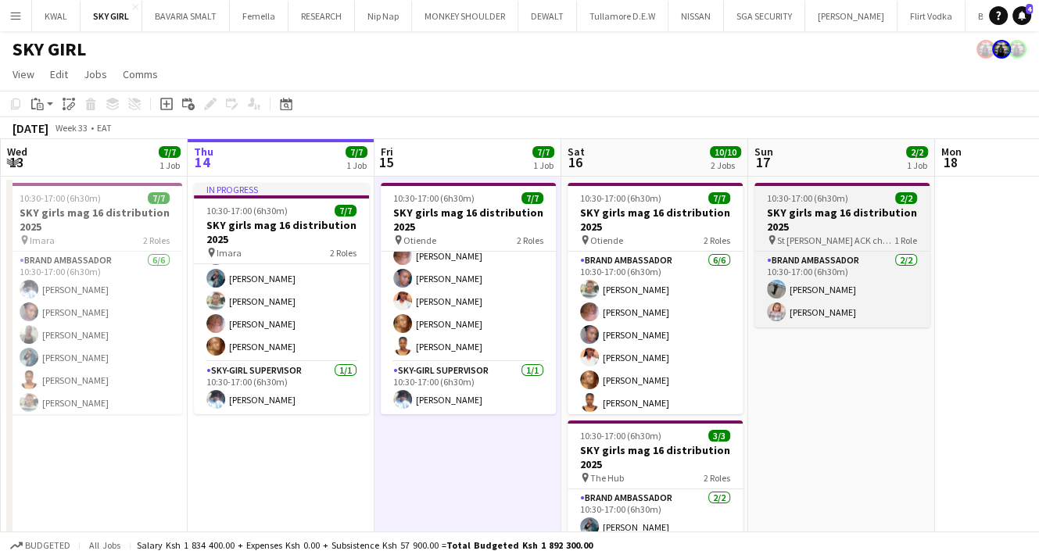
click at [790, 217] on h3 "SKY girls mag 16 distribution 2025" at bounding box center [841, 220] width 175 height 28
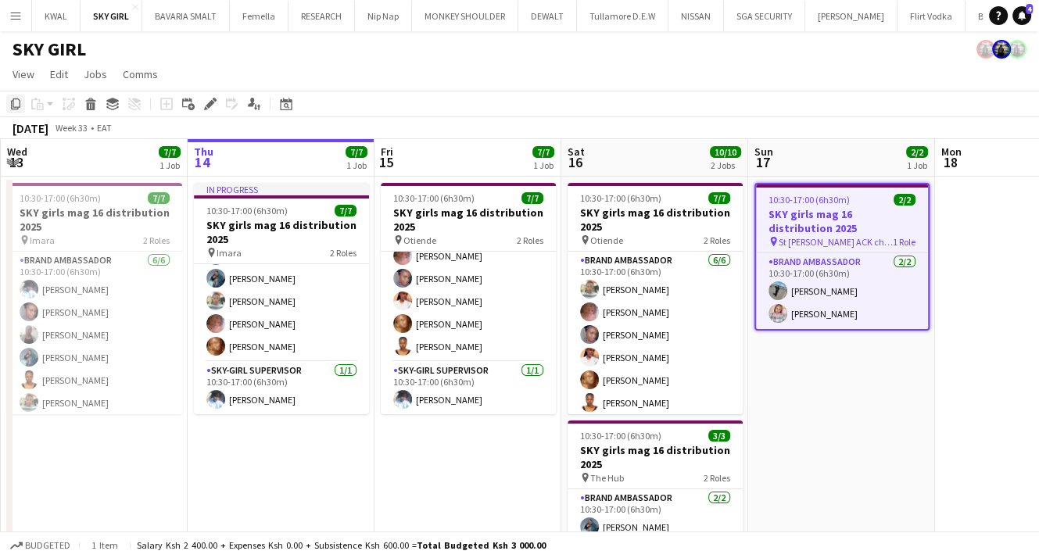
click at [21, 101] on icon "Copy" at bounding box center [15, 104] width 13 height 13
click at [855, 417] on app-date-cell "10:30-17:00 (6h30m) 2/2 SKY girls mag 16 distribution 2025 pin St [PERSON_NAME]…" at bounding box center [841, 420] width 187 height 487
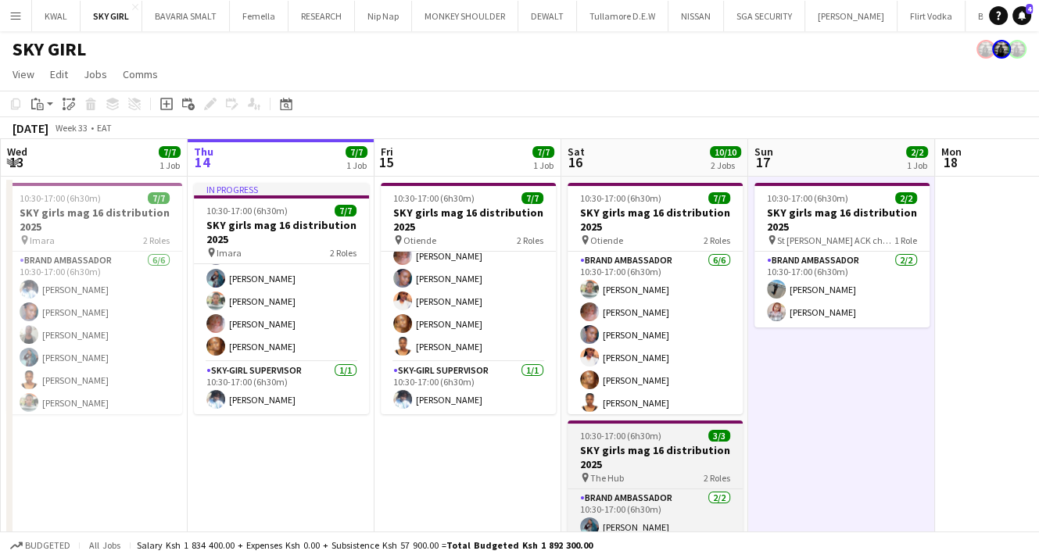
click at [663, 454] on h3 "SKY girls mag 16 distribution 2025" at bounding box center [655, 457] width 175 height 28
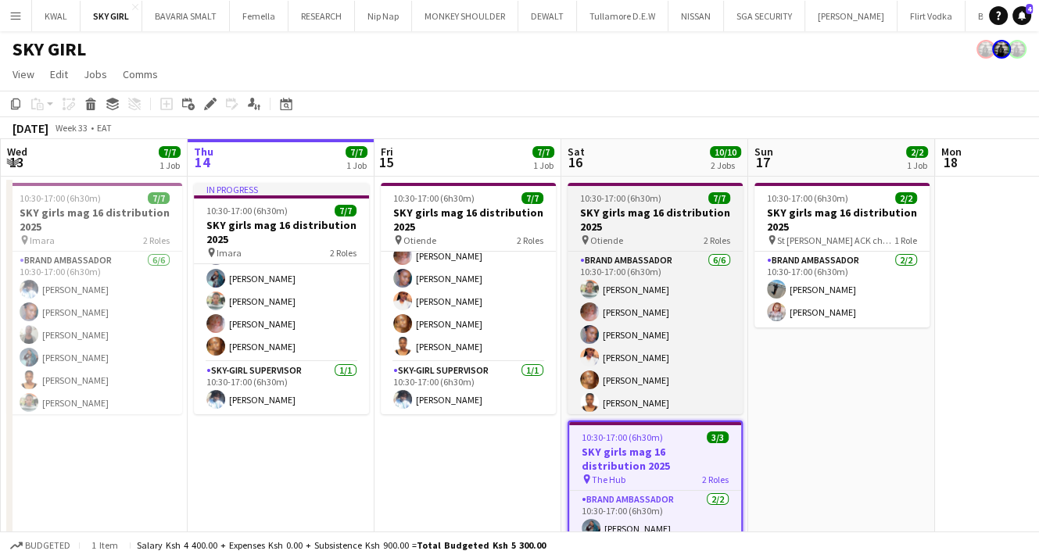
click at [633, 220] on h3 "SKY girls mag 16 distribution 2025" at bounding box center [655, 220] width 175 height 28
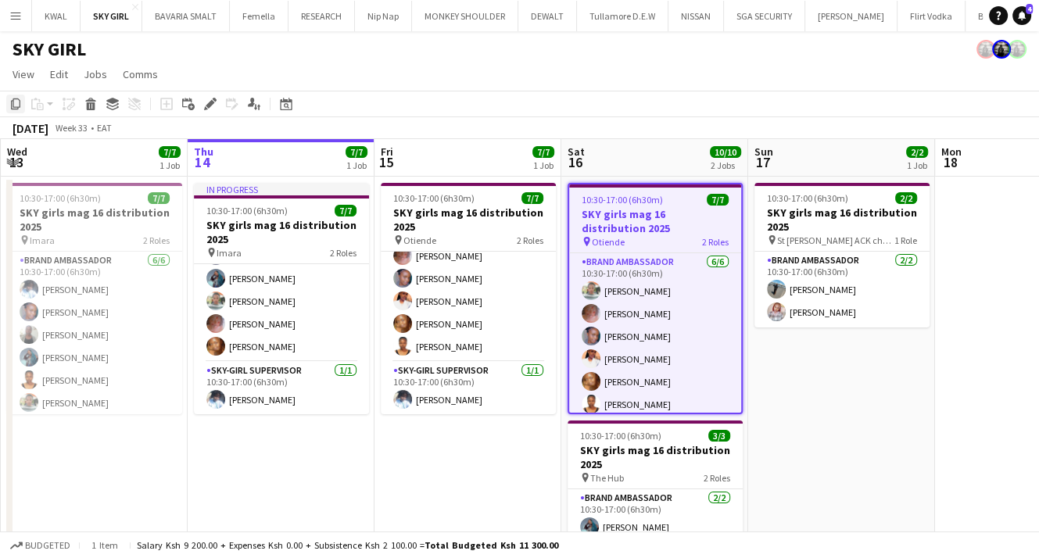
click at [20, 105] on icon "Copy" at bounding box center [15, 104] width 13 height 13
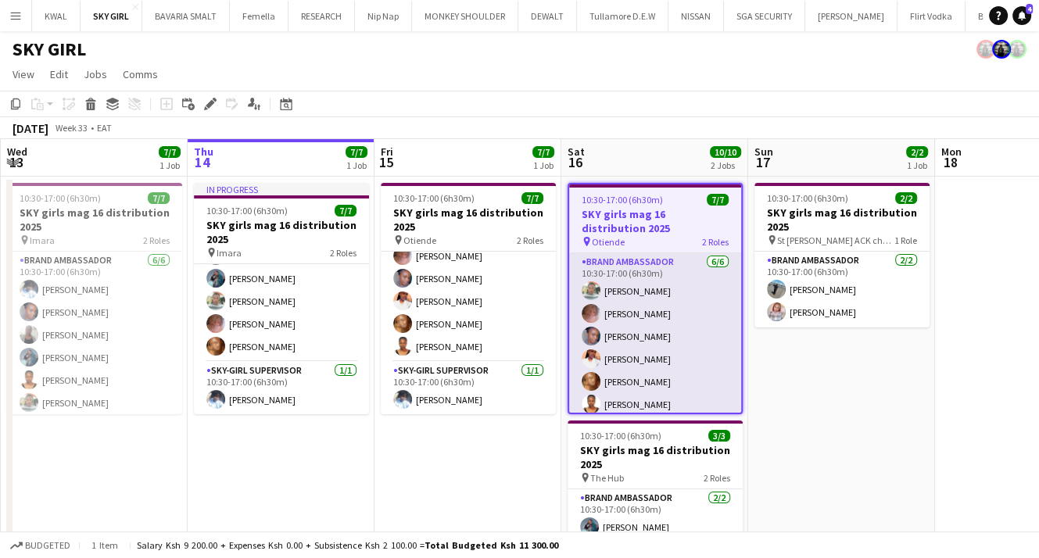
drag, startPoint x: 854, startPoint y: 418, endPoint x: 688, endPoint y: 338, distance: 183.9
click at [853, 418] on app-date-cell "10:30-17:00 (6h30m) 2/2 SKY girls mag 16 distribution 2025 pin St [PERSON_NAME]…" at bounding box center [841, 420] width 187 height 487
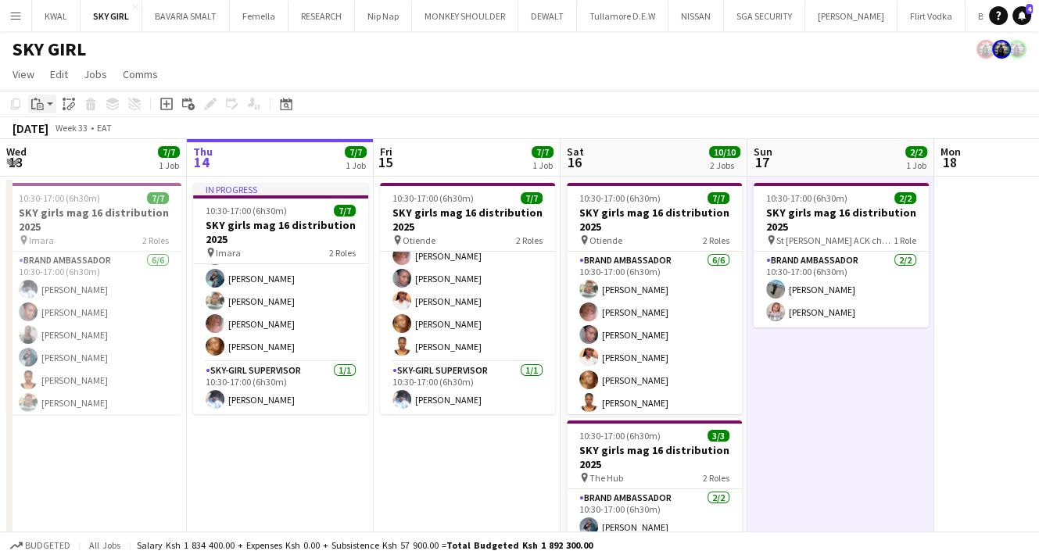
click at [53, 106] on app-action-btn "Paste" at bounding box center [42, 104] width 28 height 19
click at [56, 130] on link "Paste Ctrl+V" at bounding box center [114, 134] width 147 height 14
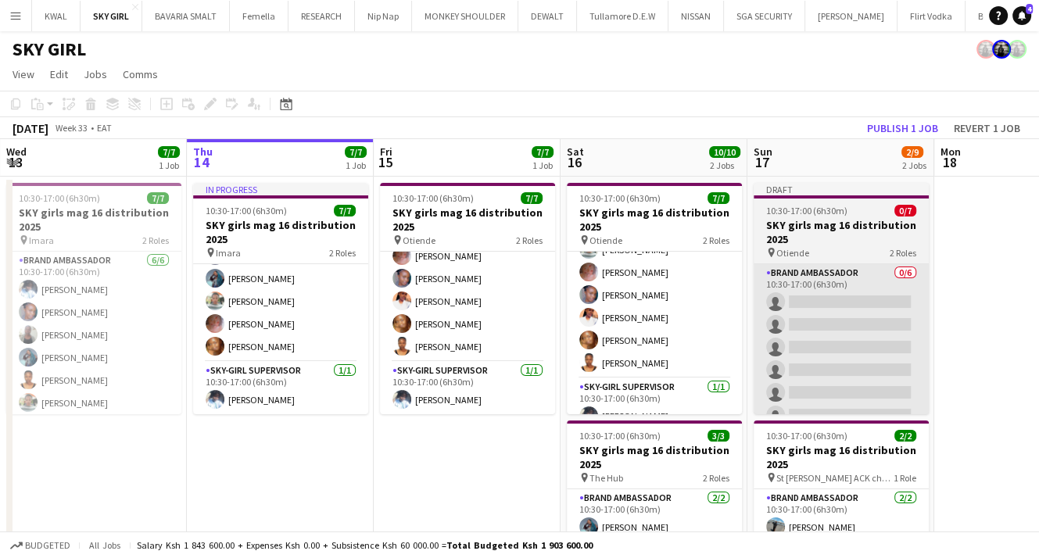
scroll to position [56, 0]
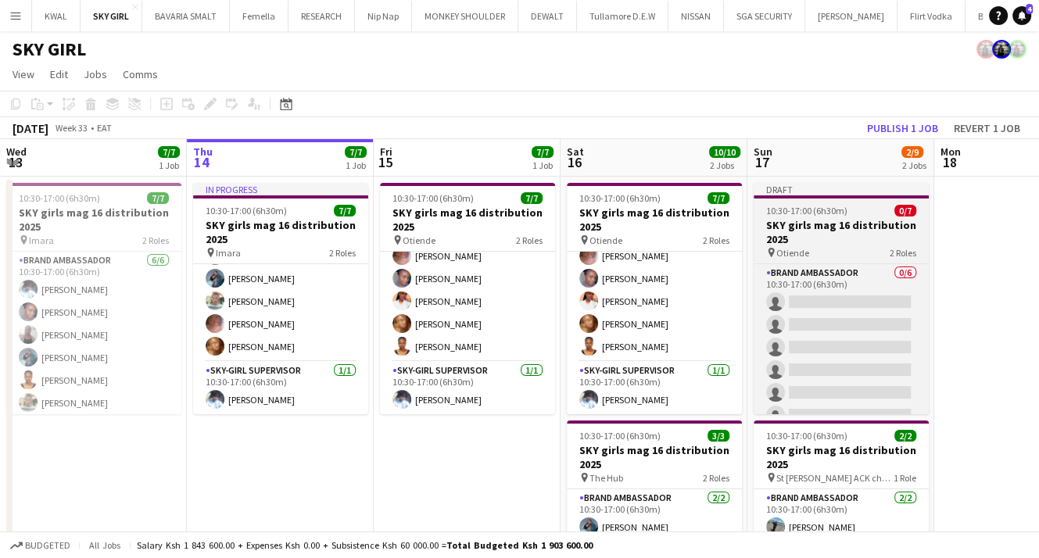
click at [830, 229] on h3 "SKY girls mag 16 distribution 2025" at bounding box center [841, 232] width 175 height 28
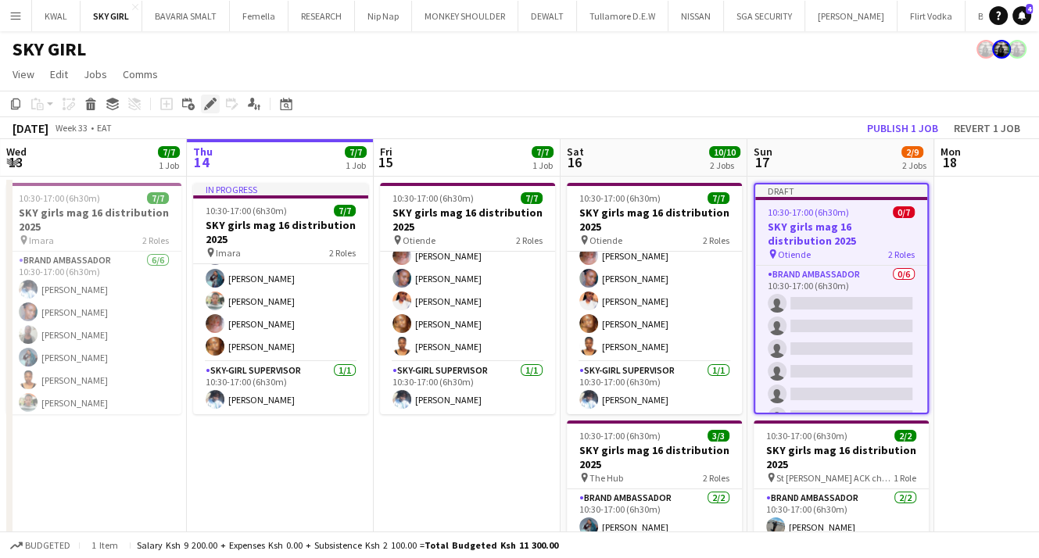
drag, startPoint x: 206, startPoint y: 105, endPoint x: 627, endPoint y: 278, distance: 454.7
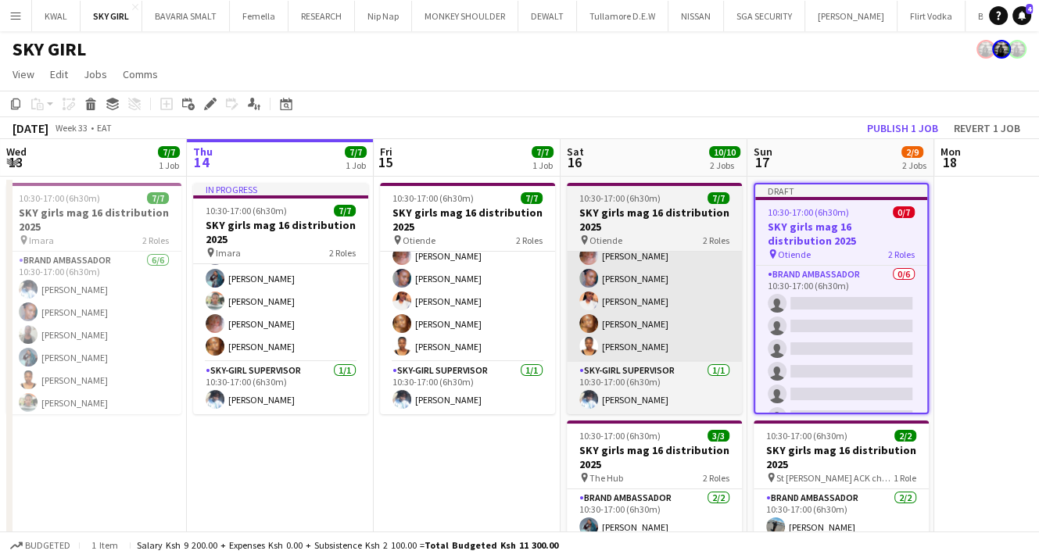
click at [206, 104] on icon at bounding box center [210, 104] width 9 height 9
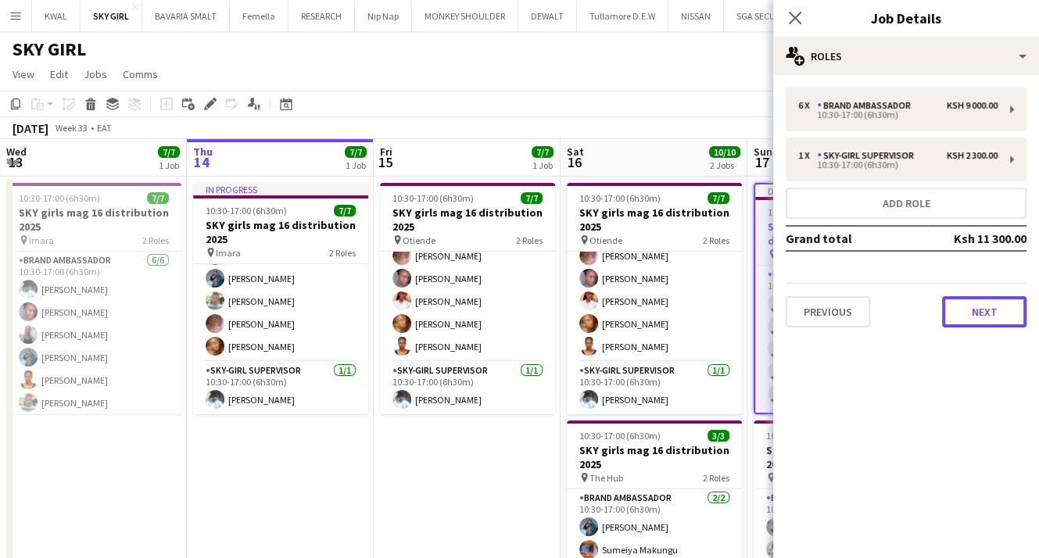
click at [970, 308] on button "Next" at bounding box center [984, 311] width 84 height 31
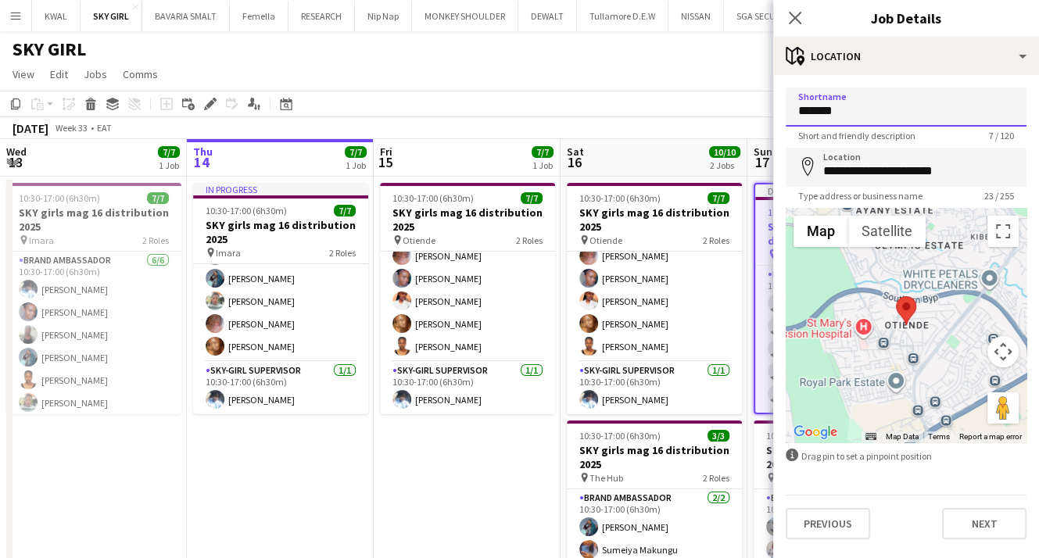
drag, startPoint x: 854, startPoint y: 113, endPoint x: 687, endPoint y: 96, distance: 167.4
click at [687, 96] on body "Menu Boards Boards Boards All jobs Status Workforce Workforce My Workforce Recr…" at bounding box center [519, 345] width 1039 height 690
type input "*******"
drag, startPoint x: 858, startPoint y: 110, endPoint x: 757, endPoint y: 101, distance: 101.3
click at [739, 101] on body "Menu Boards Boards Boards All jobs Status Workforce Workforce My Workforce Recr…" at bounding box center [519, 345] width 1039 height 690
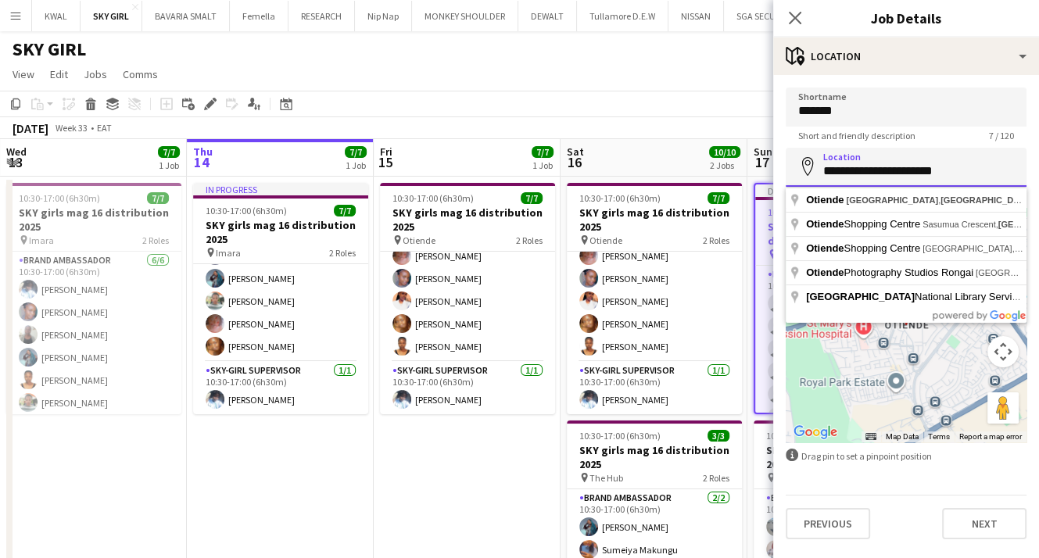
click at [838, 167] on input "**********" at bounding box center [906, 167] width 241 height 39
drag, startPoint x: 826, startPoint y: 172, endPoint x: 1029, endPoint y: 205, distance: 205.9
click at [1038, 207] on html "Menu Boards Boards Boards All jobs Status Workforce Workforce My Workforce Recr…" at bounding box center [519, 345] width 1039 height 690
paste input
type input "*******"
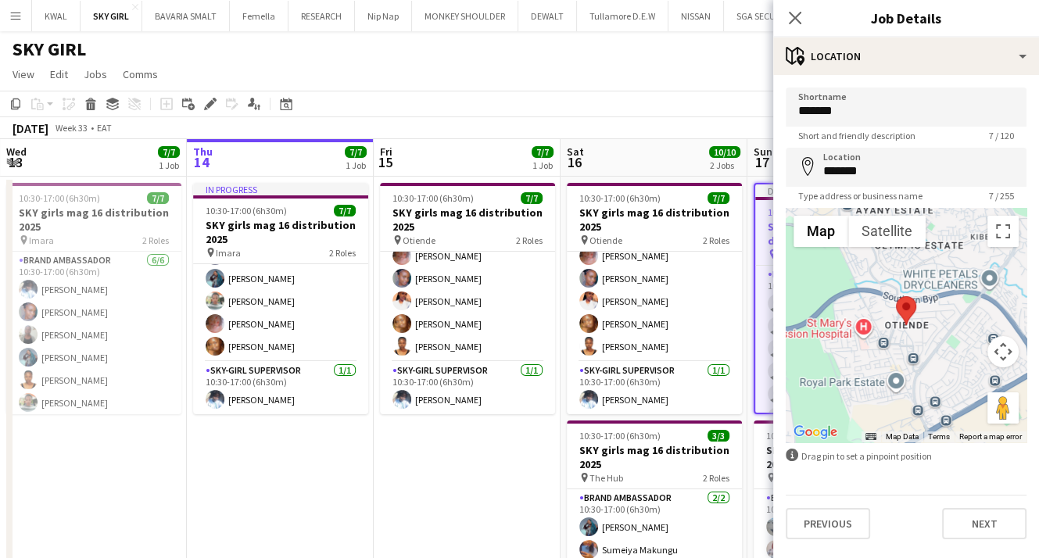
click at [454, 465] on app-date-cell "10:30-17:00 (6h30m) 7/7 SKY girls mag 16 distribution 2025 pin Otiende 2 Roles …" at bounding box center [467, 420] width 187 height 487
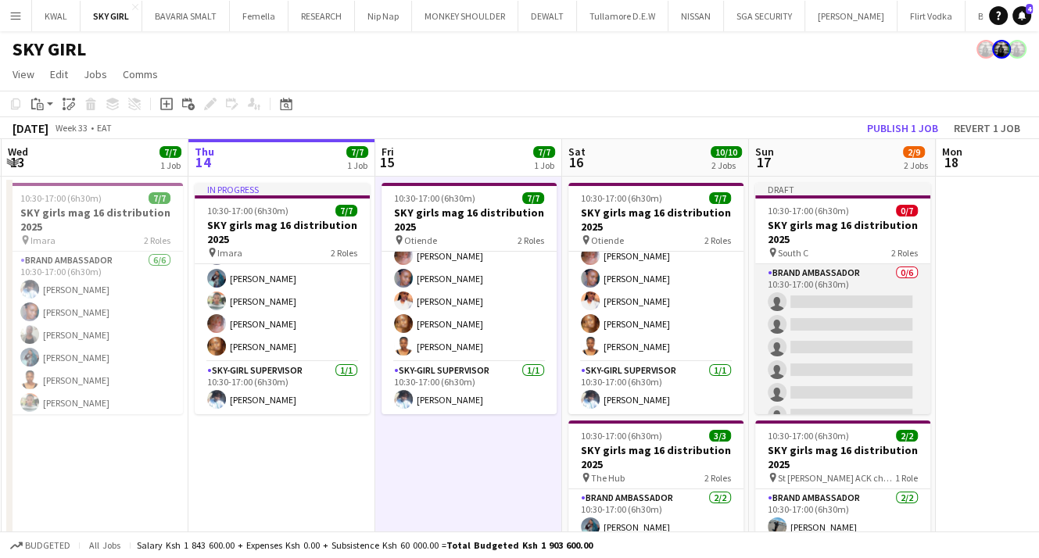
click at [846, 340] on app-card-role "Brand Ambassador 0/6 10:30-17:00 (6h30m) single-neutral-actions single-neutral-…" at bounding box center [842, 347] width 175 height 167
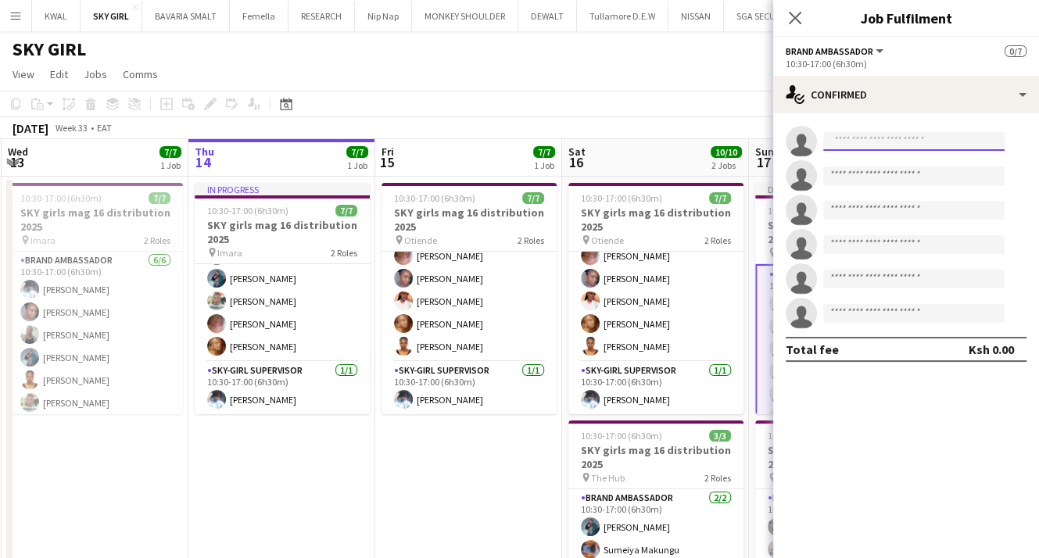
click at [886, 134] on input at bounding box center [913, 141] width 181 height 19
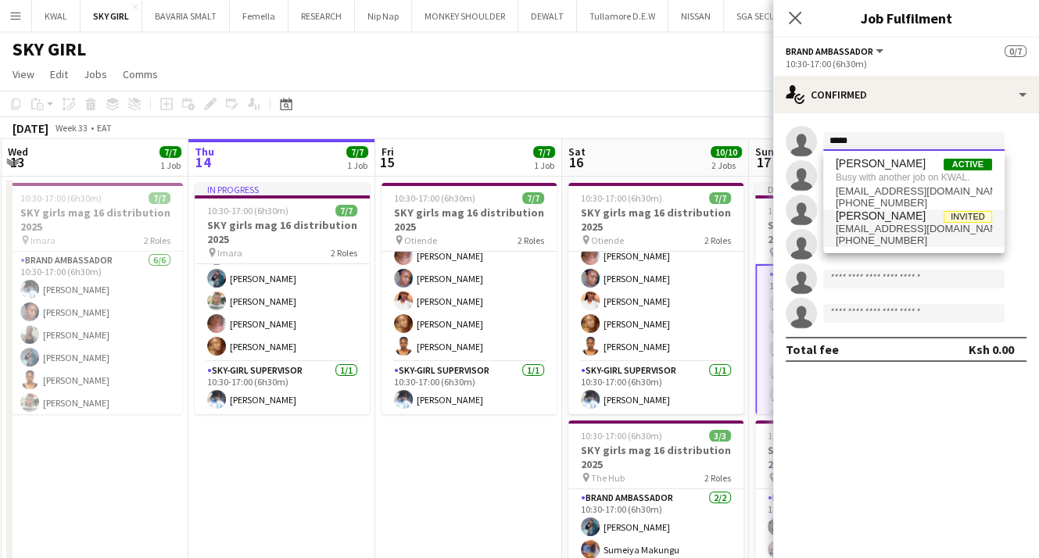
type input "*****"
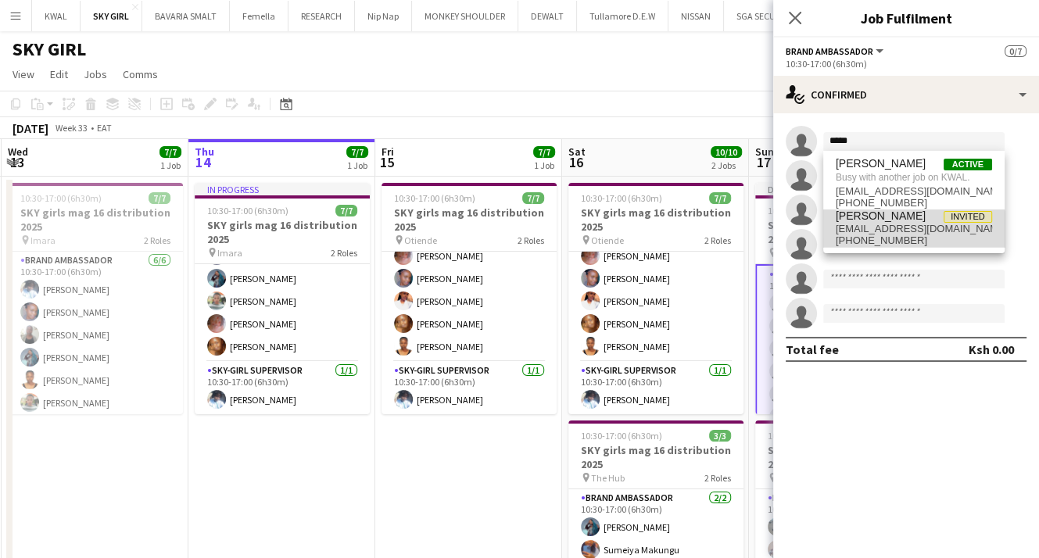
click at [907, 234] on span "[EMAIL_ADDRESS][DOMAIN_NAME]" at bounding box center [914, 229] width 156 height 13
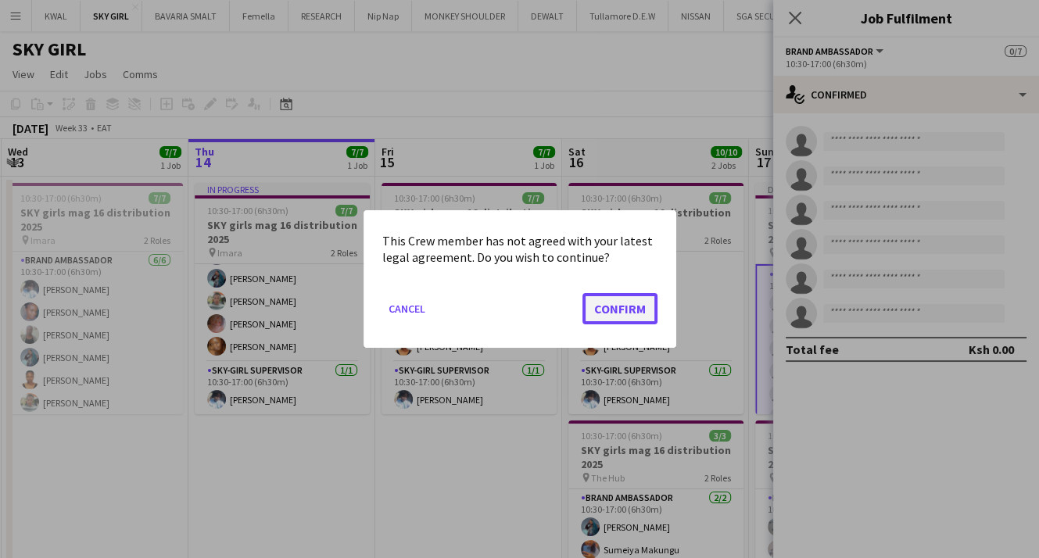
click at [628, 317] on button "Confirm" at bounding box center [619, 308] width 75 height 31
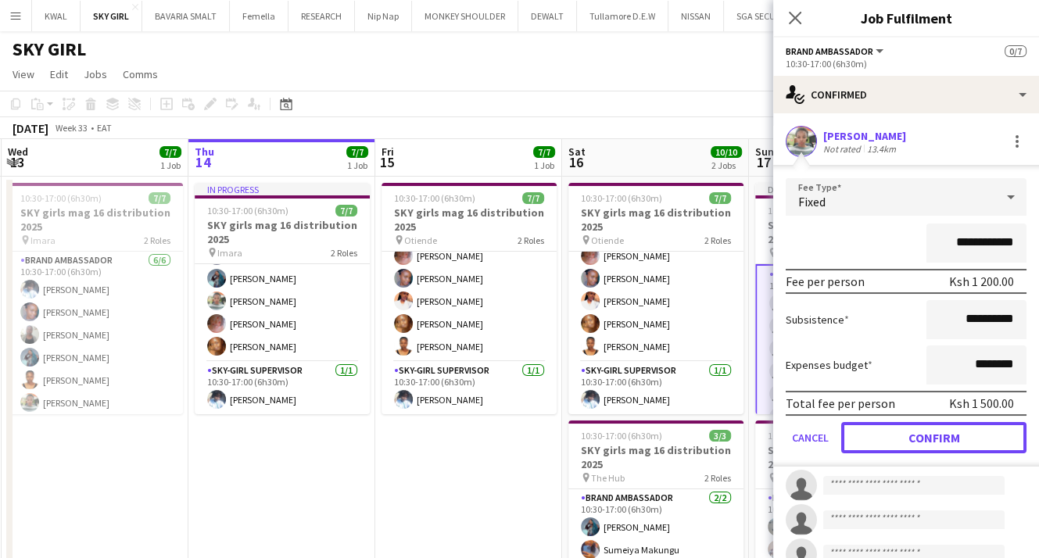
drag, startPoint x: 929, startPoint y: 441, endPoint x: 873, endPoint y: 275, distance: 174.8
click at [929, 439] on button "Confirm" at bounding box center [933, 437] width 185 height 31
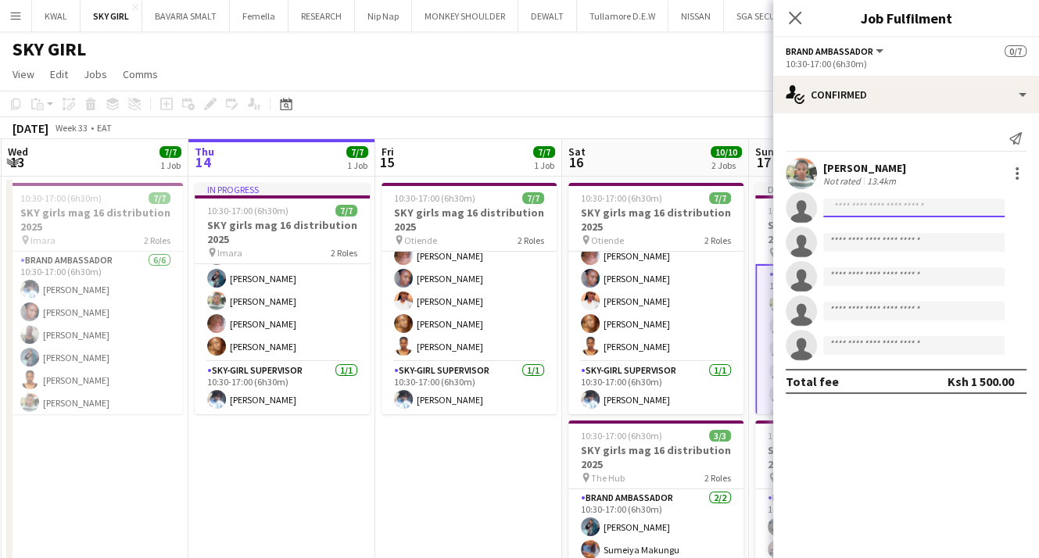
click at [851, 210] on input at bounding box center [913, 208] width 181 height 19
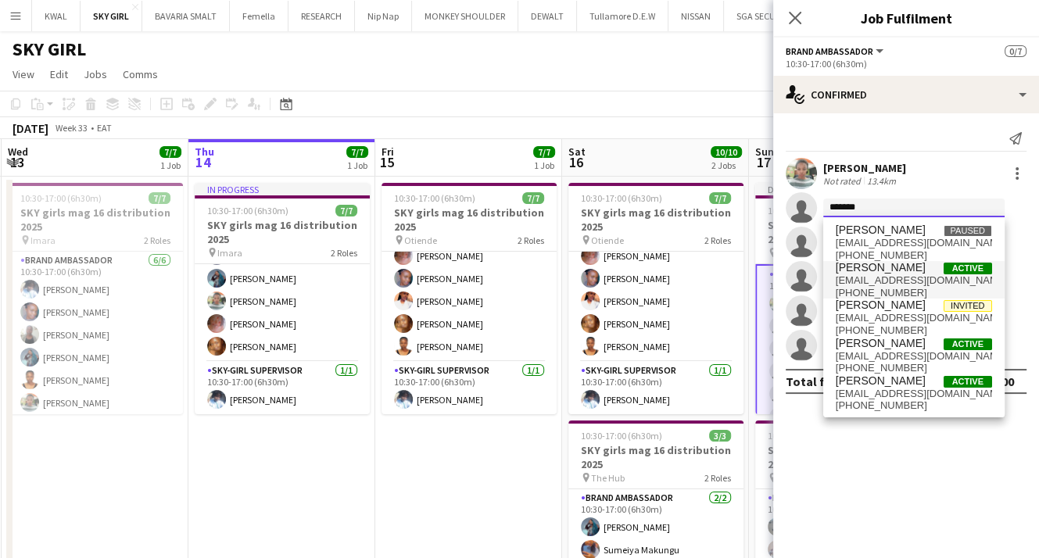
type input "*******"
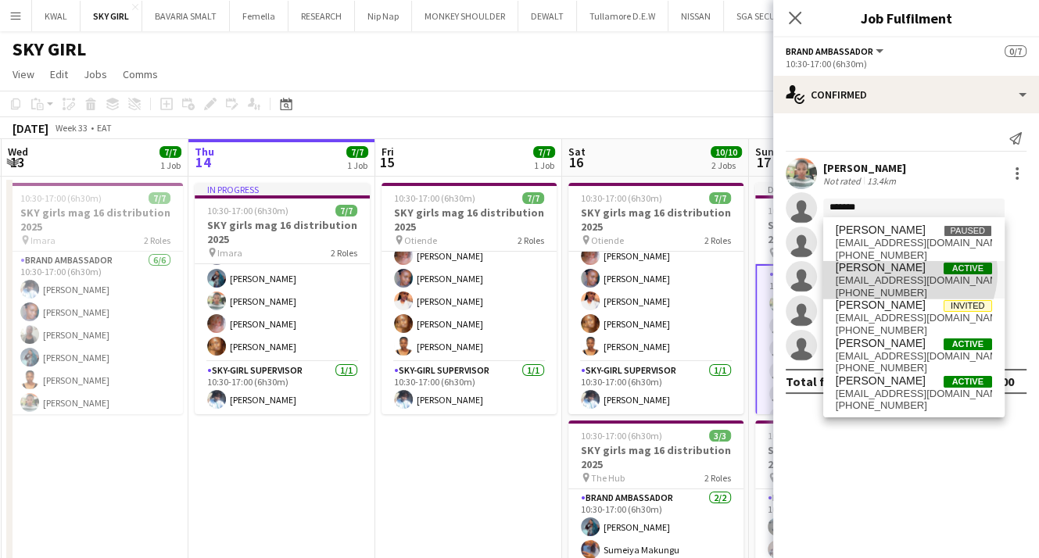
click at [908, 273] on span "[PERSON_NAME]" at bounding box center [881, 267] width 90 height 13
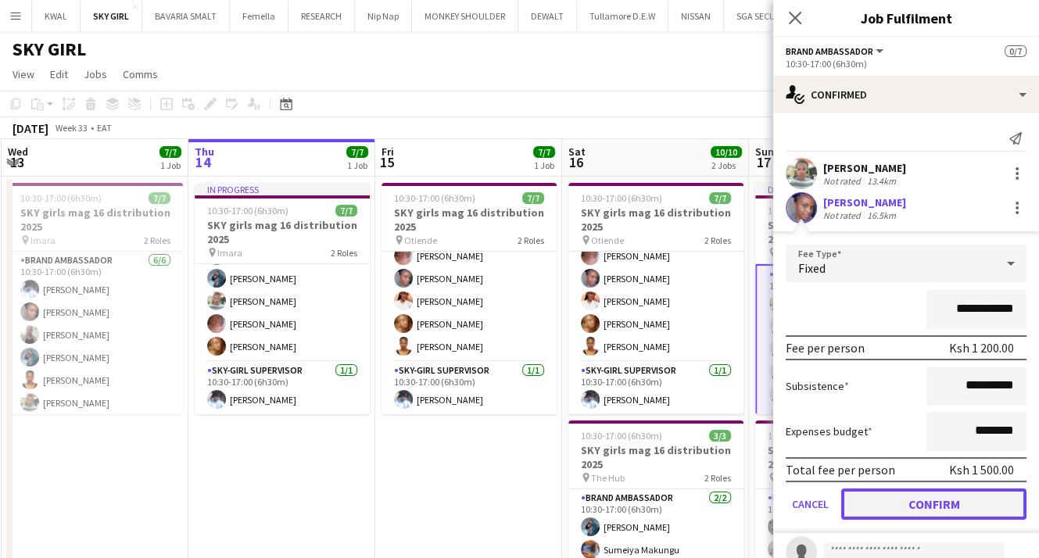
click at [927, 491] on button "Confirm" at bounding box center [933, 504] width 185 height 31
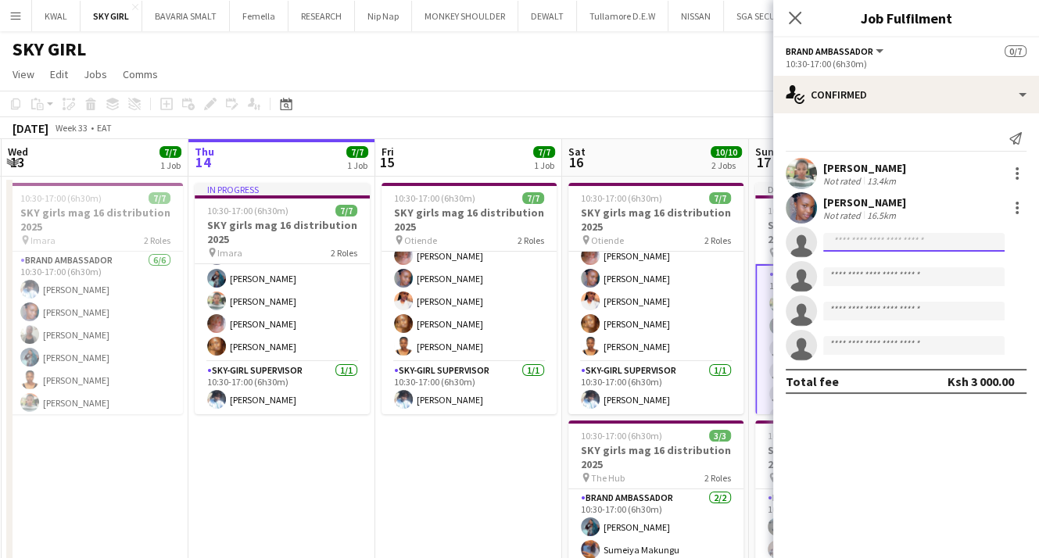
click at [885, 245] on input at bounding box center [913, 242] width 181 height 19
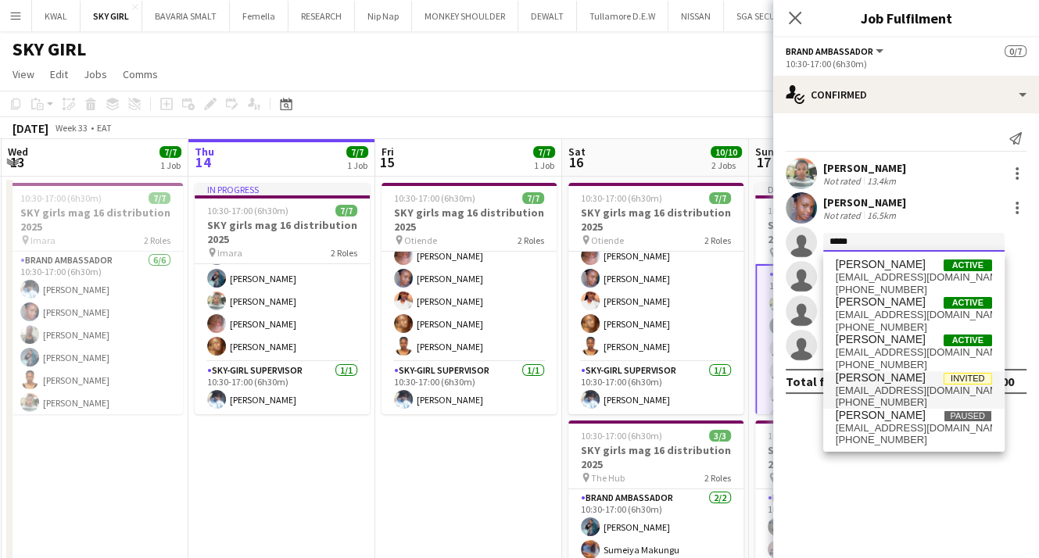
type input "*****"
click at [915, 392] on span "[EMAIL_ADDRESS][DOMAIN_NAME]" at bounding box center [914, 391] width 156 height 13
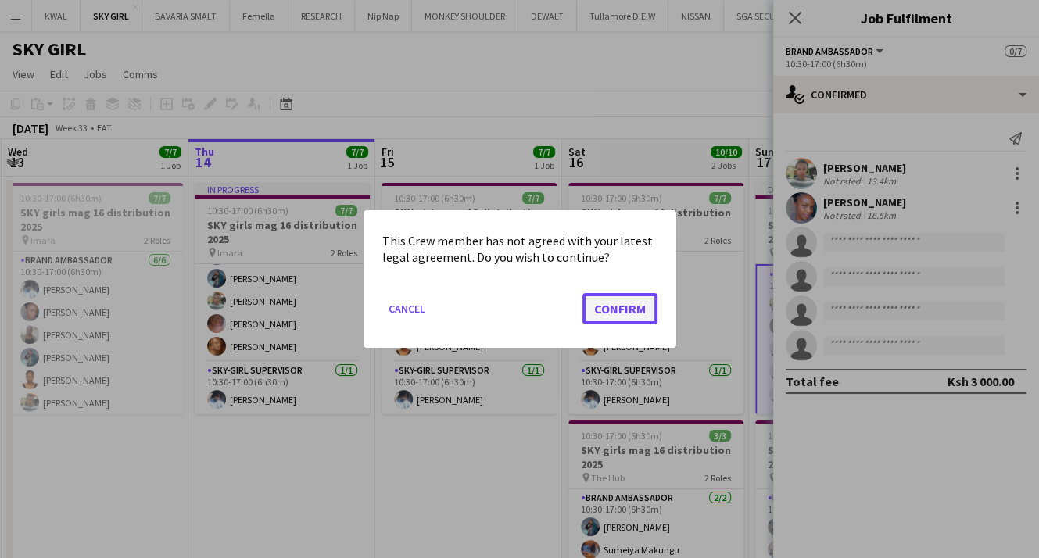
click at [625, 308] on button "Confirm" at bounding box center [619, 308] width 75 height 31
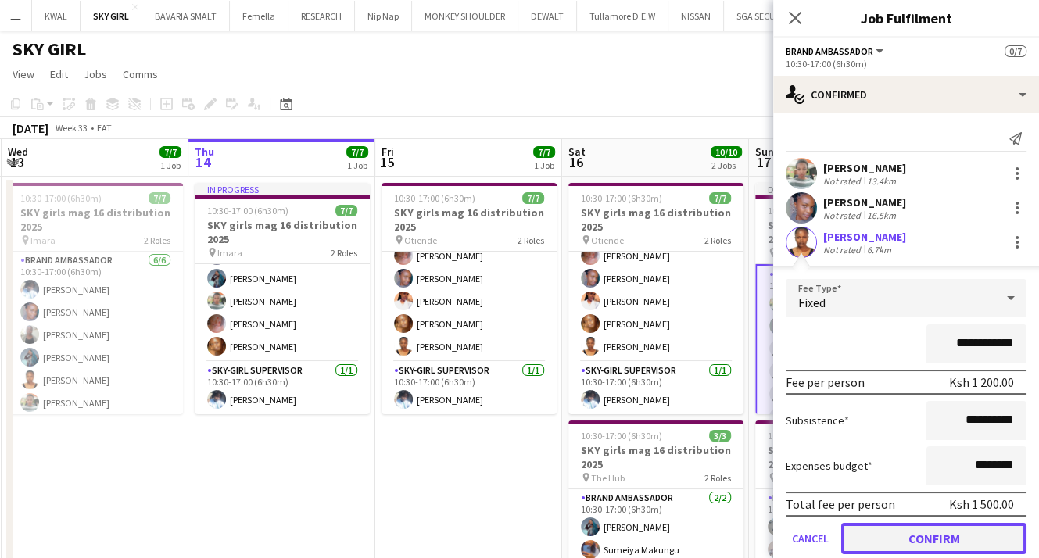
drag, startPoint x: 937, startPoint y: 537, endPoint x: 884, endPoint y: 353, distance: 191.2
click at [937, 535] on button "Confirm" at bounding box center [933, 538] width 185 height 31
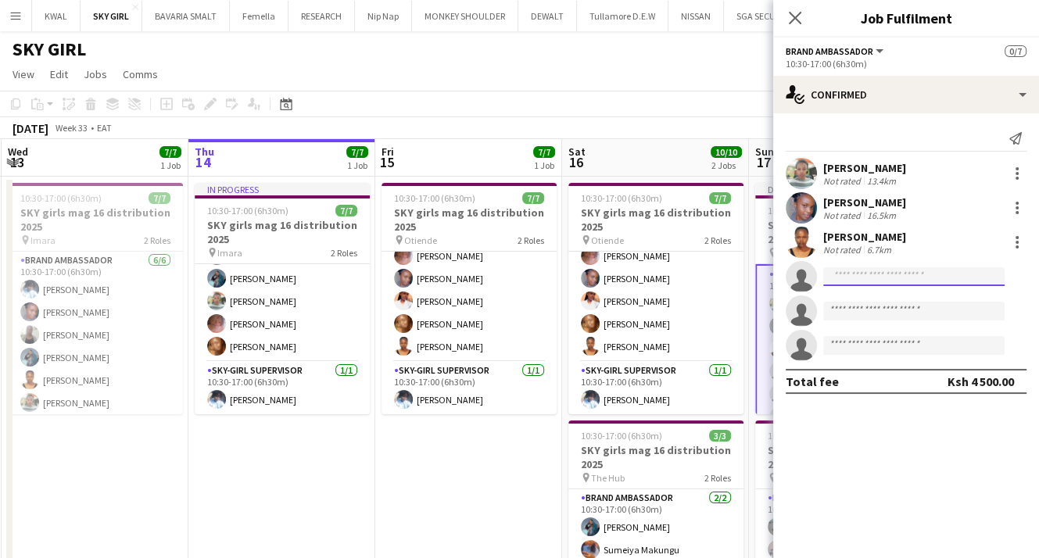
click at [859, 276] on input at bounding box center [913, 276] width 181 height 19
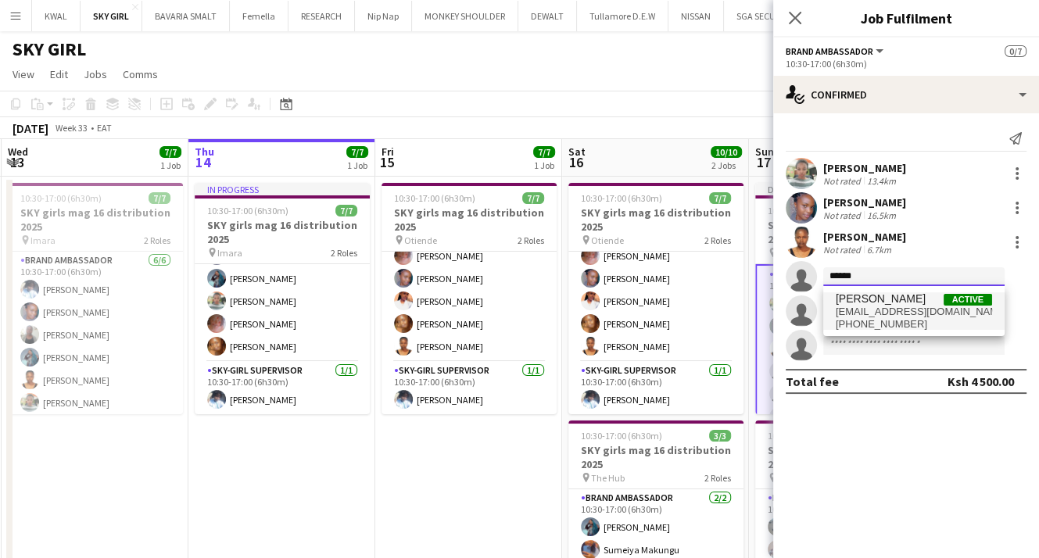
type input "******"
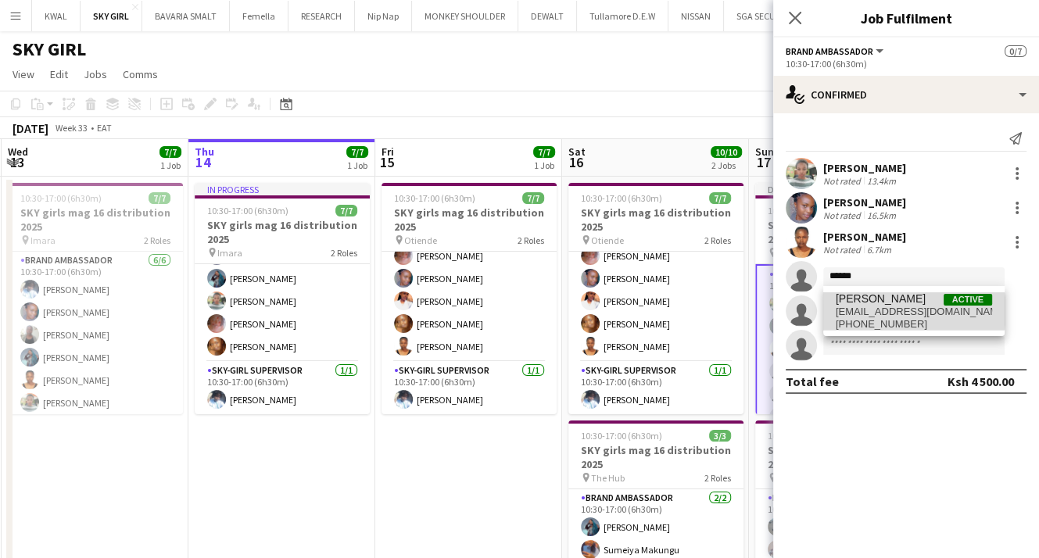
click at [886, 311] on span "[EMAIL_ADDRESS][DOMAIN_NAME]" at bounding box center [914, 312] width 156 height 13
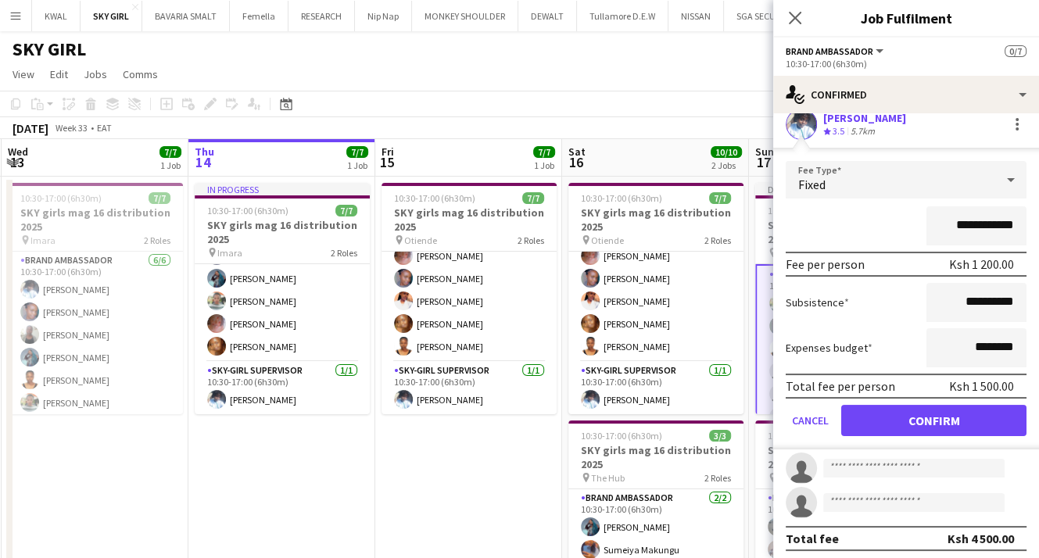
scroll to position [156, 0]
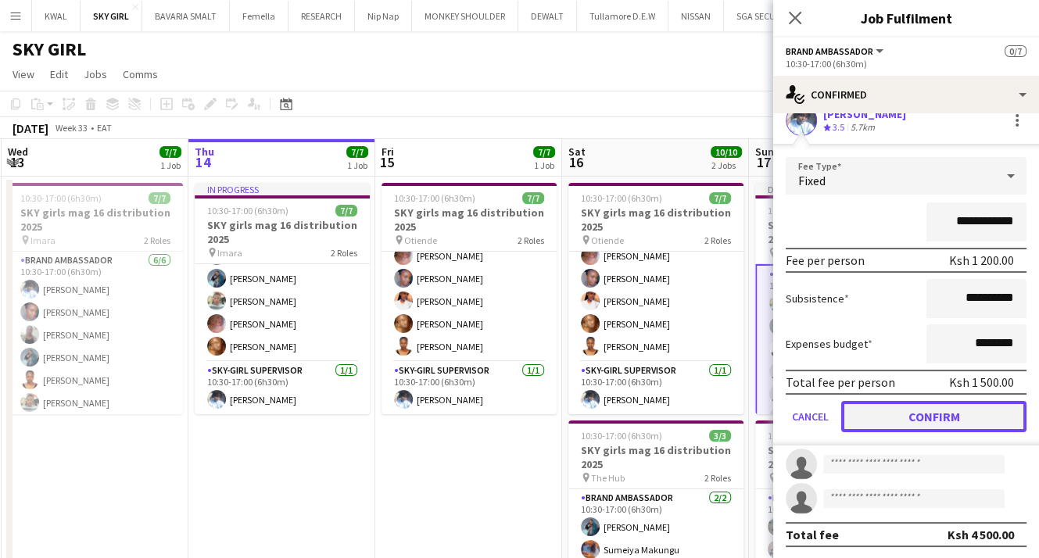
click at [925, 417] on button "Confirm" at bounding box center [933, 416] width 185 height 31
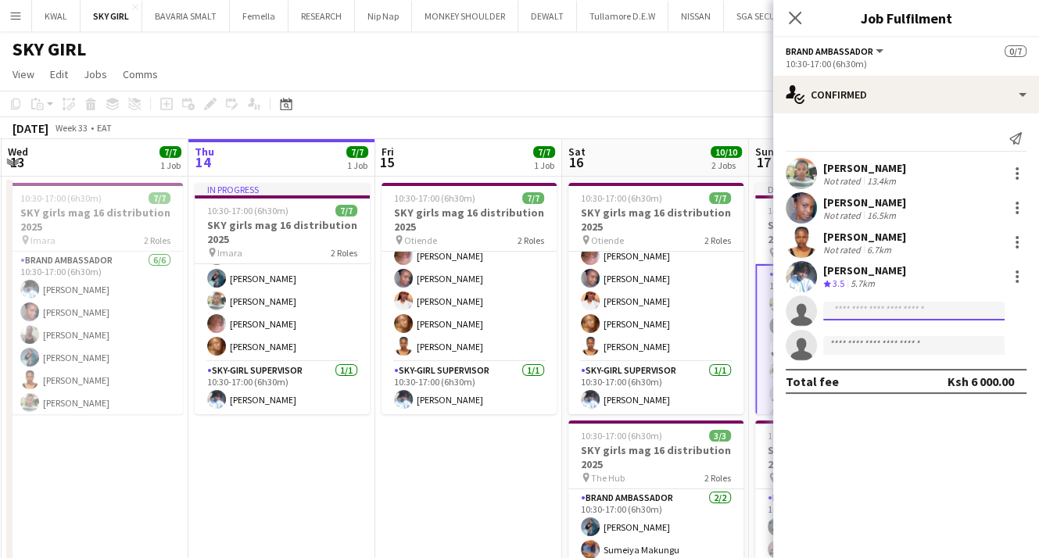
click at [849, 303] on input at bounding box center [913, 311] width 181 height 19
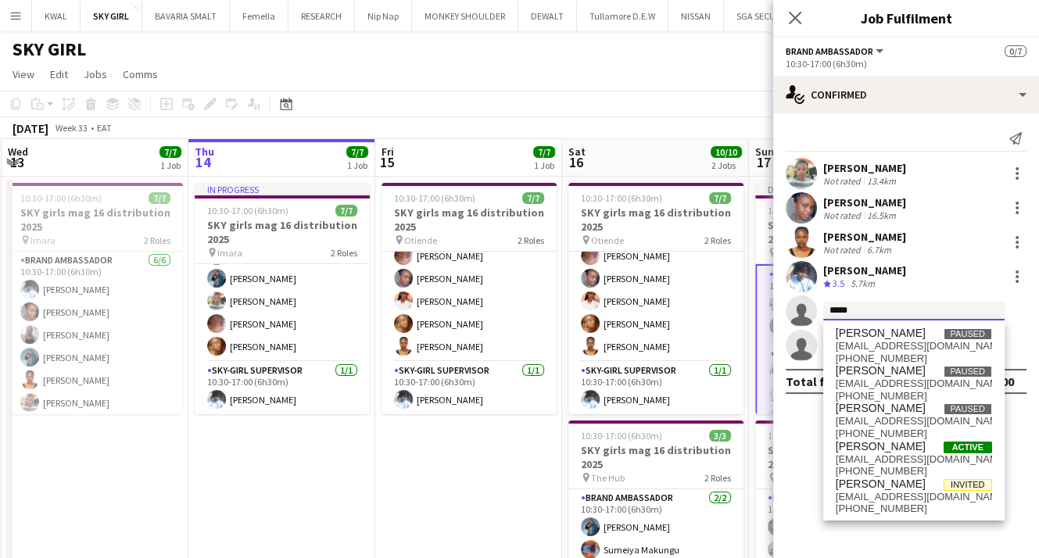
drag, startPoint x: 861, startPoint y: 308, endPoint x: 769, endPoint y: 308, distance: 91.5
click at [769, 308] on body "Menu Boards Boards Boards All jobs Status Workforce Workforce My Workforce Recr…" at bounding box center [519, 345] width 1039 height 690
type input "******"
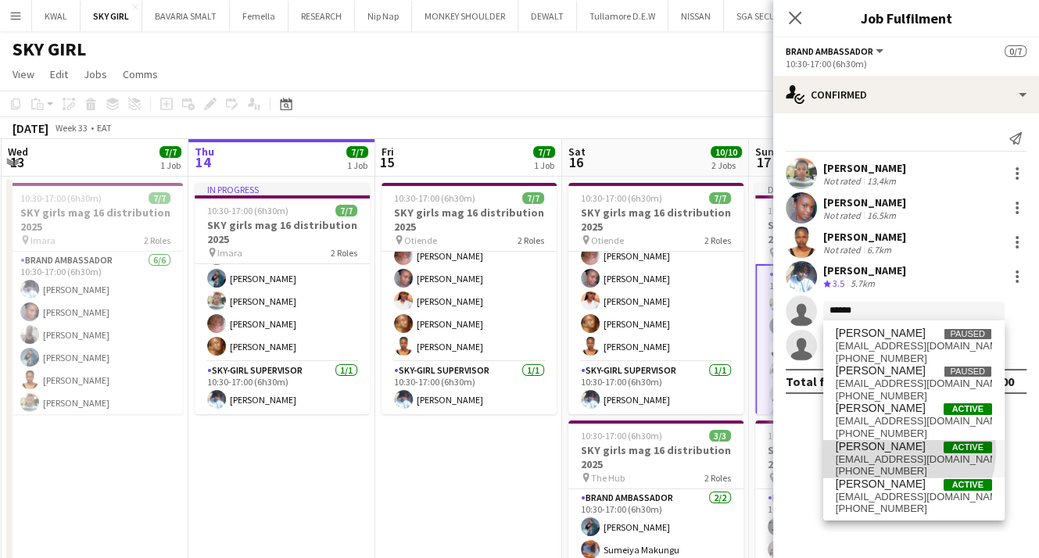
click at [902, 451] on span "[PERSON_NAME]" at bounding box center [881, 446] width 90 height 13
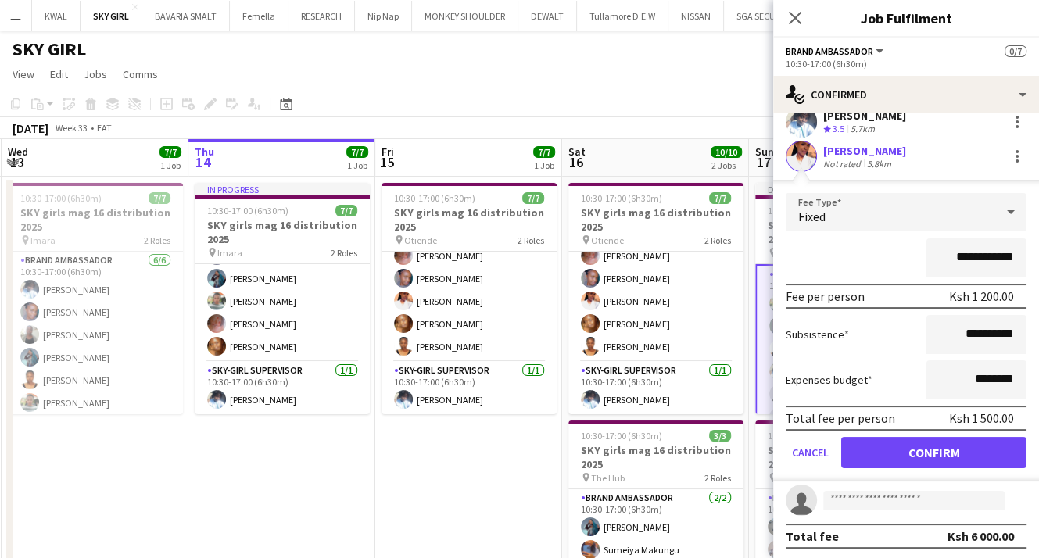
scroll to position [156, 0]
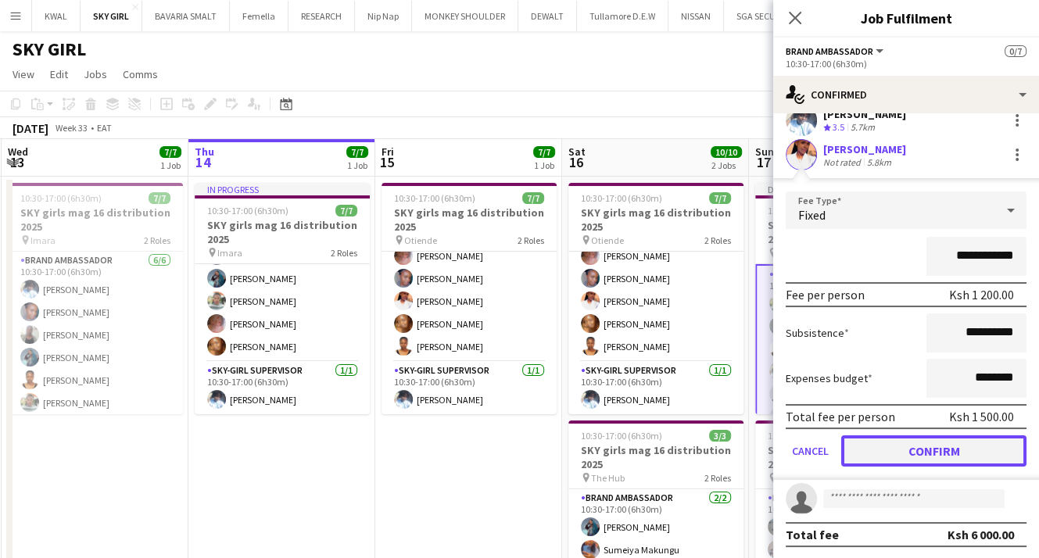
click at [963, 456] on button "Confirm" at bounding box center [933, 450] width 185 height 31
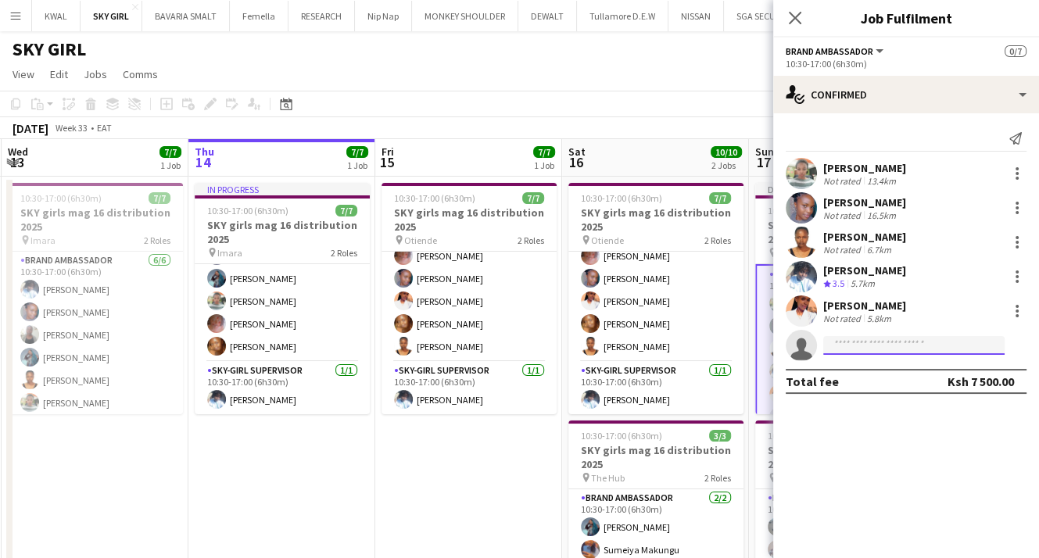
click at [856, 342] on input at bounding box center [913, 345] width 181 height 19
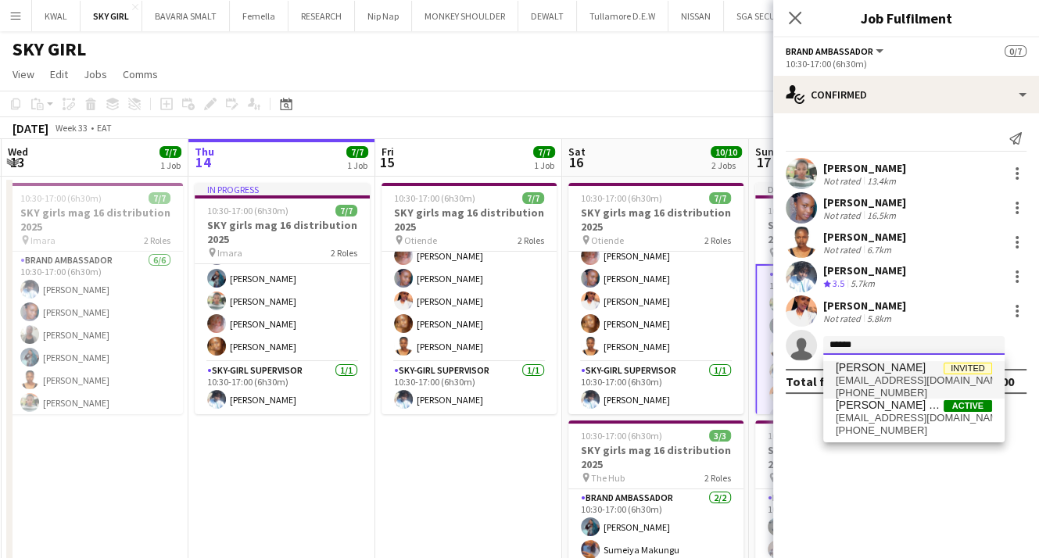
type input "******"
click at [891, 369] on span "[PERSON_NAME]" at bounding box center [881, 367] width 90 height 13
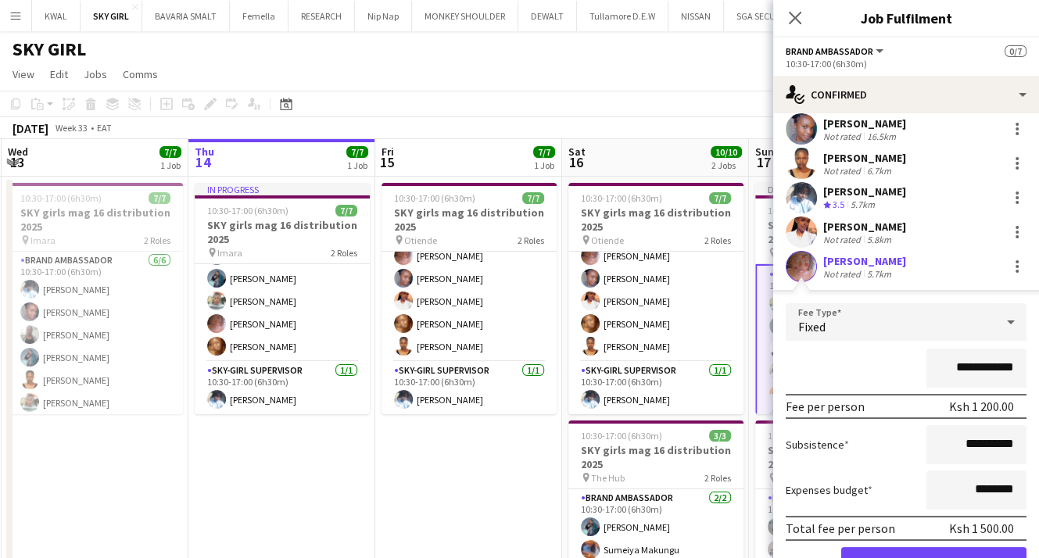
scroll to position [156, 0]
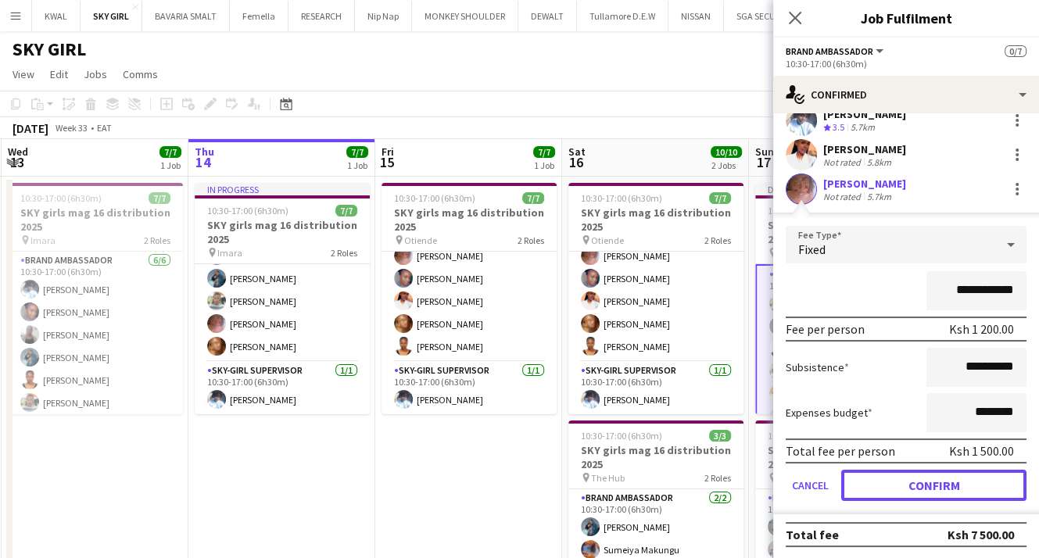
drag, startPoint x: 955, startPoint y: 492, endPoint x: 863, endPoint y: 478, distance: 92.7
click at [949, 492] on button "Confirm" at bounding box center [933, 485] width 185 height 31
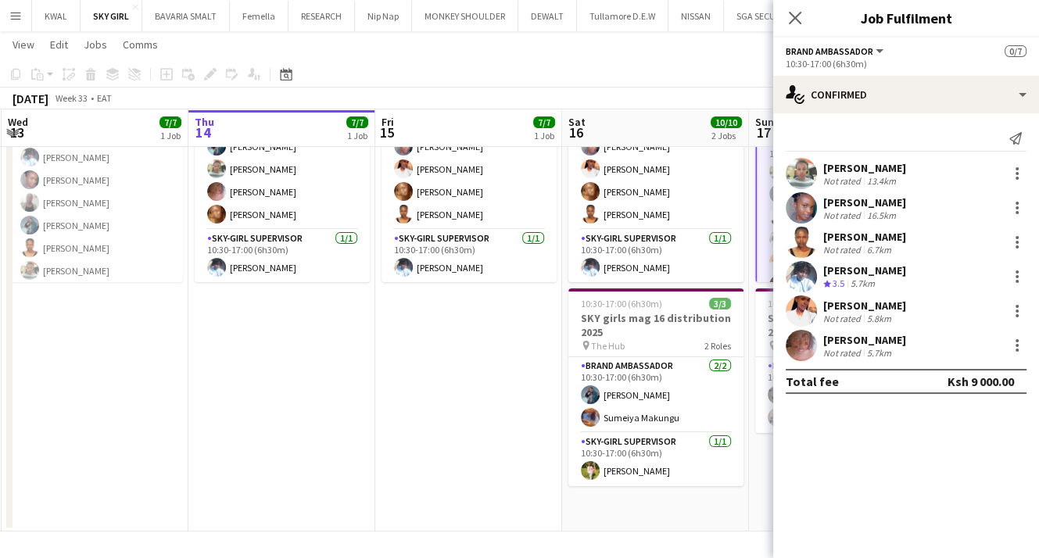
scroll to position [72, 0]
click at [766, 270] on app-card-role "SKY-GIRL SUPERVISOR 0/1 10:30-17:00 (6h30m) single-neutral-actions" at bounding box center [842, 256] width 175 height 53
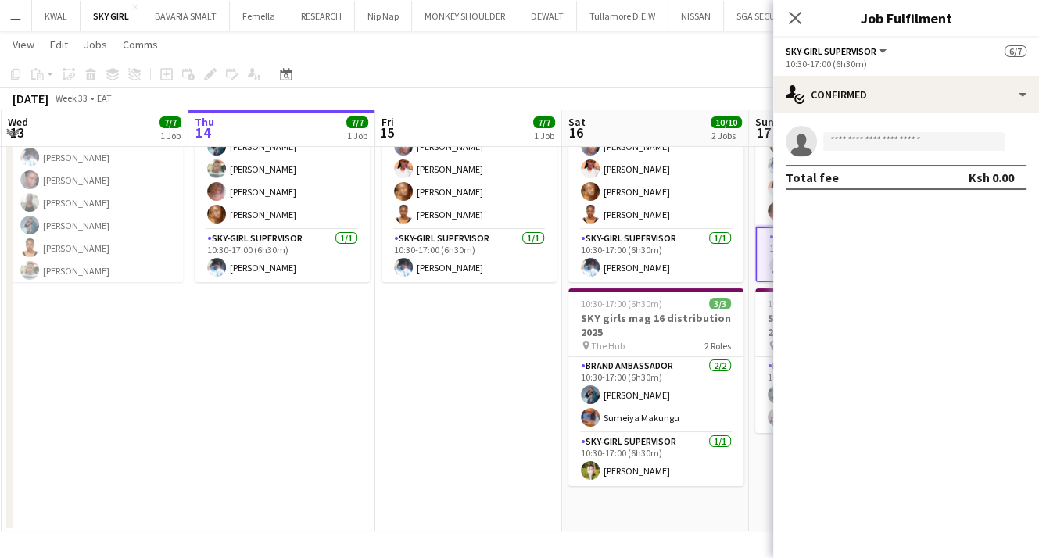
scroll to position [70, 0]
click at [889, 141] on input at bounding box center [913, 141] width 181 height 19
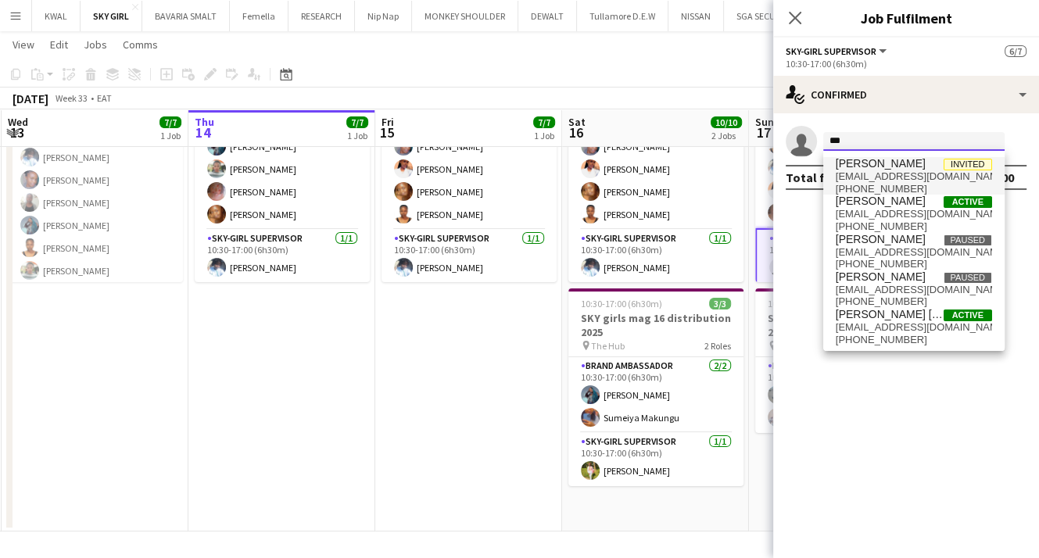
type input "***"
click at [879, 174] on span "[EMAIL_ADDRESS][DOMAIN_NAME]" at bounding box center [914, 176] width 156 height 13
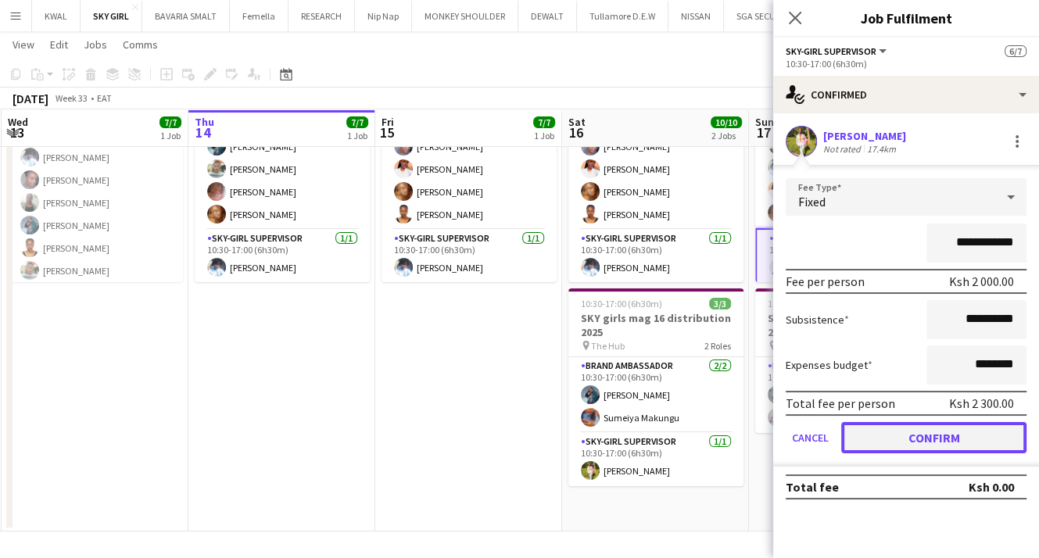
click at [929, 440] on button "Confirm" at bounding box center [933, 437] width 185 height 31
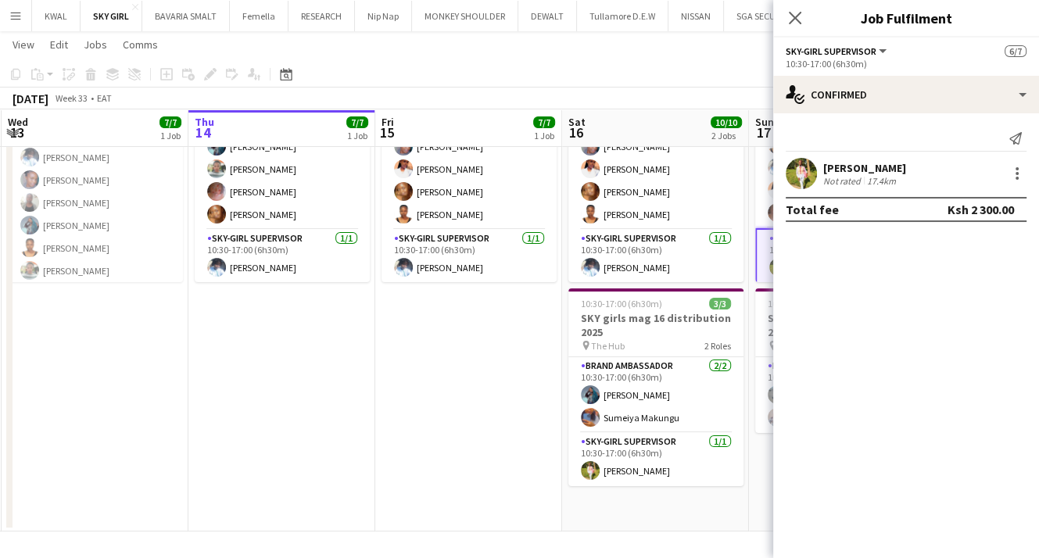
click at [379, 406] on app-date-cell "10:30-17:00 (6h30m) 7/7 SKY girls mag 16 distribution 2025 pin Otiende 2 Roles …" at bounding box center [468, 288] width 187 height 487
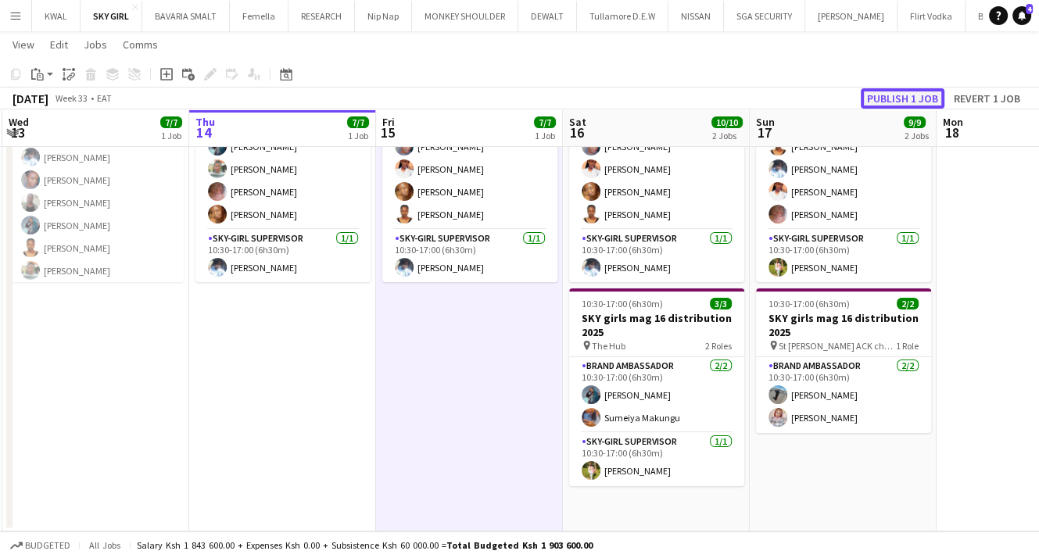
click at [918, 97] on button "Publish 1 job" at bounding box center [903, 98] width 84 height 20
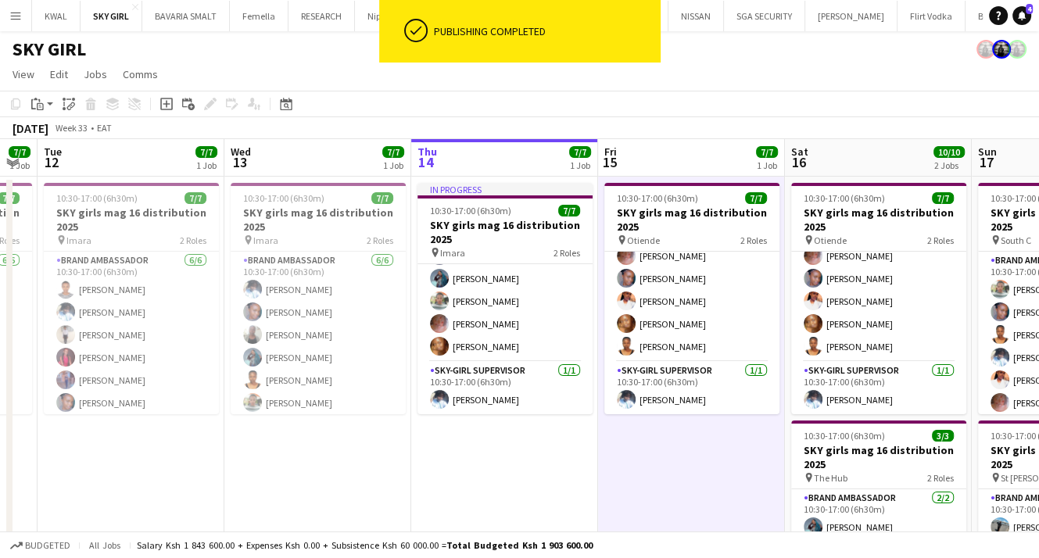
scroll to position [0, 314]
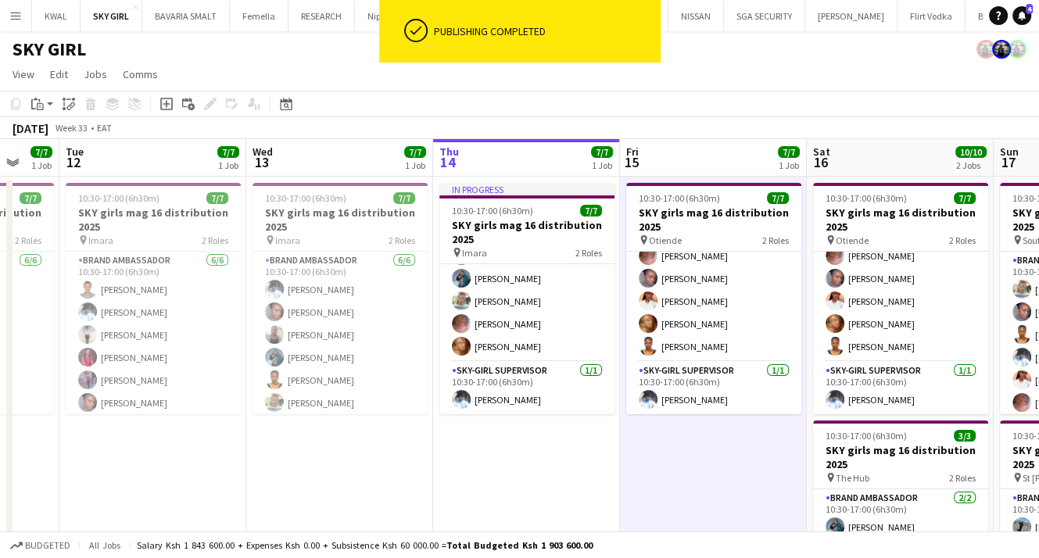
drag, startPoint x: 363, startPoint y: 483, endPoint x: 623, endPoint y: 532, distance: 264.9
click at [623, 532] on app-board "SKY GIRL View Day view expanded Day view collapsed Month view Date picker Jump …" at bounding box center [519, 360] width 1039 height 659
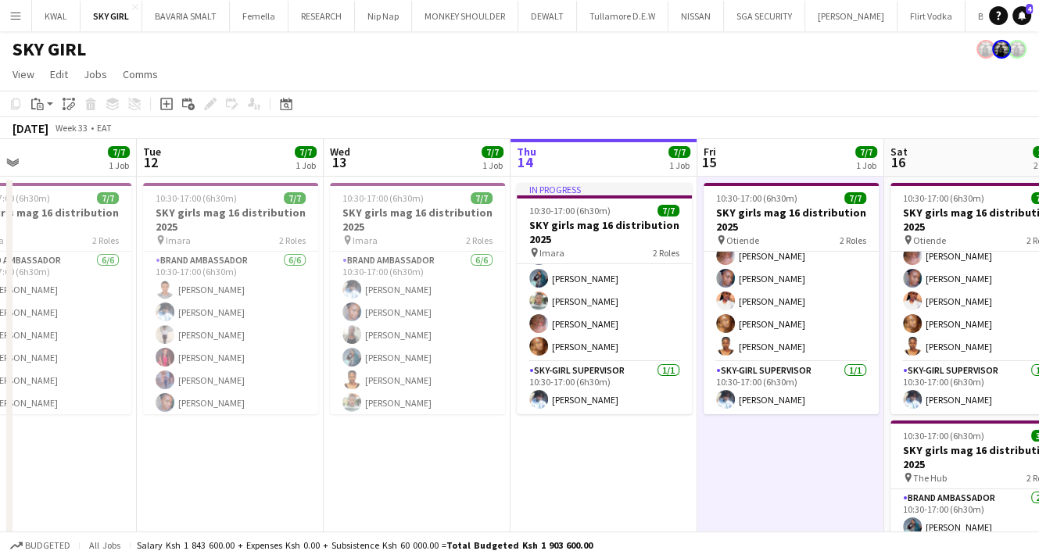
scroll to position [0, 387]
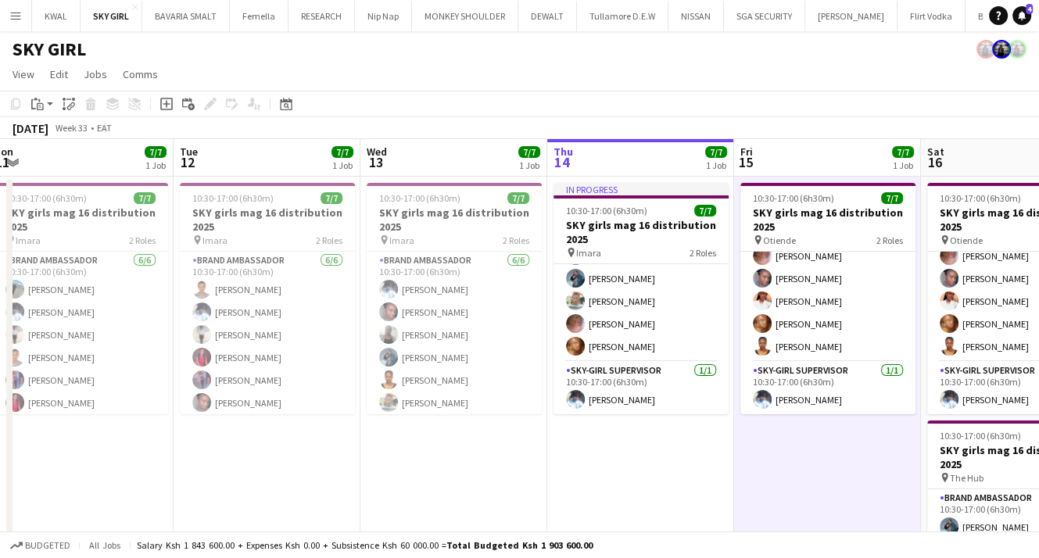
drag, startPoint x: 460, startPoint y: 479, endPoint x: 575, endPoint y: 500, distance: 115.9
click at [575, 500] on app-calendar-viewport "Sat 9 9/9 1 Job Sun 10 5/5 3 Jobs Mon 11 7/7 1 Job Tue 12 7/7 1 Job Wed 13 7/7 …" at bounding box center [519, 401] width 1039 height 525
click at [442, 374] on app-card-role "Brand Ambassador [DATE] 10:30-17:00 (6h30m) [PERSON_NAME] Wanjiku [PERSON_NAME]…" at bounding box center [454, 335] width 175 height 167
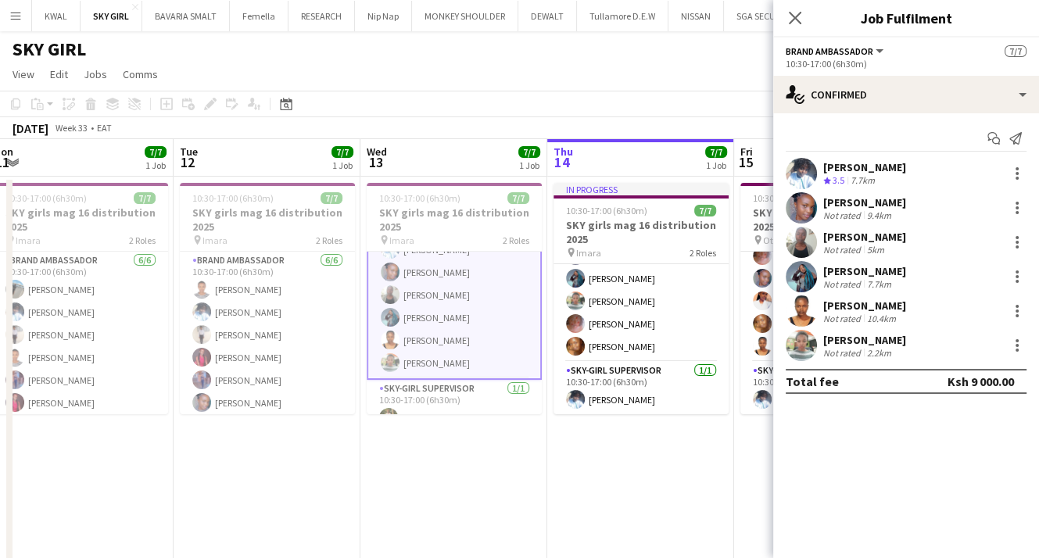
scroll to position [59, 0]
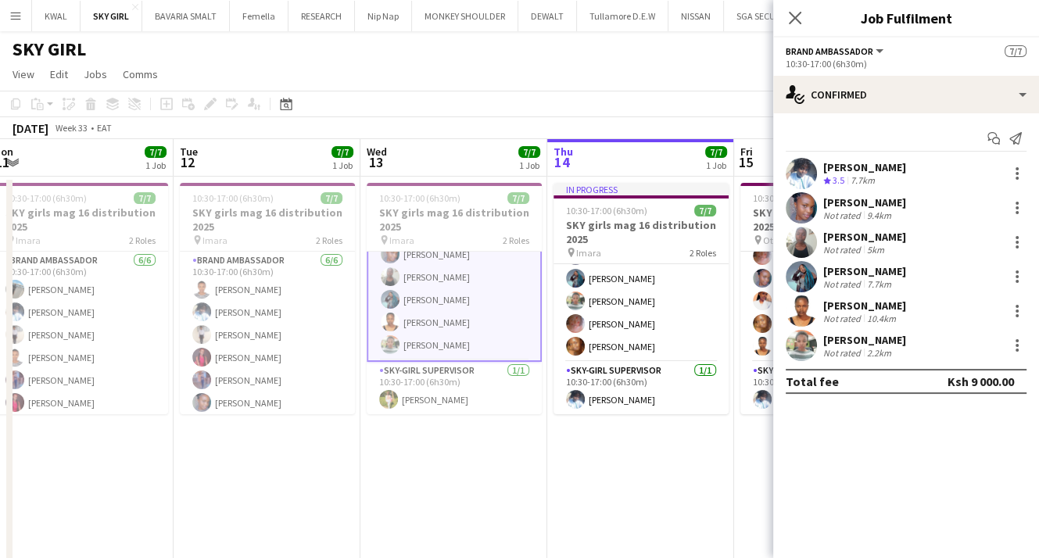
click at [863, 204] on div "[PERSON_NAME]" at bounding box center [864, 202] width 83 height 14
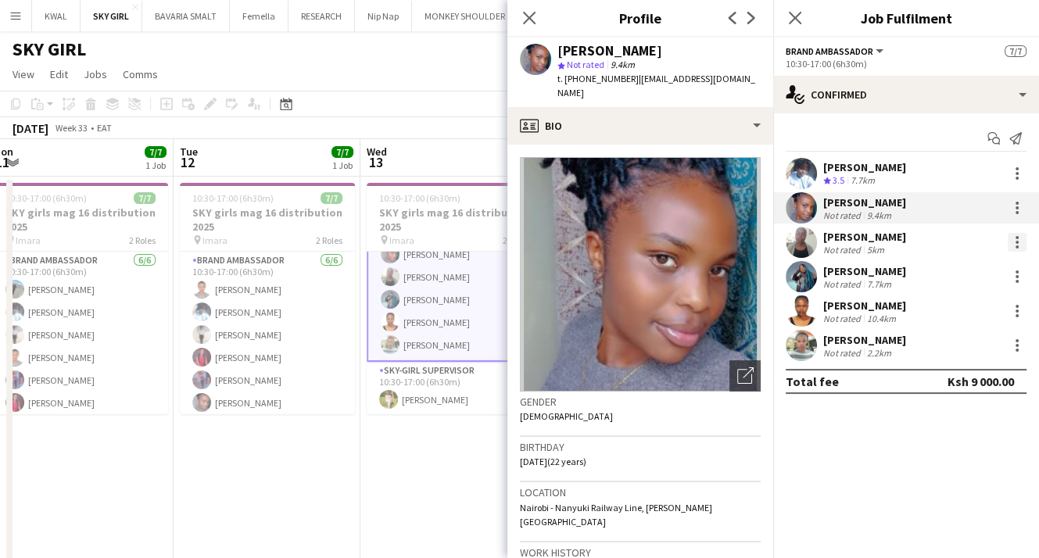
click at [1016, 247] on div at bounding box center [1016, 246] width 3 height 3
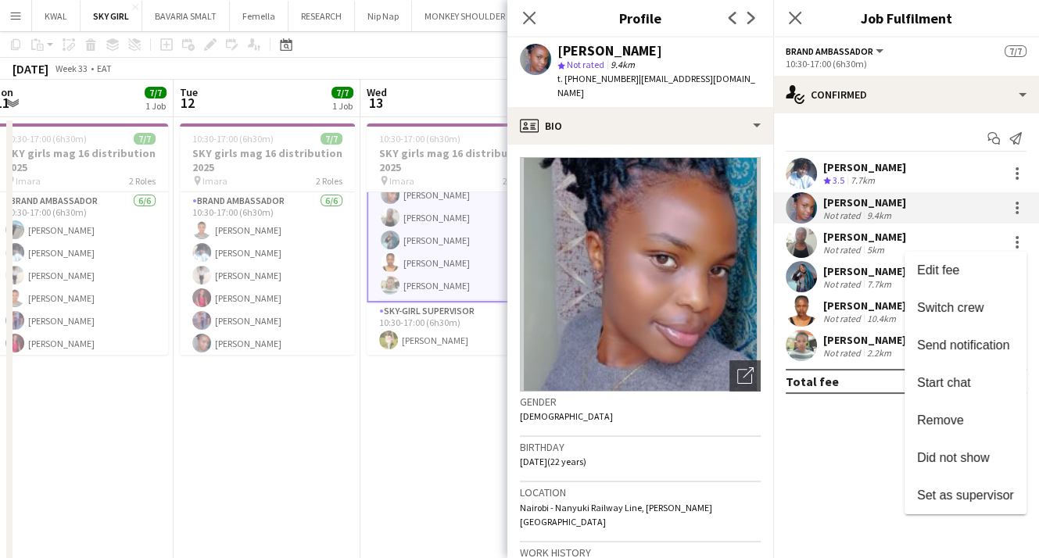
scroll to position [0, 0]
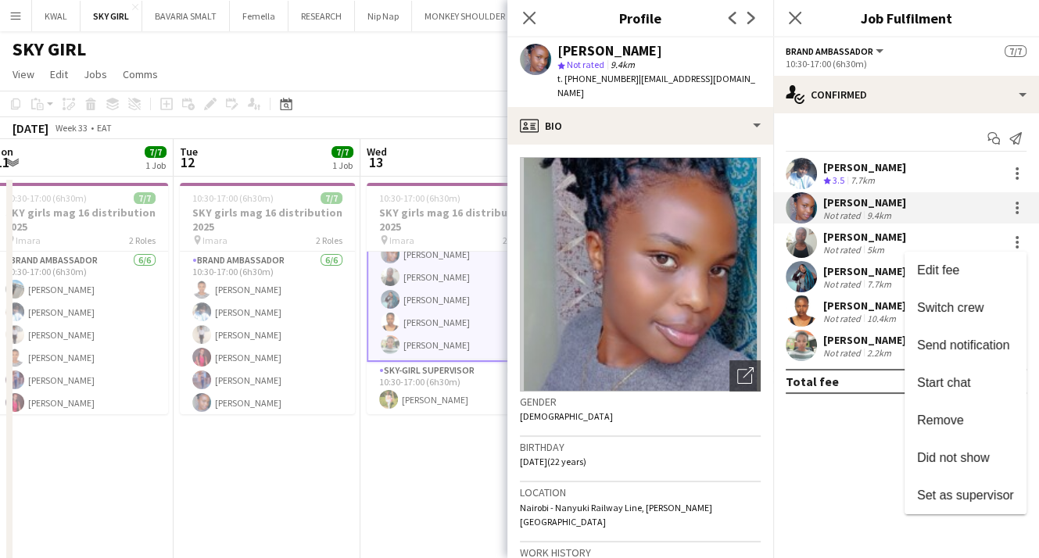
click at [435, 217] on div at bounding box center [519, 279] width 1039 height 558
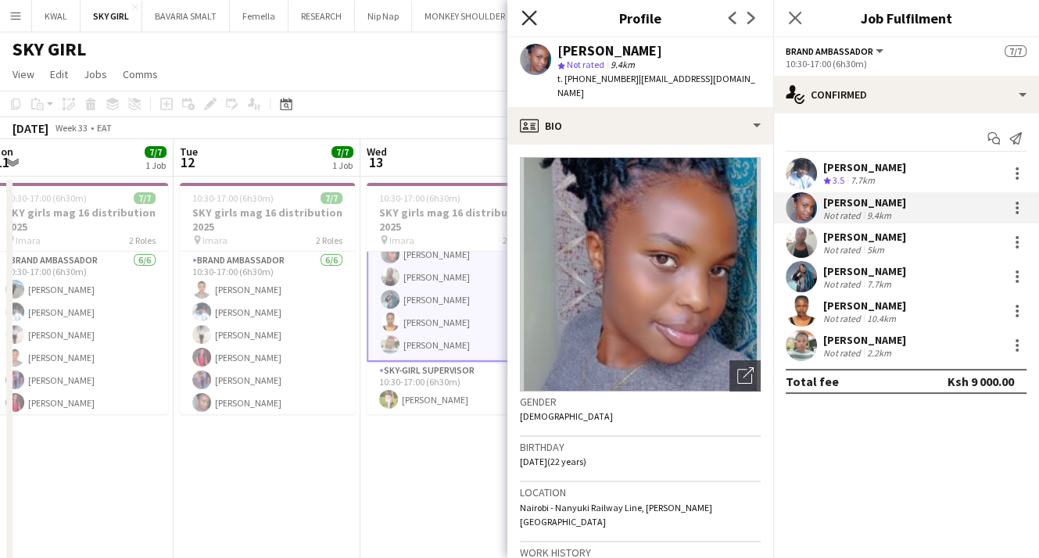
click at [525, 17] on icon "Close pop-in" at bounding box center [528, 17] width 15 height 15
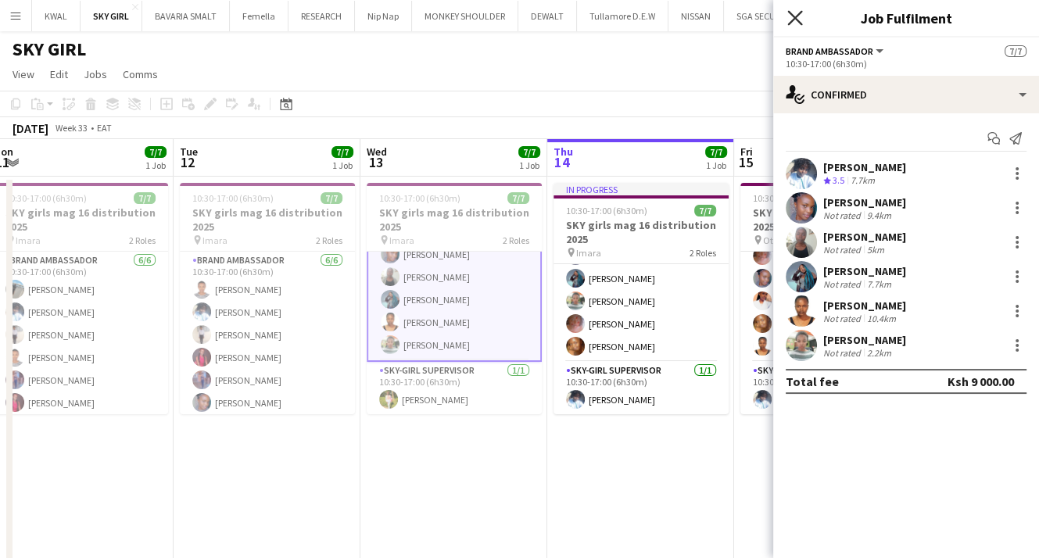
click at [801, 20] on icon "Close pop-in" at bounding box center [794, 17] width 15 height 15
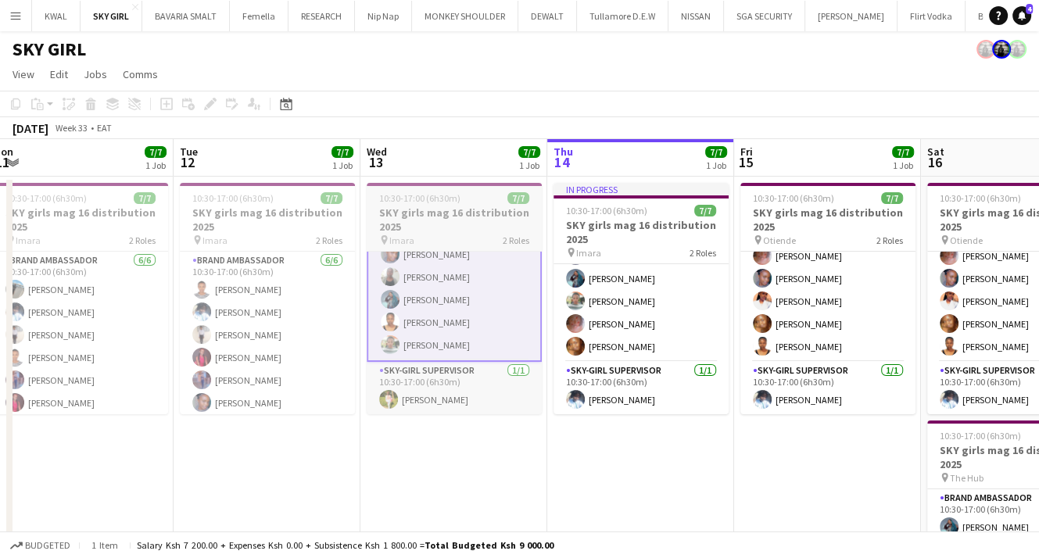
click at [453, 223] on h3 "SKY girls mag 16 distribution 2025" at bounding box center [454, 220] width 175 height 28
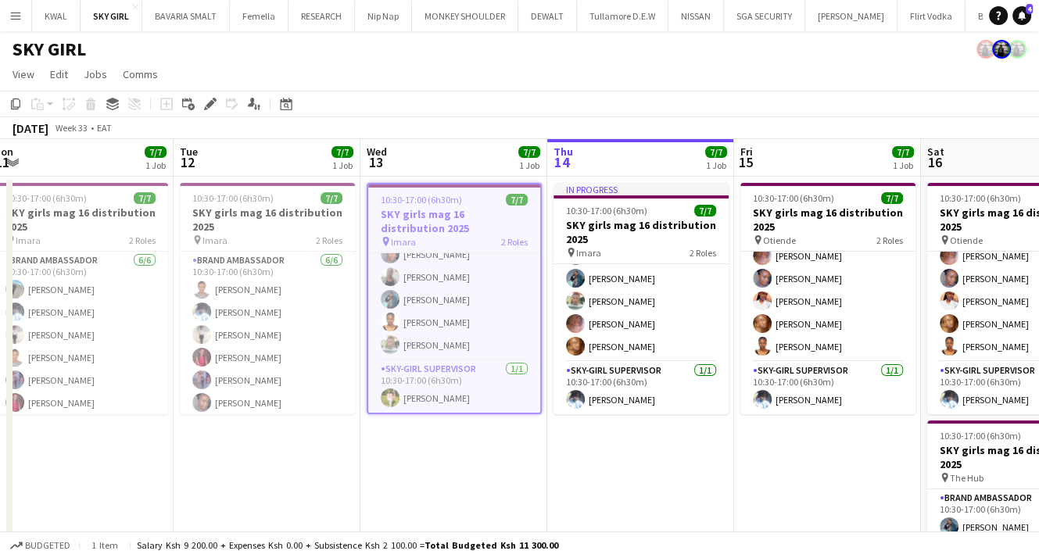
scroll to position [58, 0]
click at [202, 104] on div "Edit" at bounding box center [210, 104] width 19 height 19
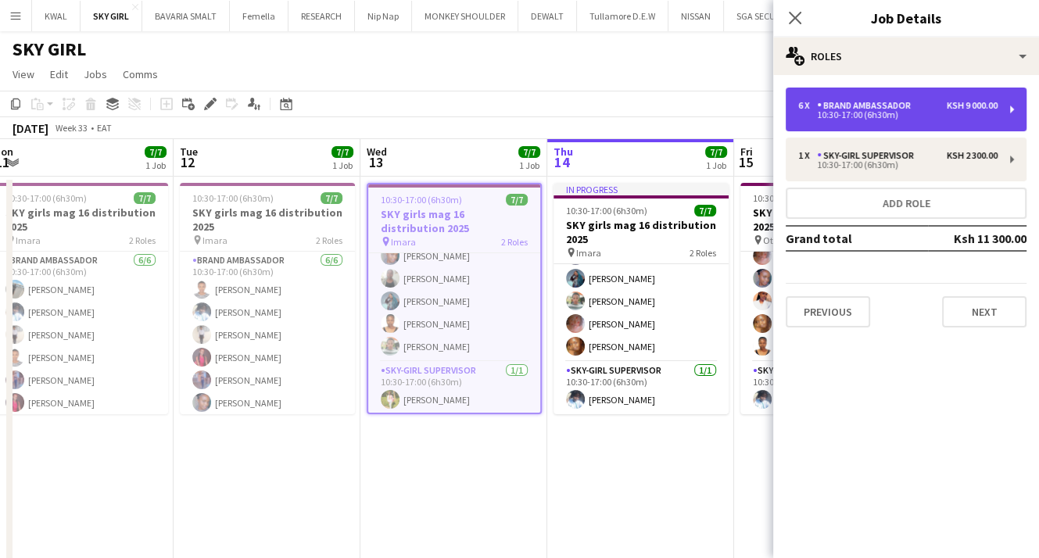
click at [875, 113] on div "10:30-17:00 (6h30m)" at bounding box center [897, 115] width 199 height 8
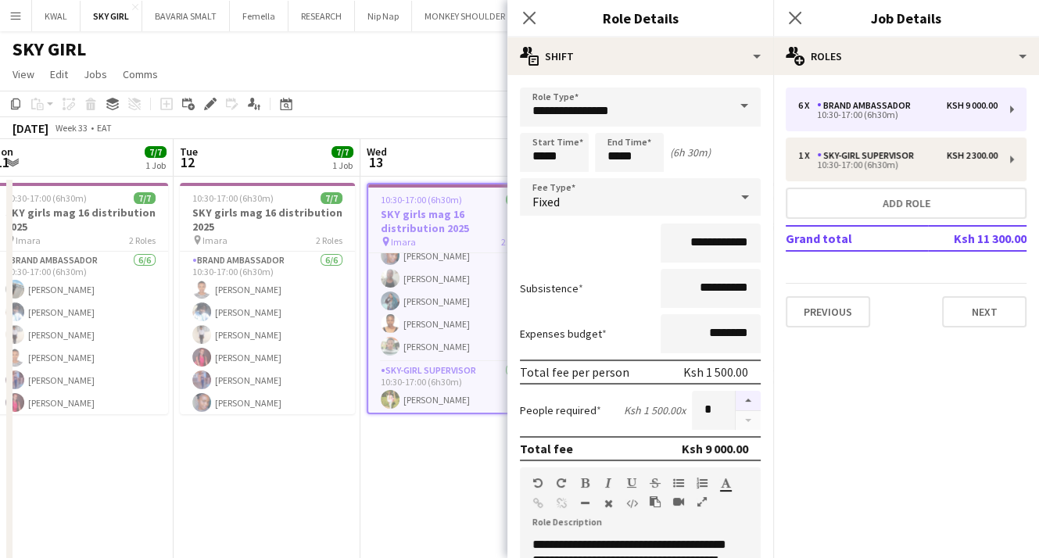
click at [736, 396] on button "button" at bounding box center [748, 401] width 25 height 20
type input "*"
drag, startPoint x: 444, startPoint y: 439, endPoint x: 439, endPoint y: 428, distance: 11.2
click at [444, 438] on app-date-cell "10:30-17:00 (6h30m) 7/7 SKY girls mag 16 distribution 2025 pin Imara 2 Roles Br…" at bounding box center [453, 420] width 187 height 487
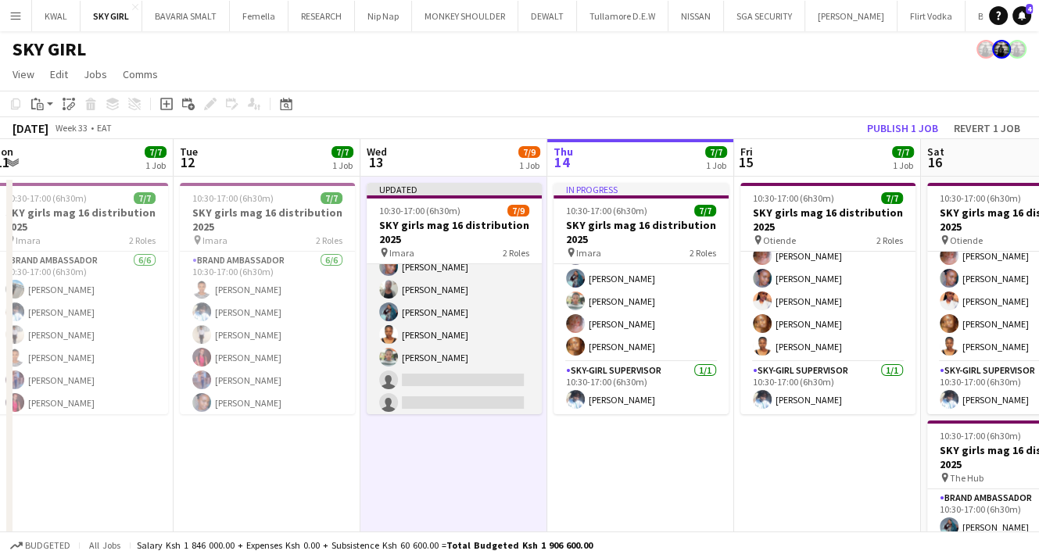
click at [470, 391] on app-card-role "Brand Ambassador [DATE] 10:30-17:00 (6h30m) [PERSON_NAME] Wanjiku [PERSON_NAME]…" at bounding box center [454, 312] width 175 height 212
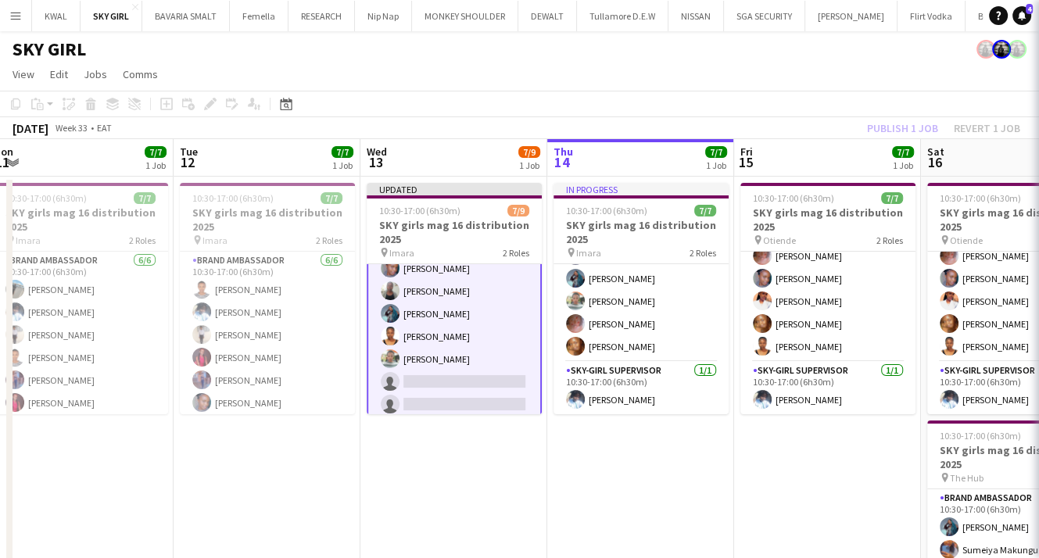
scroll to position [59, 0]
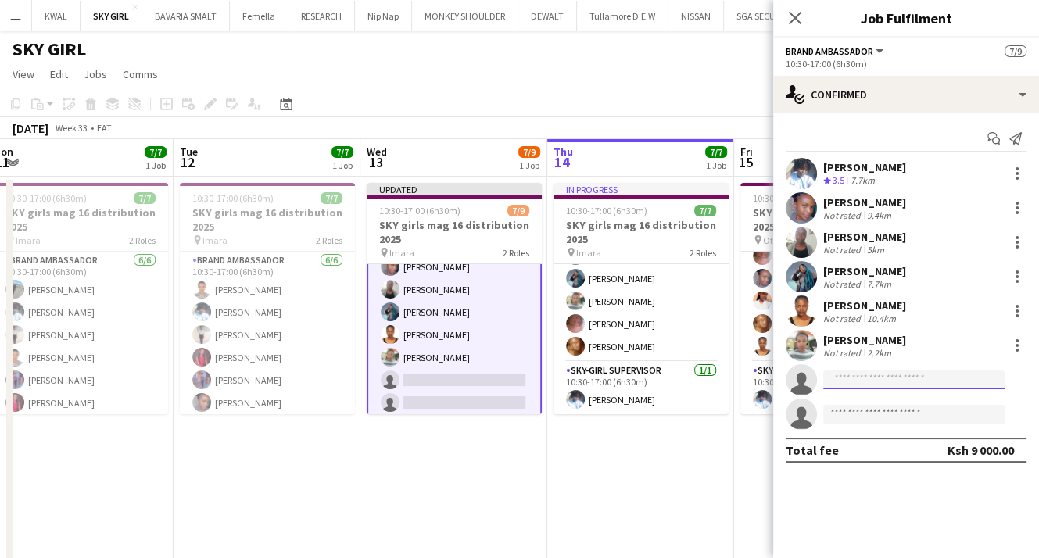
click at [866, 380] on input at bounding box center [913, 380] width 181 height 19
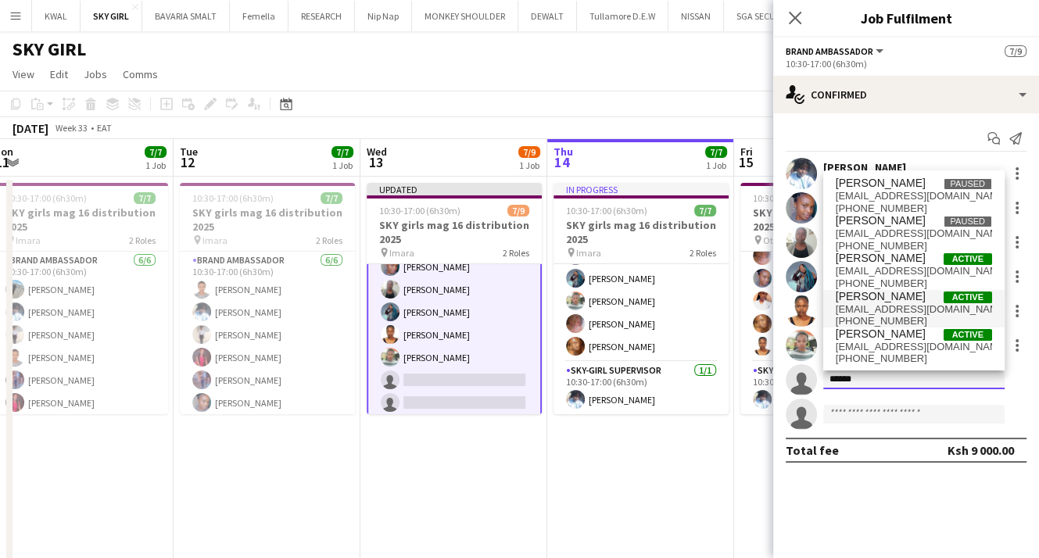
type input "******"
click at [884, 307] on span "[EMAIL_ADDRESS][DOMAIN_NAME]" at bounding box center [914, 309] width 156 height 13
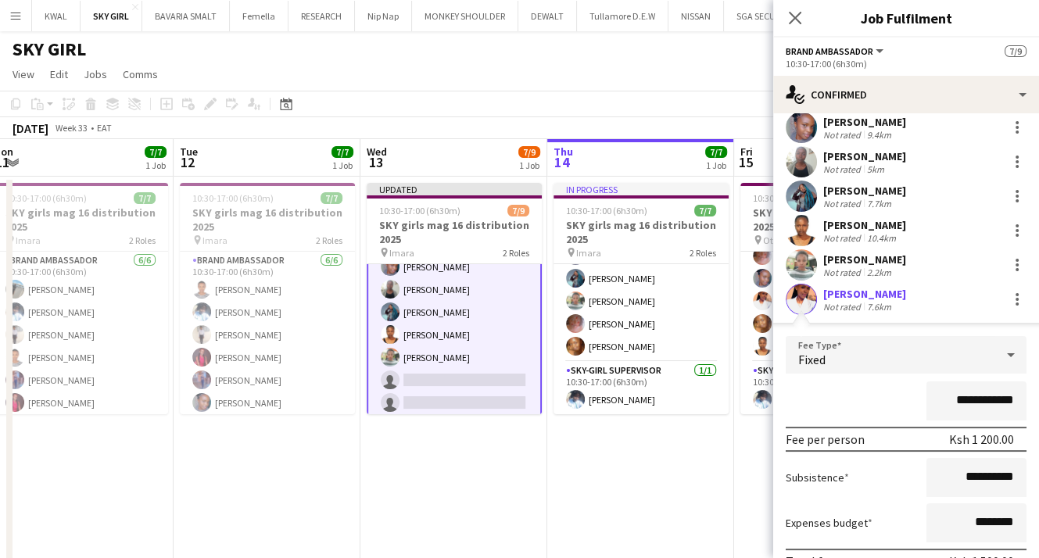
scroll to position [225, 0]
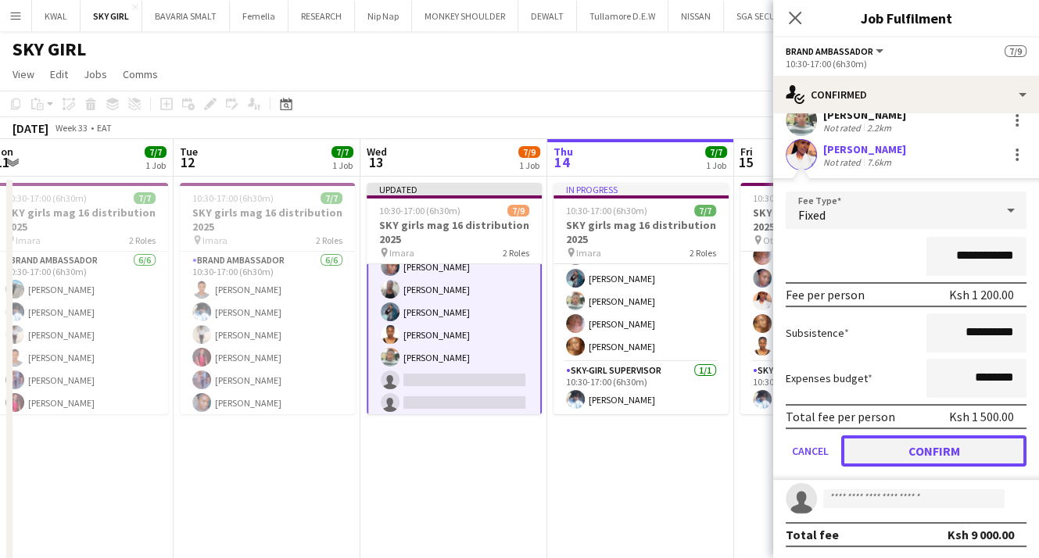
click at [935, 445] on button "Confirm" at bounding box center [933, 450] width 185 height 31
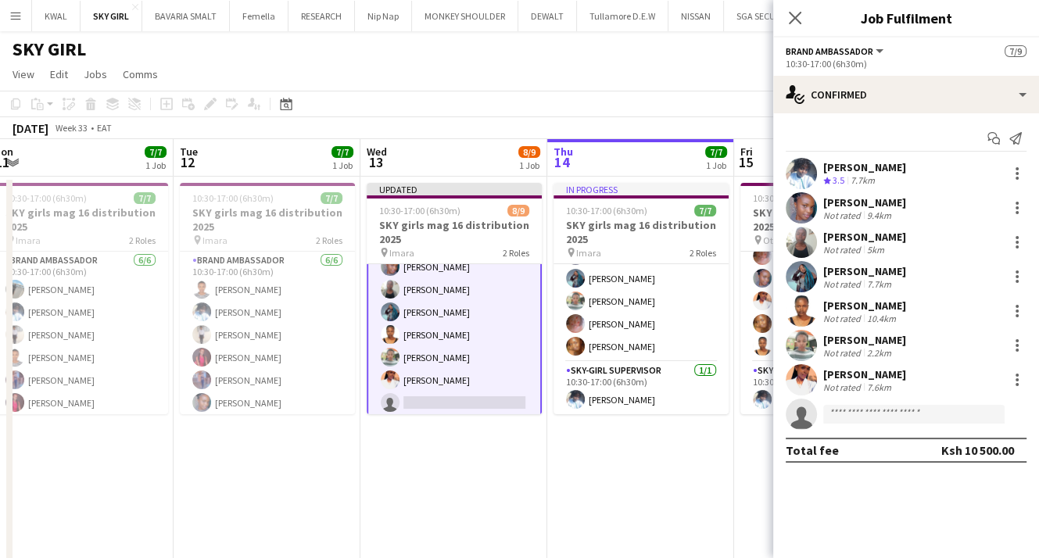
scroll to position [0, 0]
click at [897, 411] on input at bounding box center [913, 414] width 181 height 19
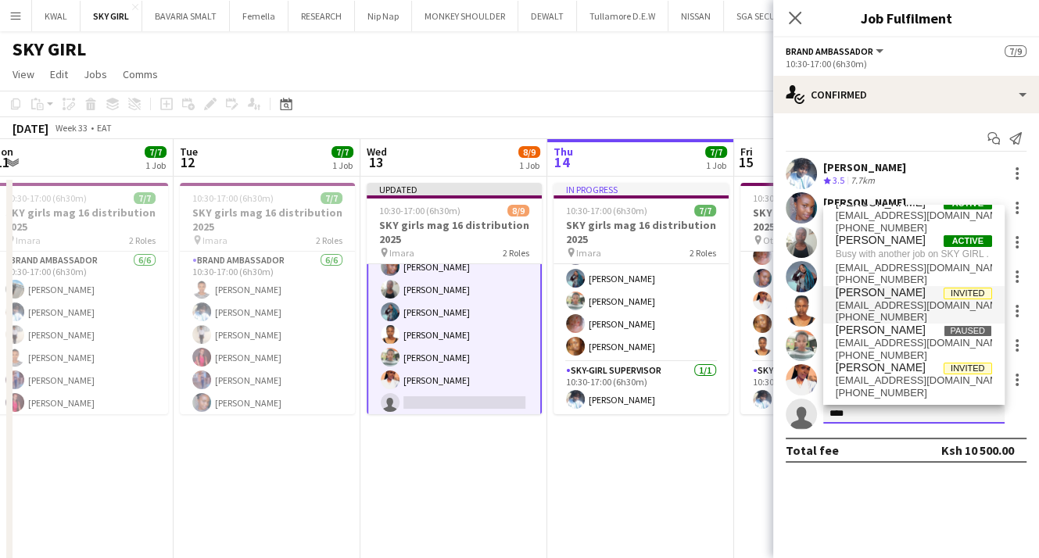
scroll to position [26, 0]
drag, startPoint x: 861, startPoint y: 414, endPoint x: 763, endPoint y: 409, distance: 98.6
click at [763, 409] on body "Menu Boards Boards Boards All jobs Status Workforce Workforce My Workforce Recr…" at bounding box center [519, 345] width 1039 height 690
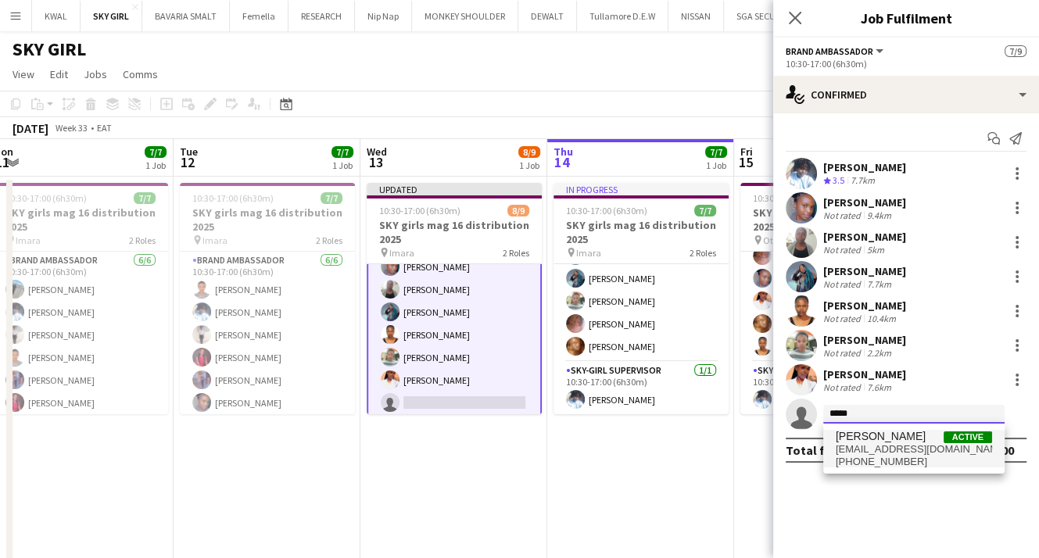
type input "*****"
click at [898, 451] on span "[EMAIL_ADDRESS][DOMAIN_NAME]" at bounding box center [914, 449] width 156 height 13
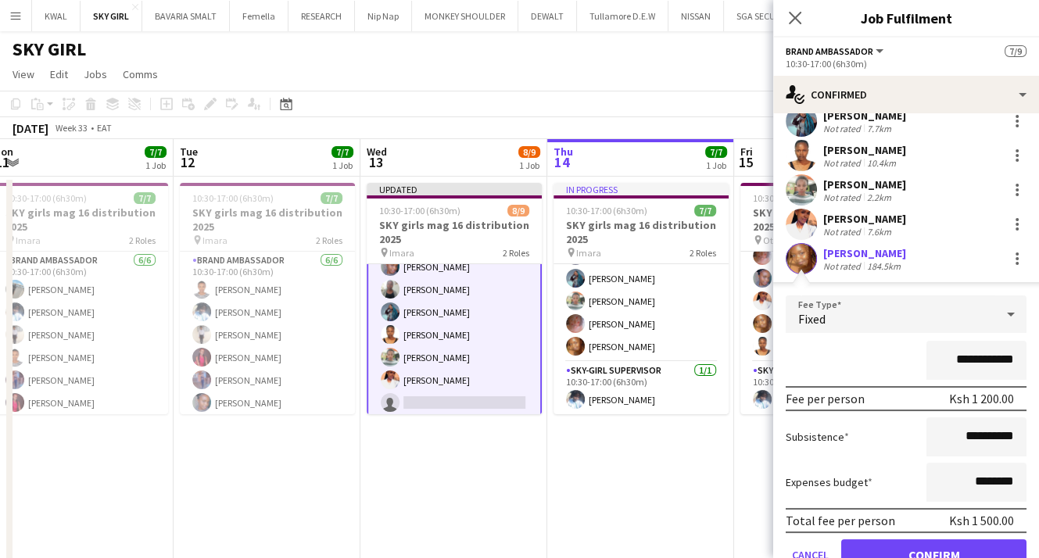
scroll to position [225, 0]
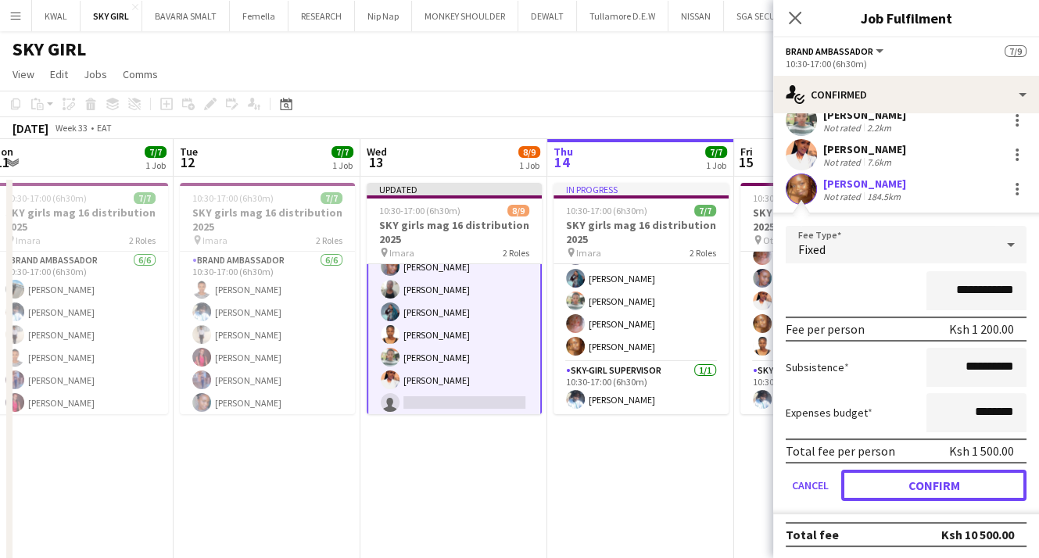
drag, startPoint x: 938, startPoint y: 487, endPoint x: 882, endPoint y: 489, distance: 56.3
click at [935, 487] on button "Confirm" at bounding box center [933, 485] width 185 height 31
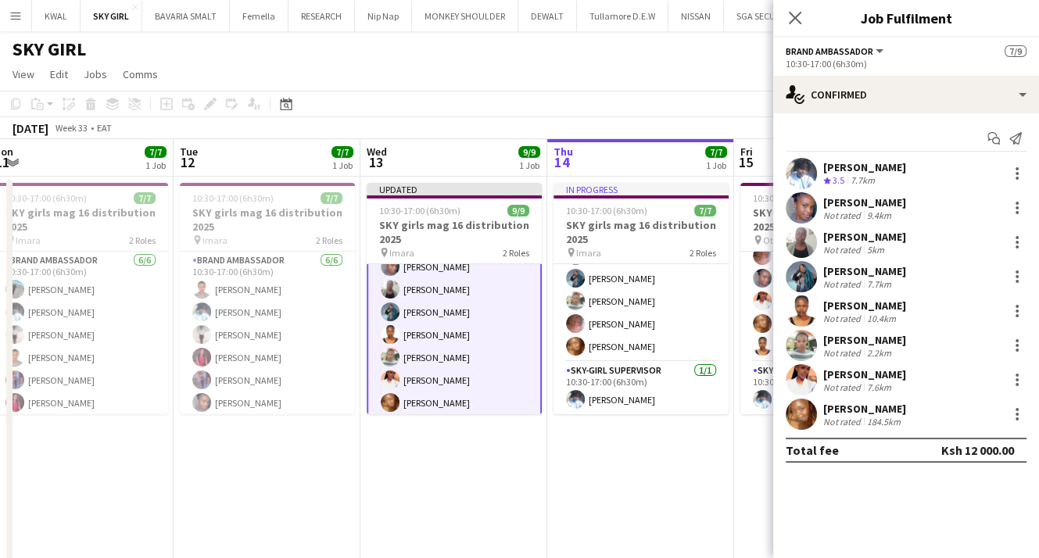
scroll to position [0, 0]
click at [432, 471] on app-date-cell "Updated 10:30-17:00 (6h30m) 9/9 SKY girls mag 16 distribution 2025 pin Imara 2 …" at bounding box center [453, 420] width 187 height 487
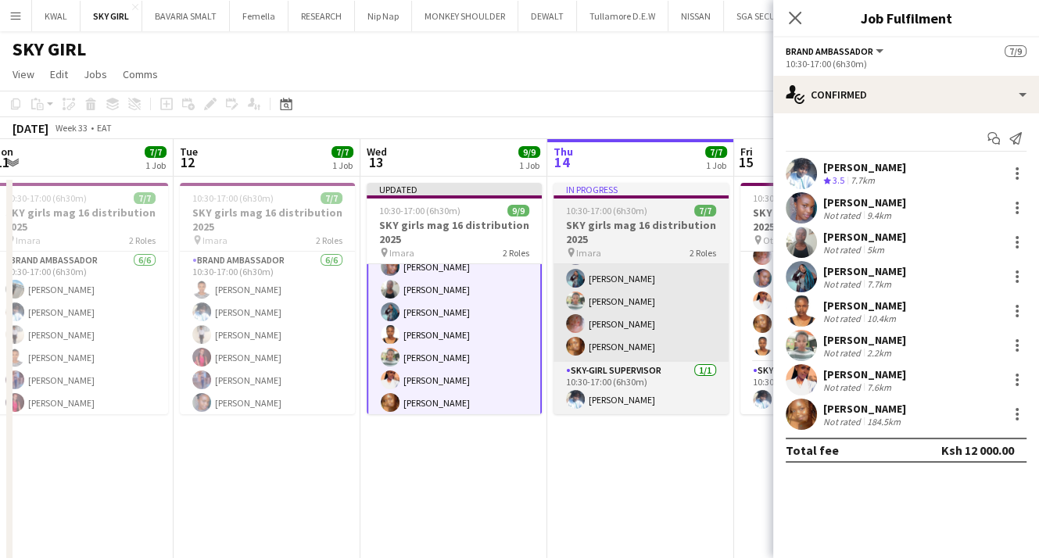
scroll to position [58, 0]
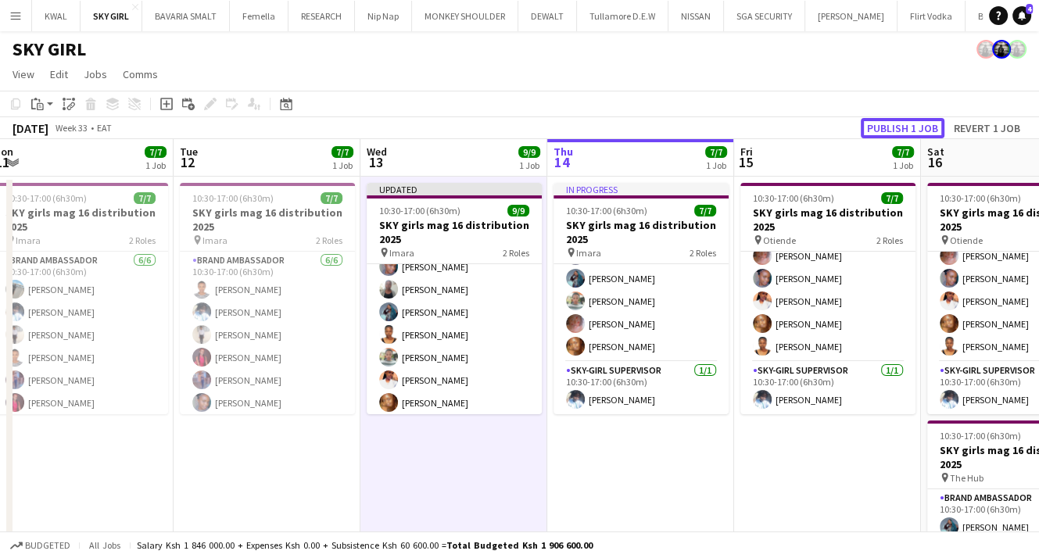
click at [913, 122] on button "Publish 1 job" at bounding box center [903, 128] width 84 height 20
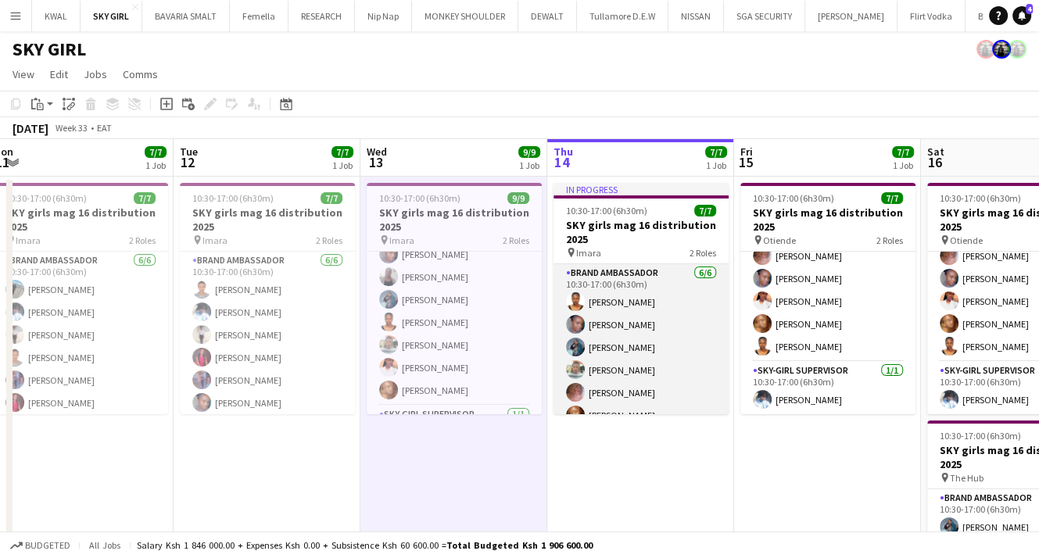
scroll to position [69, 0]
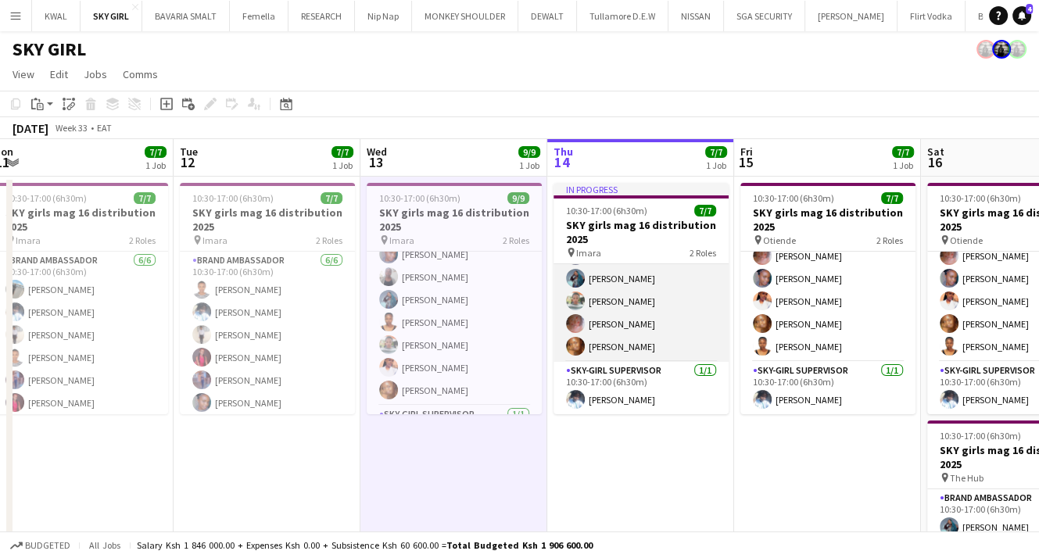
click at [617, 310] on app-card-role "Brand Ambassador [DATE] 10:30-17:00 (6h30m) [PERSON_NAME] Kiumbero Wanjiku [PER…" at bounding box center [640, 278] width 175 height 167
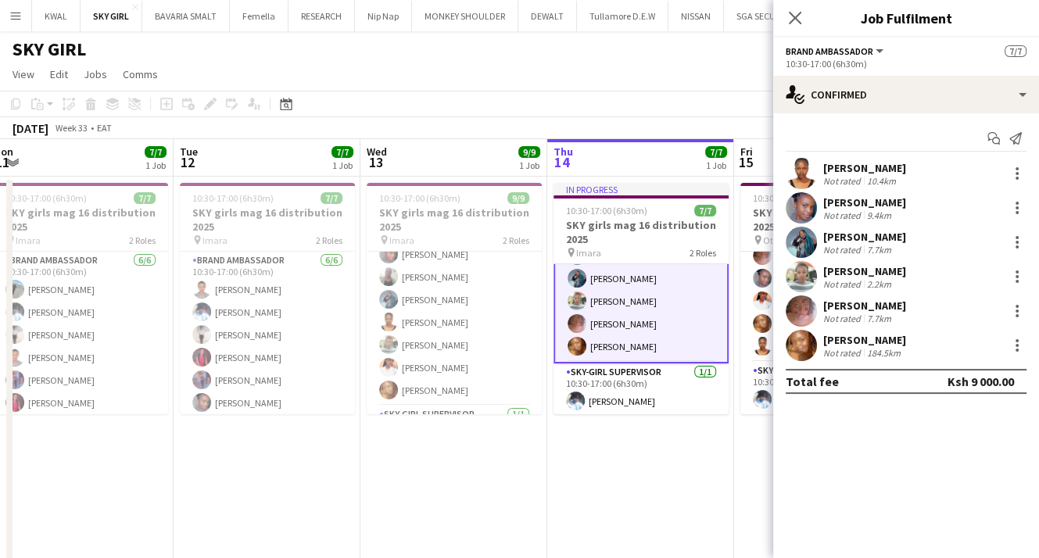
scroll to position [0, 385]
click at [619, 458] on app-date-cell "In progress 10:30-17:00 (6h30m) 7/7 SKY girls mag 16 distribution 2025 pin Imar…" at bounding box center [642, 420] width 187 height 487
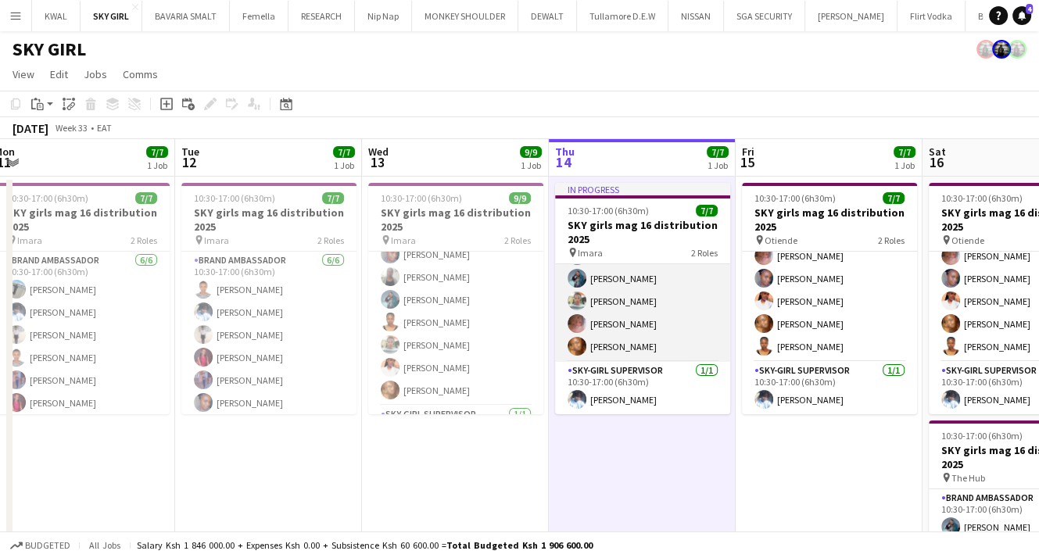
click at [635, 311] on app-card-role "Brand Ambassador [DATE] 10:30-17:00 (6h30m) [PERSON_NAME] Kiumbero Wanjiku [PER…" at bounding box center [642, 278] width 175 height 167
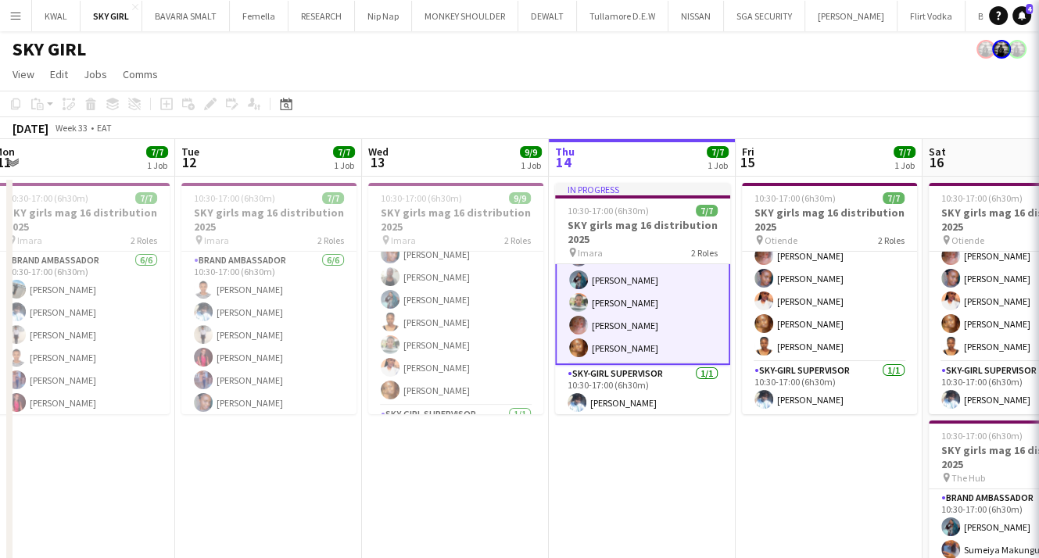
scroll to position [70, 0]
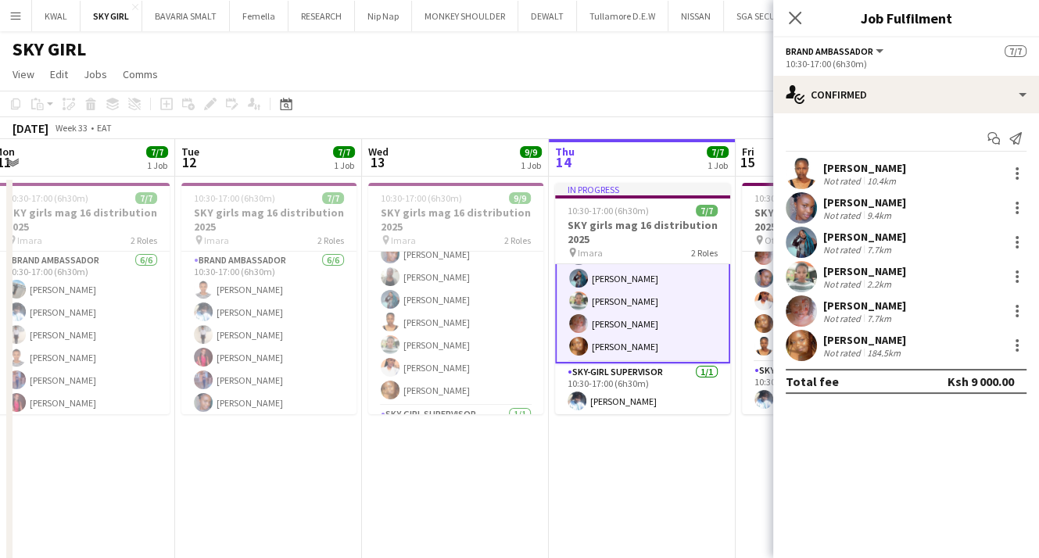
click at [689, 466] on app-date-cell "In progress 10:30-17:00 (6h30m) 7/7 SKY girls mag 16 distribution 2025 pin Imar…" at bounding box center [642, 420] width 187 height 487
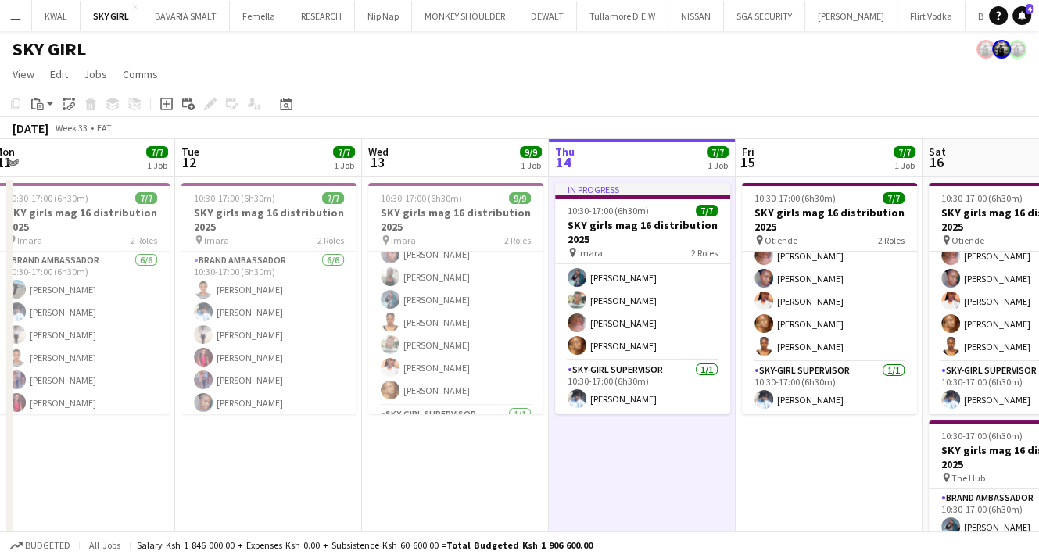
scroll to position [69, 0]
